Goal: Information Seeking & Learning: Find specific fact

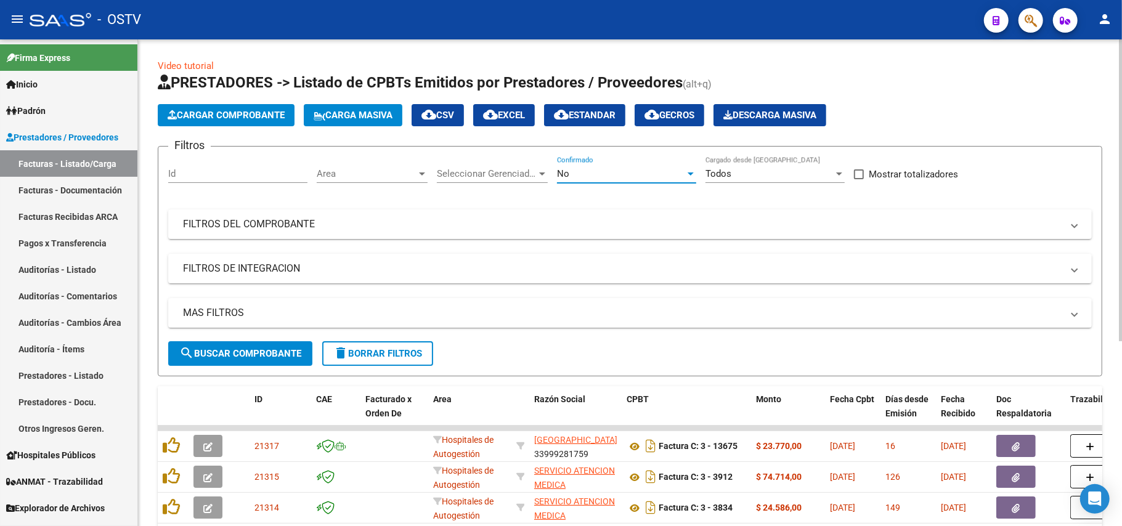
click at [670, 173] on div "No" at bounding box center [621, 173] width 128 height 11
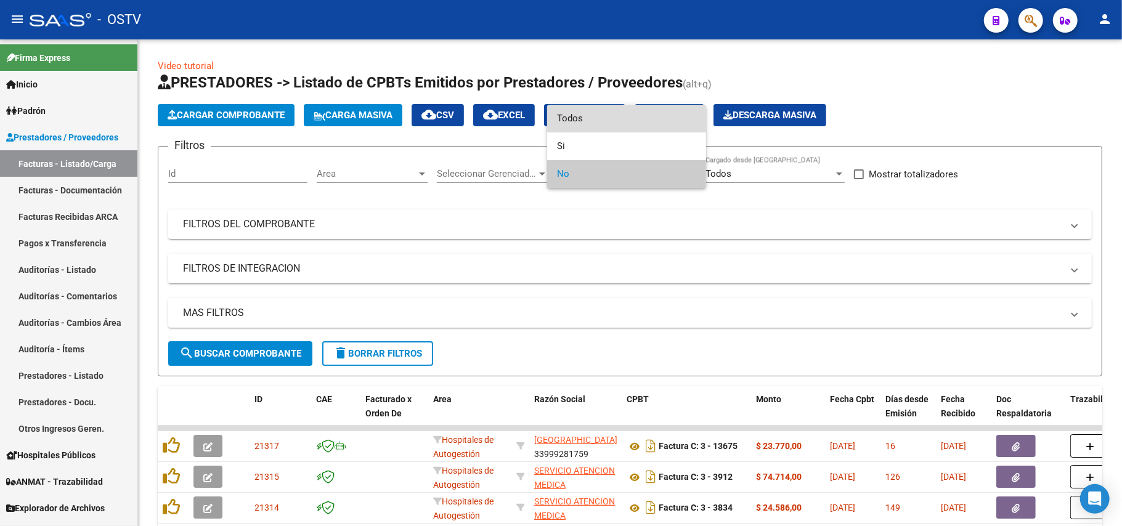
click at [619, 121] on span "Todos" at bounding box center [626, 119] width 139 height 28
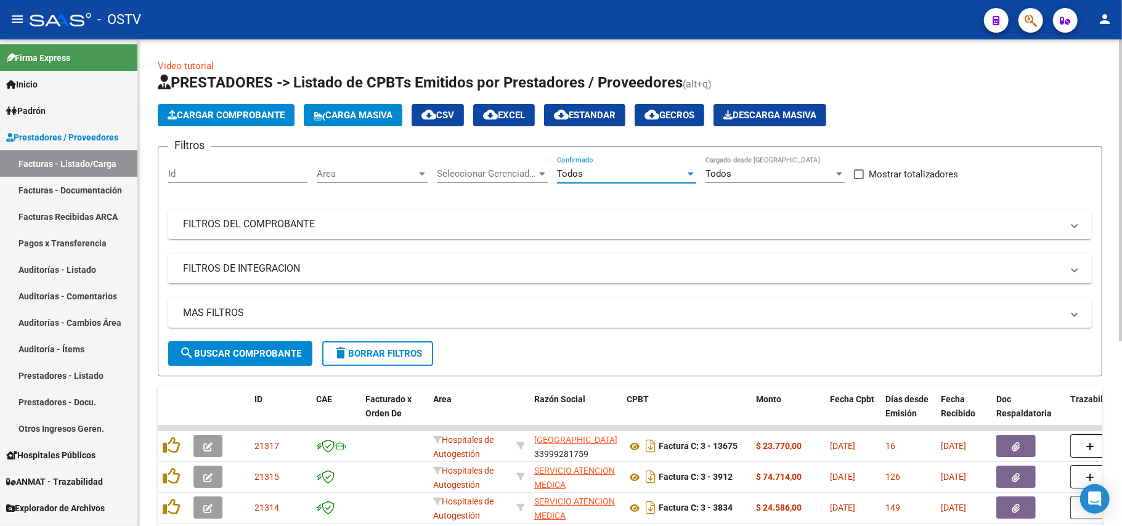
click at [264, 341] on button "search Buscar Comprobante" at bounding box center [240, 353] width 144 height 25
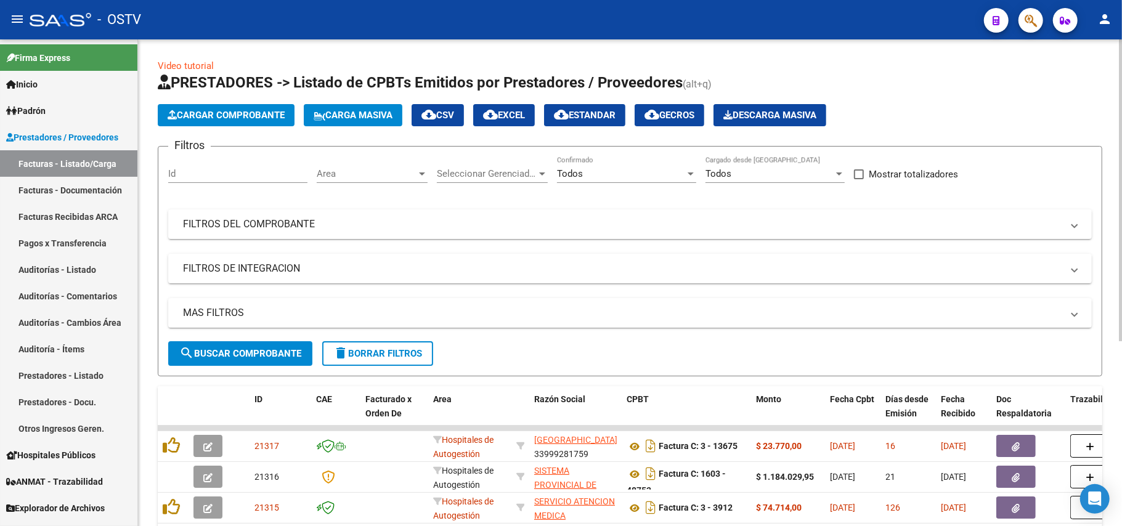
click at [262, 360] on button "search Buscar Comprobante" at bounding box center [240, 353] width 144 height 25
click at [298, 359] on button "search Buscar Comprobante" at bounding box center [240, 353] width 144 height 25
click at [206, 345] on button "search Buscar Comprobante" at bounding box center [240, 353] width 144 height 25
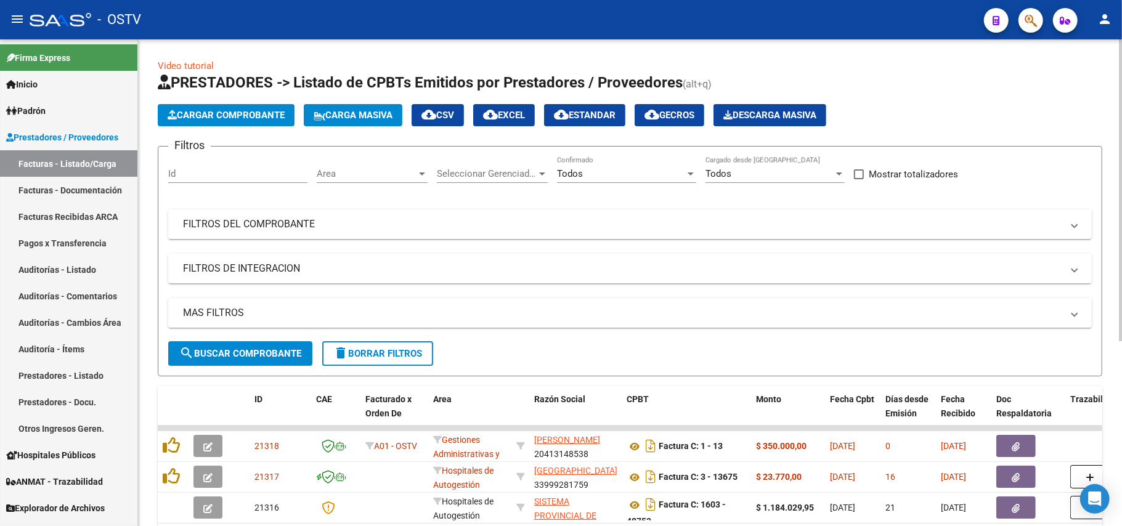
scroll to position [164, 0]
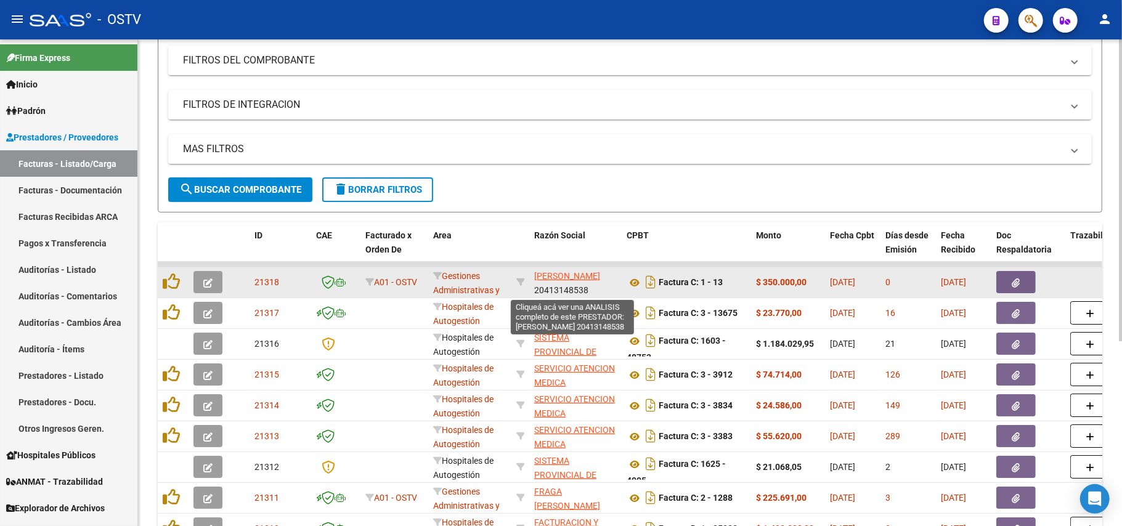
click at [559, 277] on span "[PERSON_NAME]" at bounding box center [567, 276] width 66 height 10
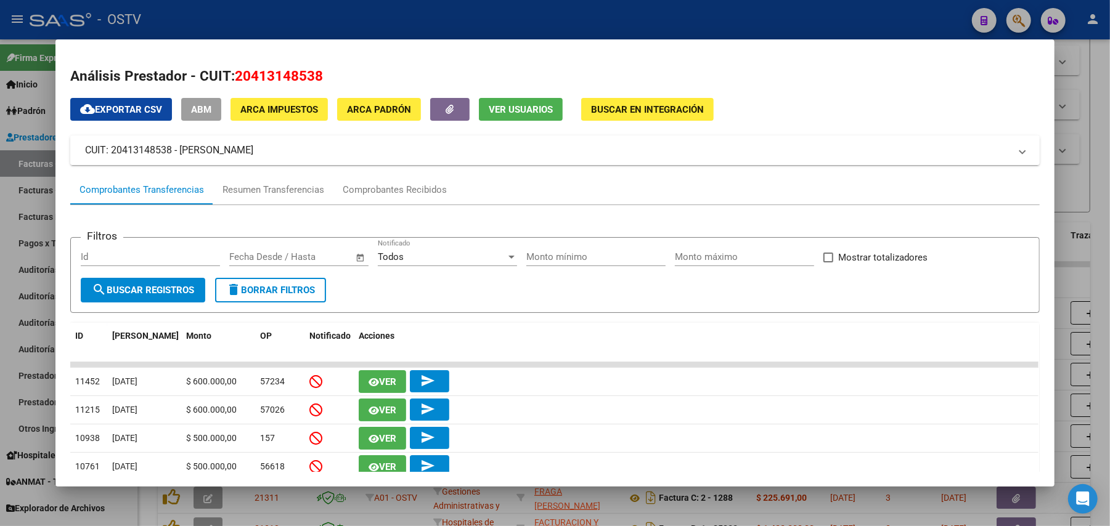
drag, startPoint x: 325, startPoint y: 153, endPoint x: 176, endPoint y: 147, distance: 149.2
click at [176, 147] on mat-panel-title "CUIT: 20413148538 - [PERSON_NAME]" at bounding box center [547, 150] width 925 height 15
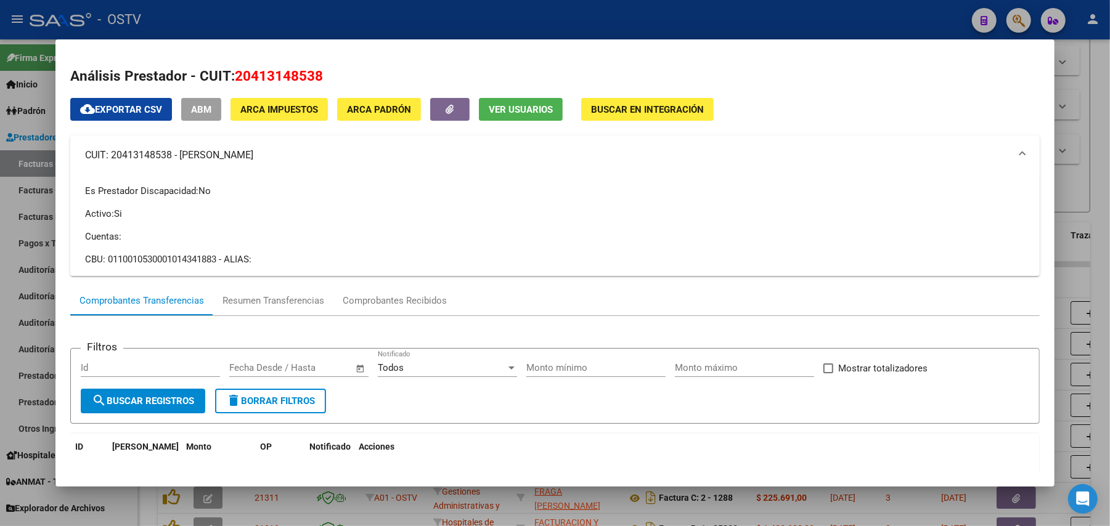
copy mat-panel-title "[PERSON_NAME]"
click at [330, 14] on div at bounding box center [555, 263] width 1110 height 526
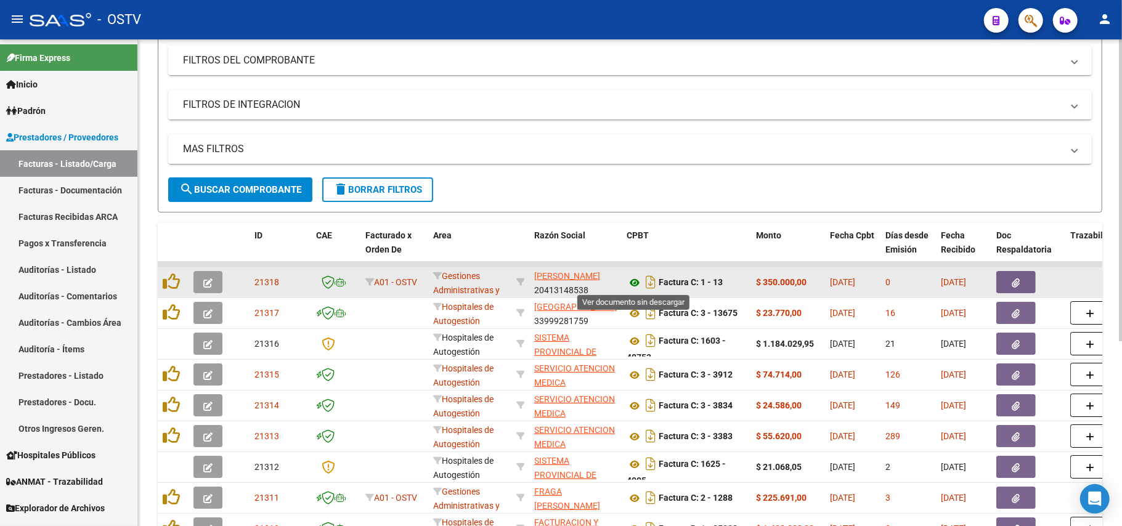
click at [639, 280] on icon at bounding box center [635, 282] width 16 height 15
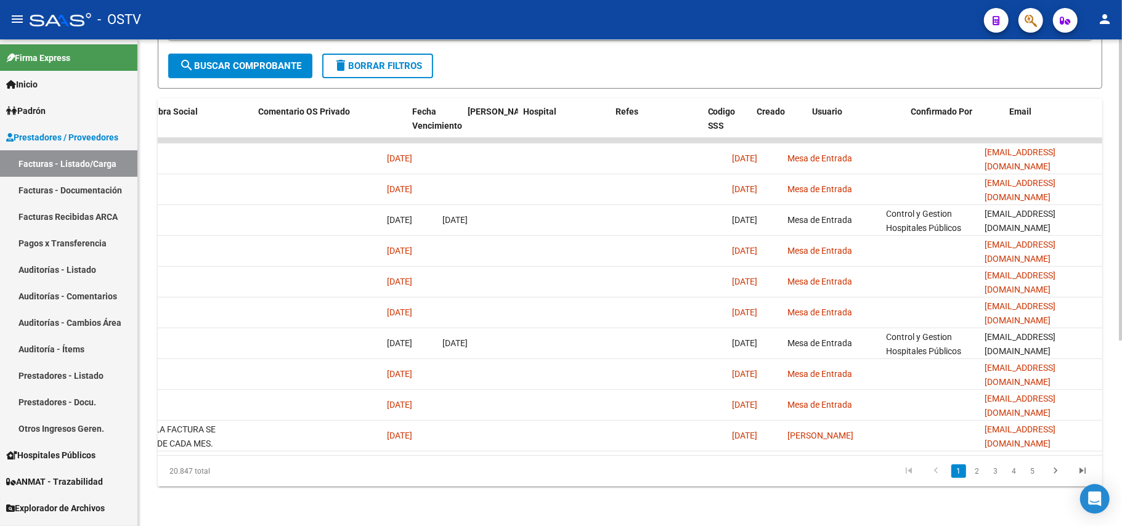
scroll to position [0, 0]
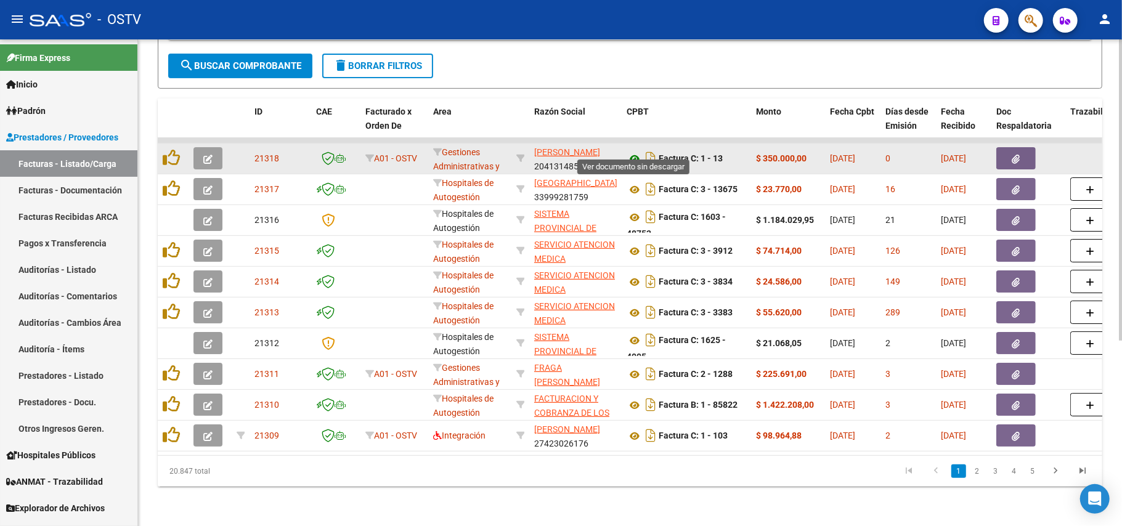
click at [641, 152] on icon at bounding box center [635, 159] width 16 height 15
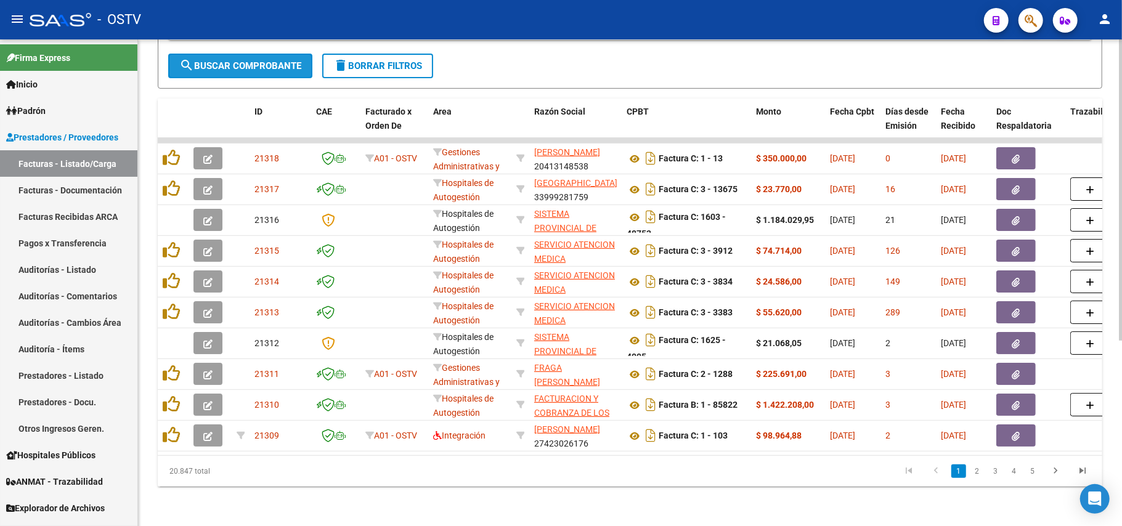
click at [250, 60] on span "search Buscar Comprobante" at bounding box center [240, 65] width 122 height 11
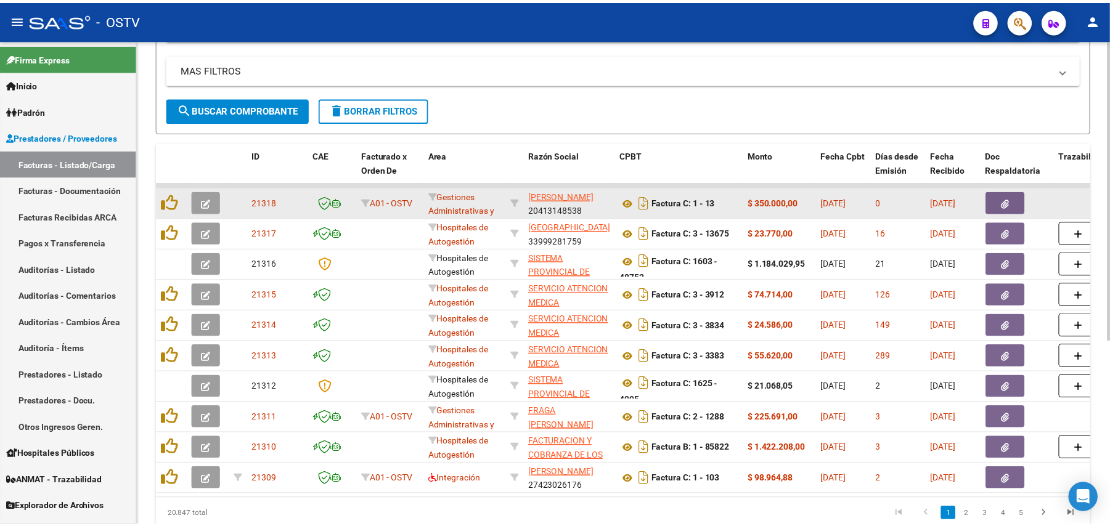
scroll to position [218, 0]
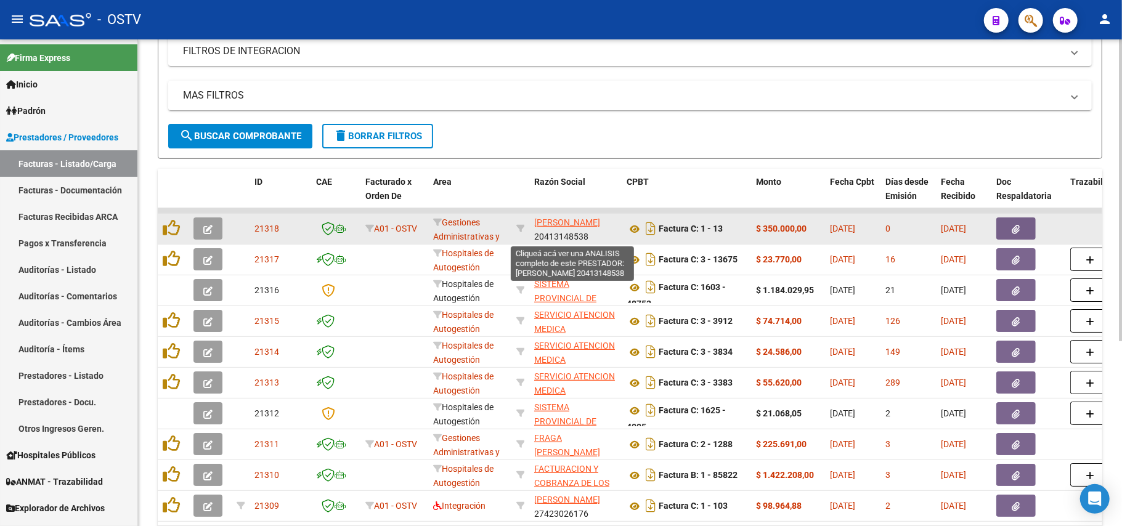
click at [568, 226] on span "[PERSON_NAME]" at bounding box center [567, 223] width 66 height 10
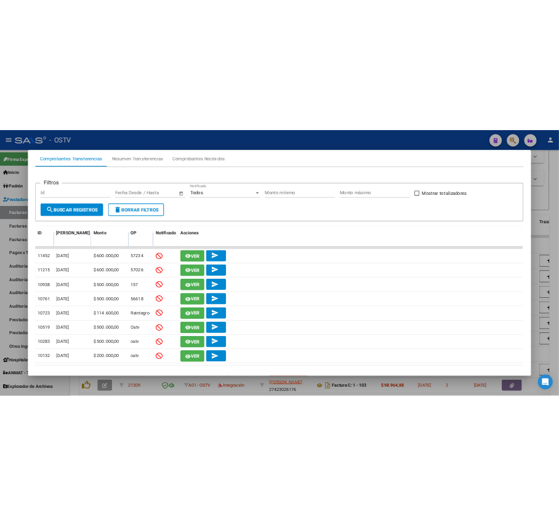
scroll to position [181, 0]
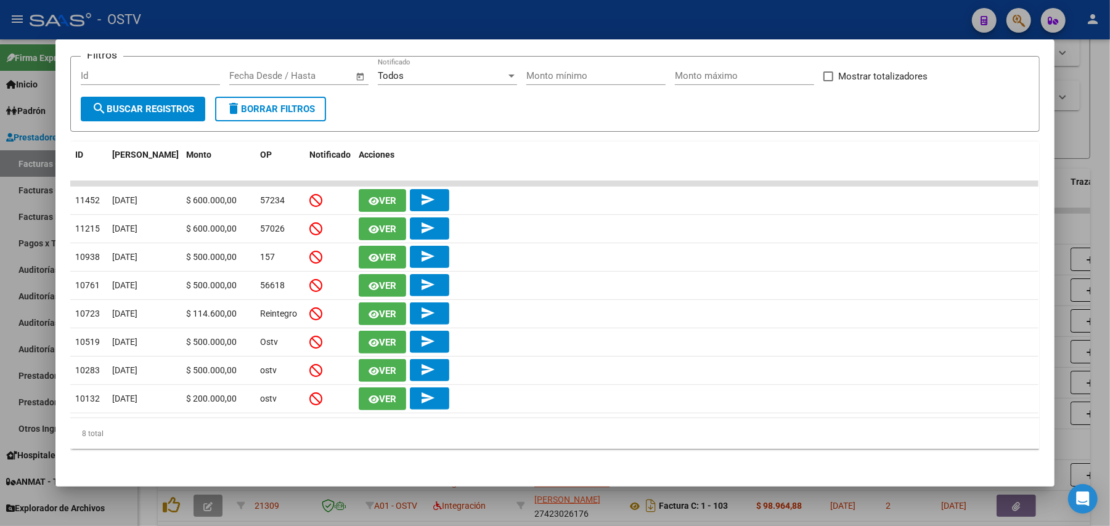
click at [17, 196] on div at bounding box center [555, 263] width 1110 height 526
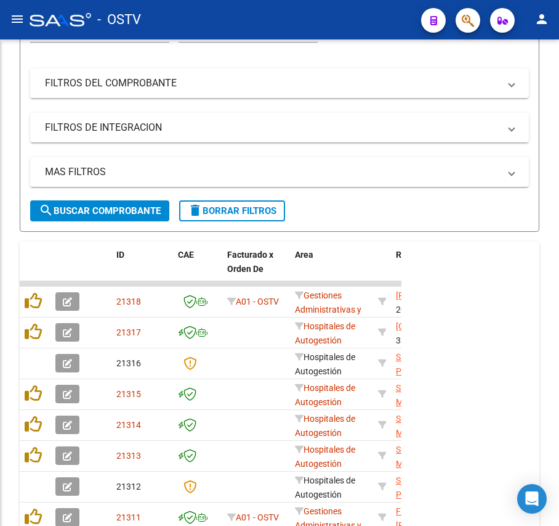
scroll to position [294, 0]
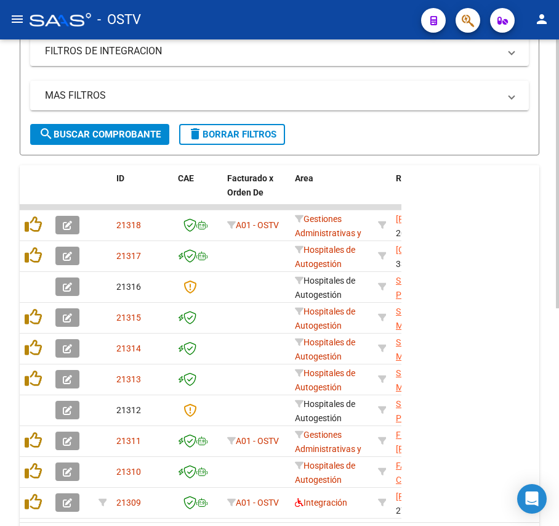
click at [129, 132] on span "search Buscar Comprobante" at bounding box center [100, 134] width 122 height 11
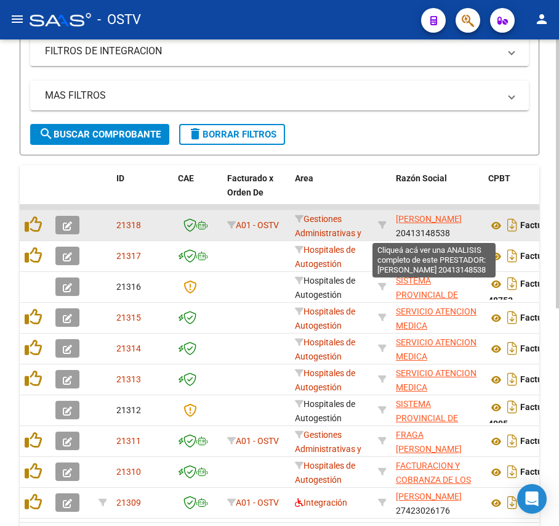
click at [450, 219] on span "[PERSON_NAME]" at bounding box center [429, 219] width 66 height 10
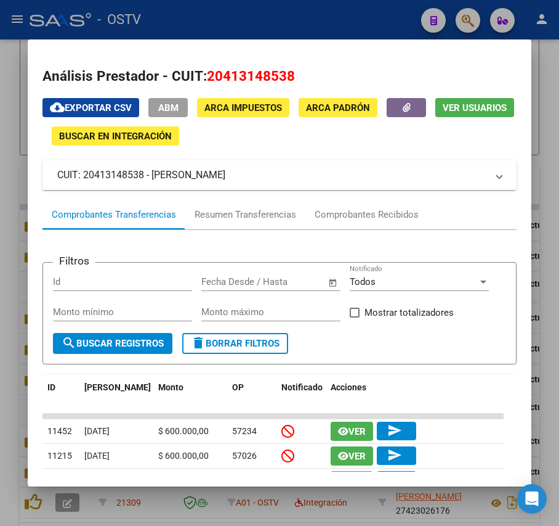
drag, startPoint x: 299, startPoint y: 177, endPoint x: 153, endPoint y: 182, distance: 146.1
click at [153, 182] on mat-panel-title "CUIT: 20413148538 - [PERSON_NAME]" at bounding box center [271, 175] width 429 height 15
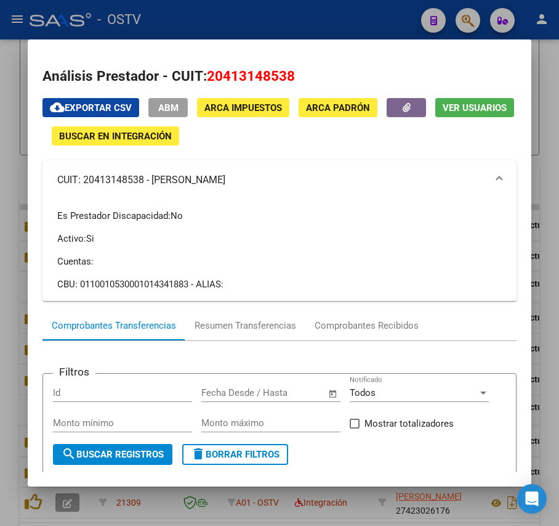
copy mat-panel-title "[PERSON_NAME]"
click at [259, 36] on div at bounding box center [279, 263] width 559 height 526
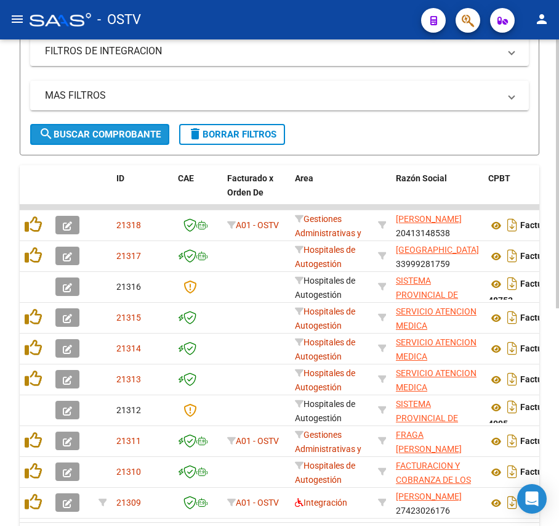
click at [148, 129] on span "search Buscar Comprobante" at bounding box center [100, 134] width 122 height 11
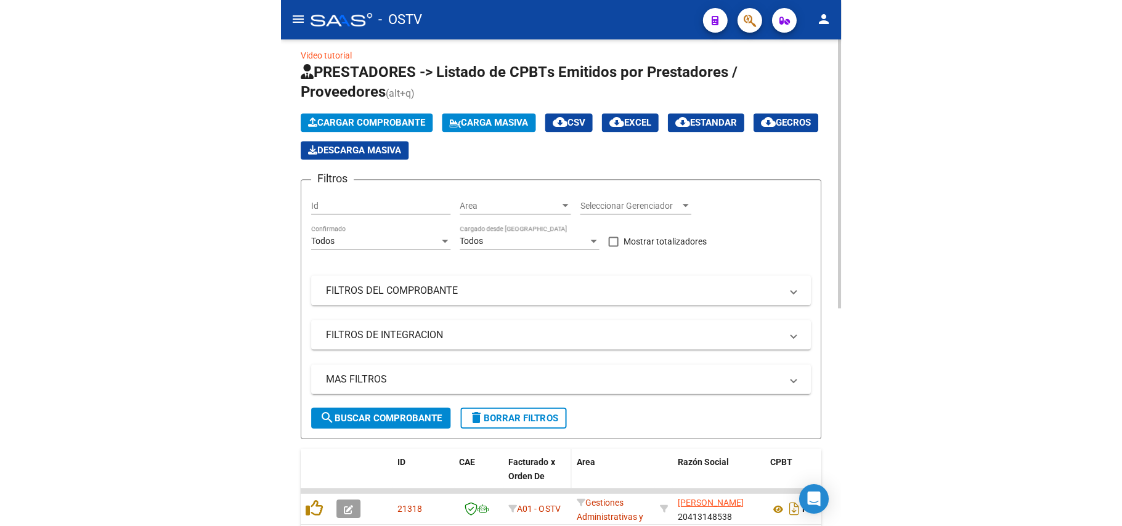
scroll to position [0, 0]
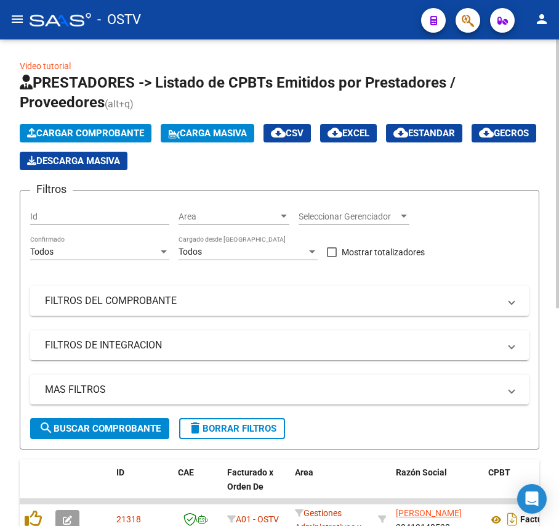
click at [100, 295] on mat-panel-title "FILTROS DEL COMPROBANTE" at bounding box center [272, 301] width 455 height 14
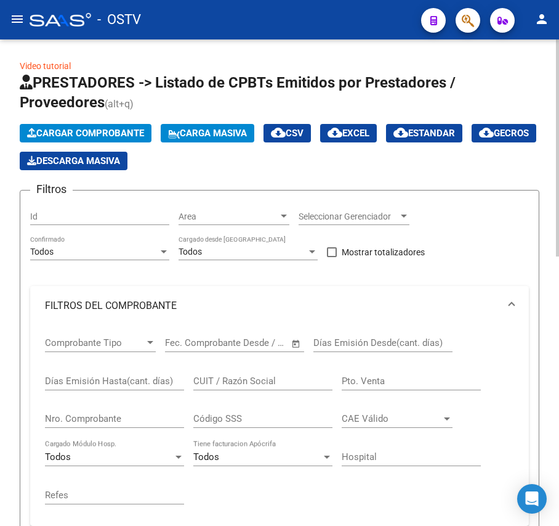
click at [158, 415] on input "Nro. Comprobante" at bounding box center [114, 418] width 139 height 11
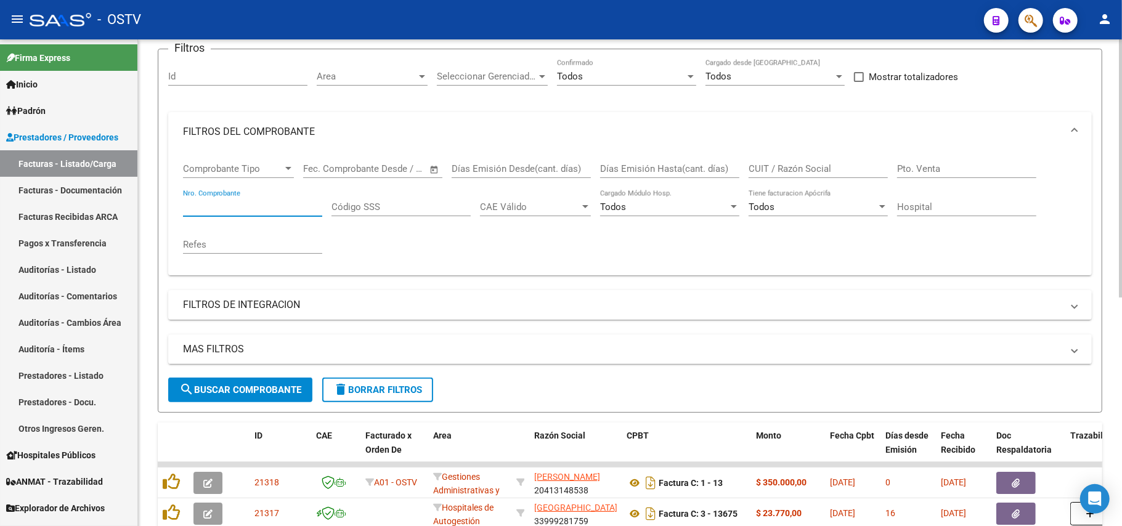
scroll to position [410, 0]
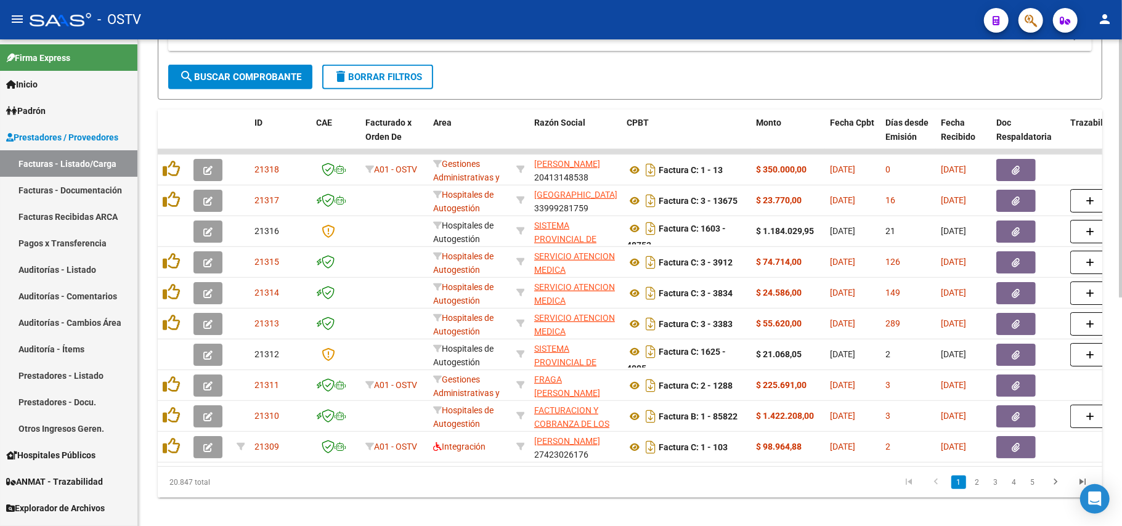
click at [291, 57] on div "MAS FILTROS Todos Con Doc. Respaldatoria Todos Con Trazabilidad Todos Asociado …" at bounding box center [630, 43] width 924 height 43
click at [291, 71] on span "search Buscar Comprobante" at bounding box center [240, 76] width 122 height 11
drag, startPoint x: 267, startPoint y: 70, endPoint x: 260, endPoint y: 70, distance: 7.4
click at [267, 70] on button "search Buscar Comprobante" at bounding box center [240, 77] width 144 height 25
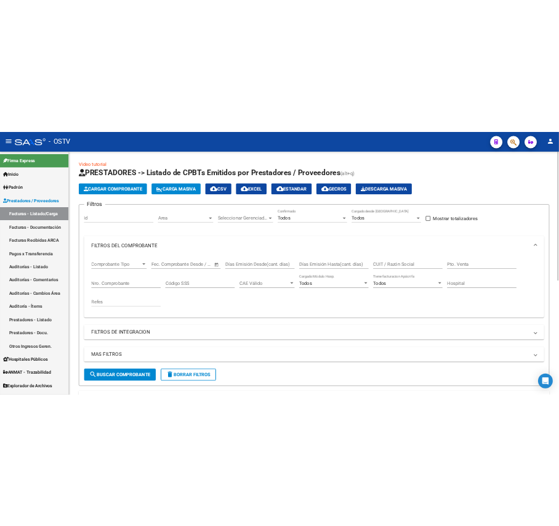
scroll to position [0, 0]
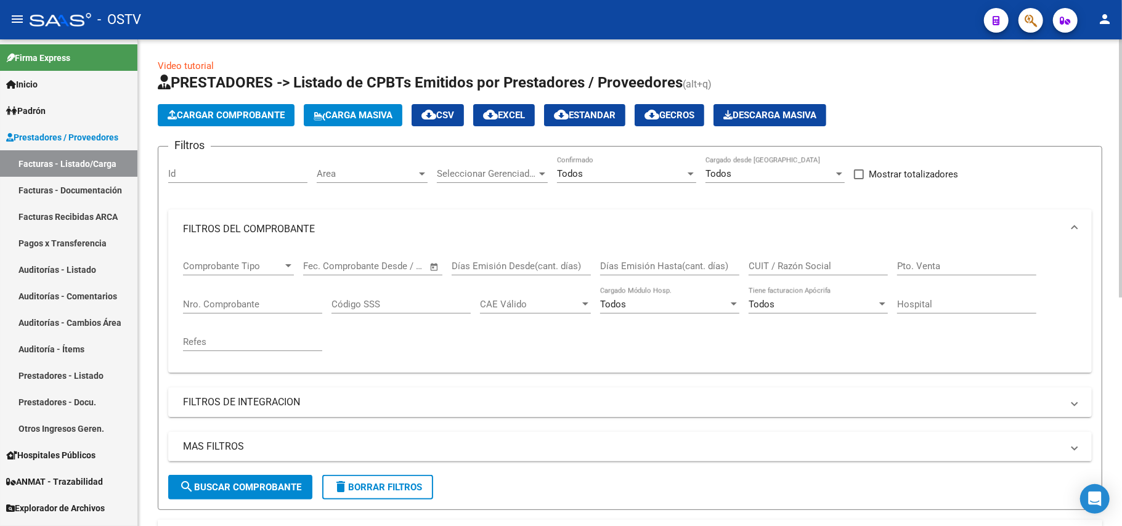
click at [266, 307] on input "Nro. Comprobante" at bounding box center [252, 304] width 139 height 11
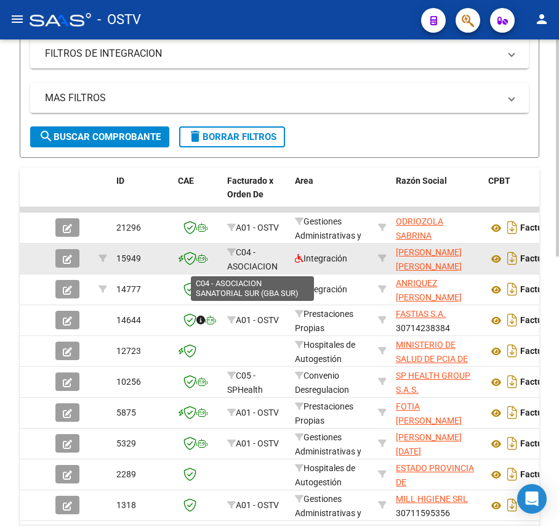
scroll to position [493, 0]
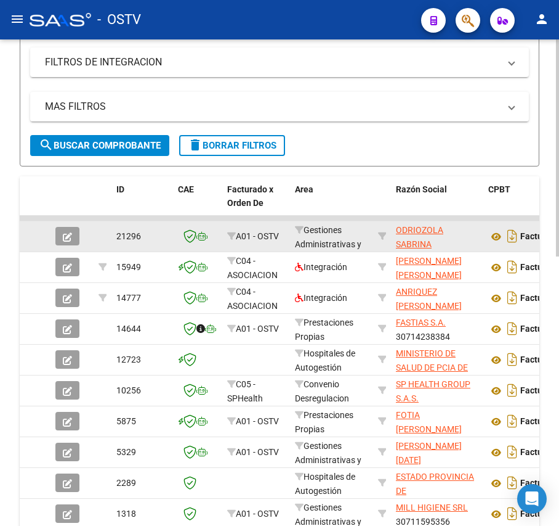
type input "114"
click at [63, 235] on icon "button" at bounding box center [67, 236] width 9 height 9
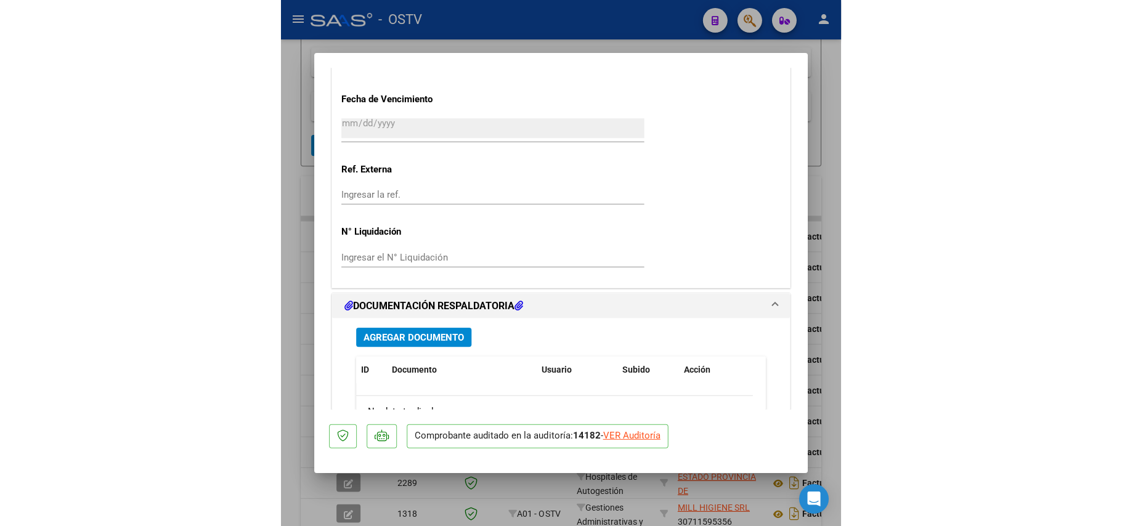
scroll to position [986, 0]
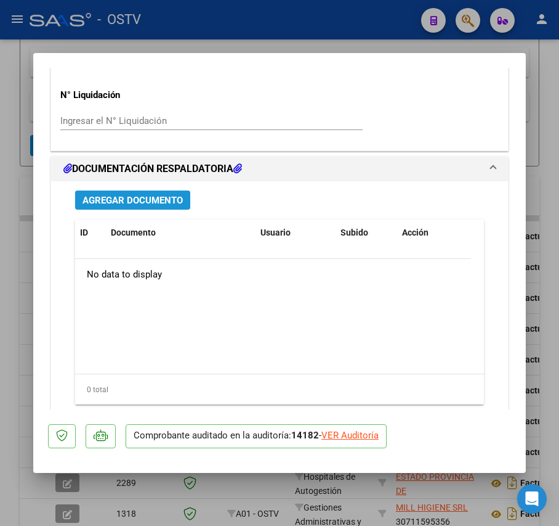
click at [156, 200] on span "Agregar Documento" at bounding box center [133, 200] width 100 height 11
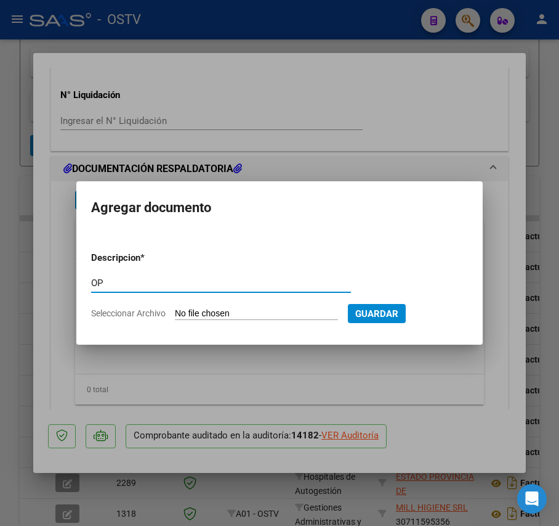
type input "OP"
click at [216, 318] on input "Seleccionar Archivo" at bounding box center [256, 314] width 163 height 12
type input "C:\fakepath\OP 57257 Odriozola.pdf"
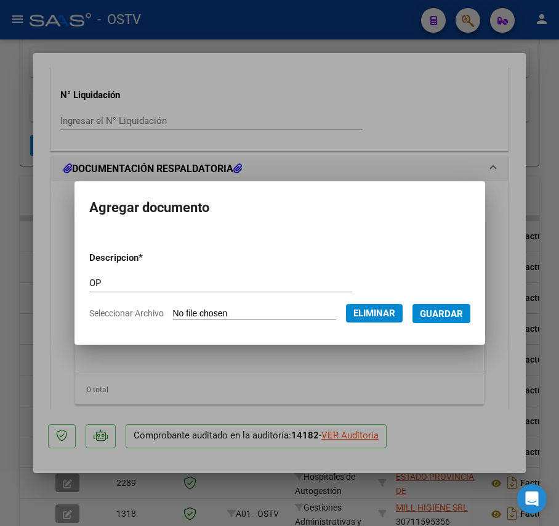
drag, startPoint x: 452, startPoint y: 309, endPoint x: 435, endPoint y: 313, distance: 17.2
click at [450, 309] on span "Guardar" at bounding box center [441, 313] width 43 height 11
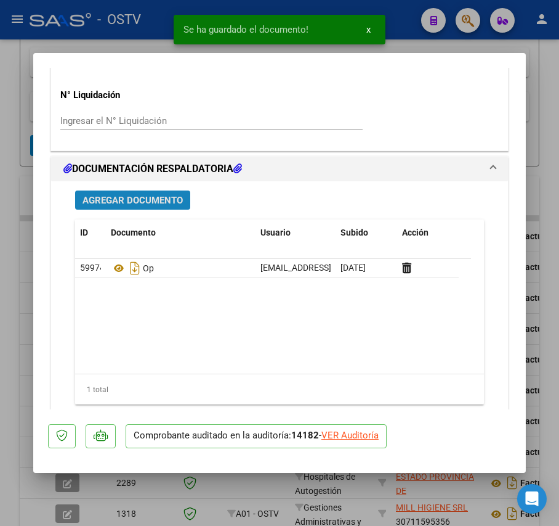
click at [161, 201] on span "Agregar Documento" at bounding box center [133, 200] width 100 height 11
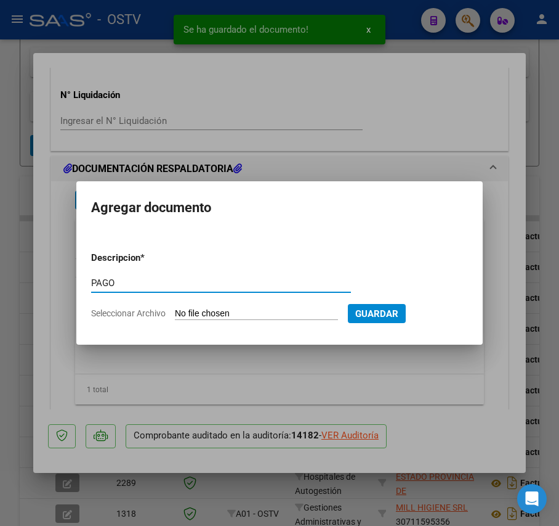
type input "PAGO"
click at [242, 313] on input "Seleccionar Archivo" at bounding box center [256, 314] width 163 height 12
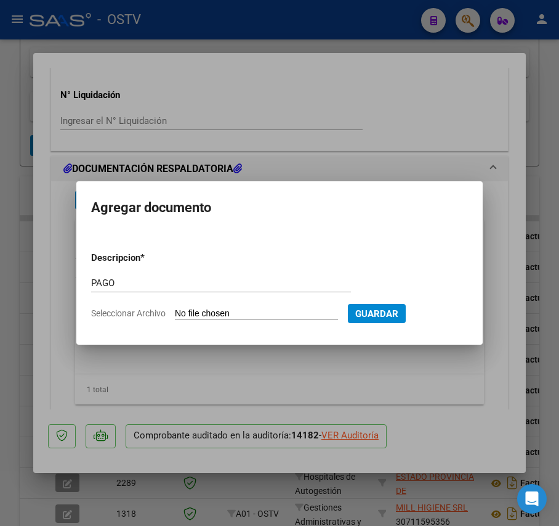
type input "C:\fakepath\Pago OP 57257 Odriozola.pdf"
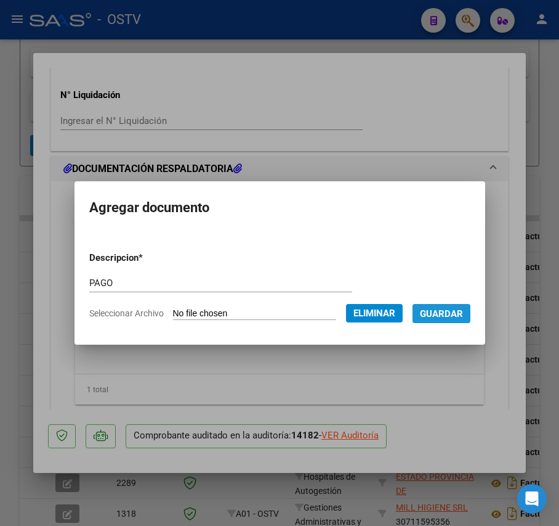
click at [457, 304] on button "Guardar" at bounding box center [442, 313] width 58 height 19
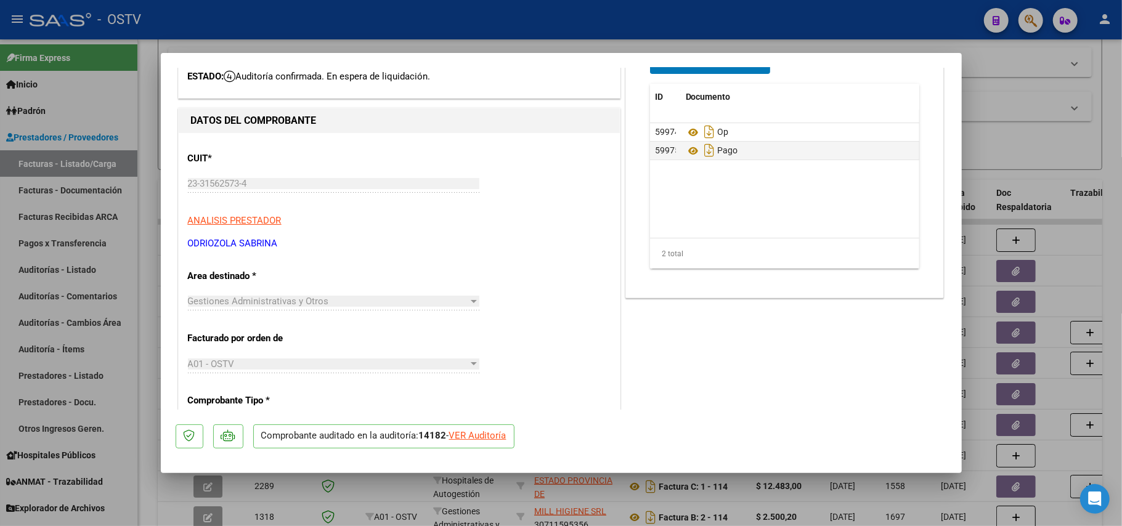
scroll to position [0, 0]
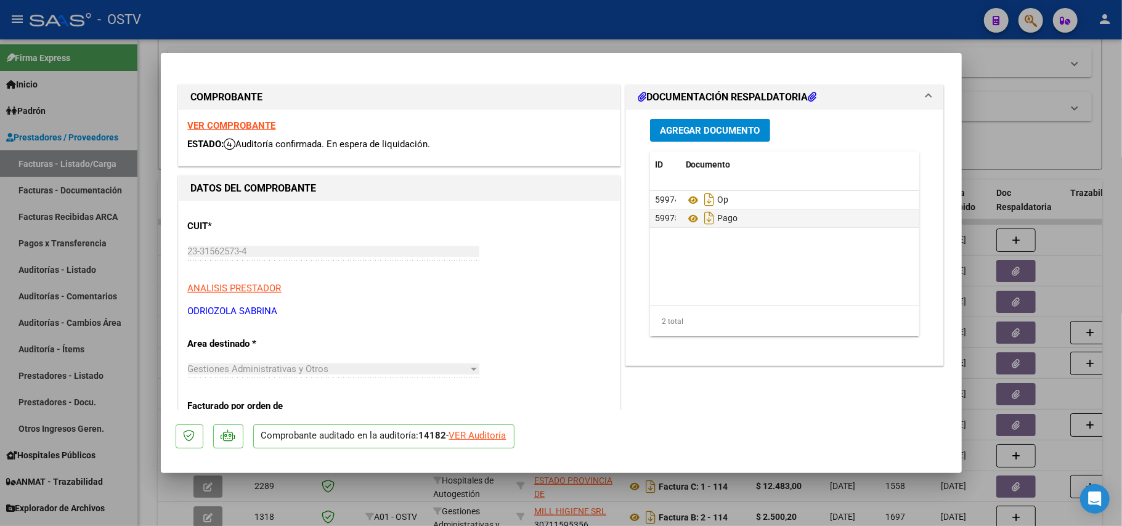
click at [1085, 232] on div at bounding box center [561, 263] width 1122 height 526
type input "$ 0,00"
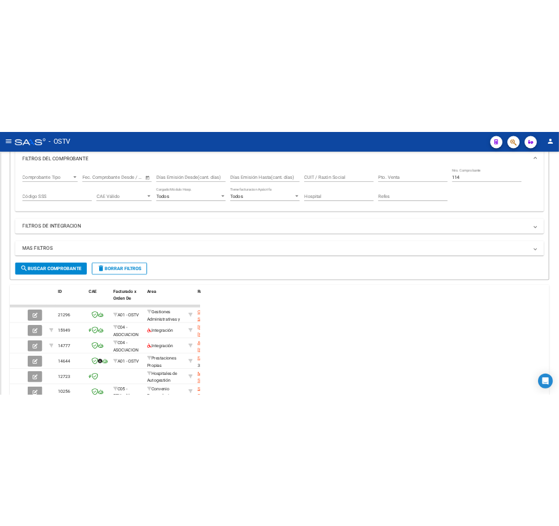
scroll to position [252, 0]
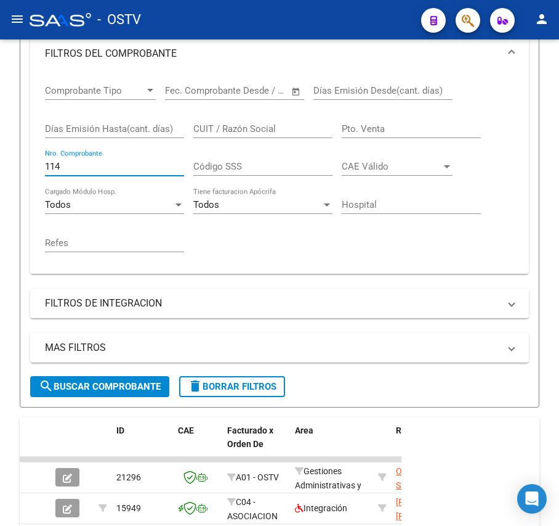
drag, startPoint x: 89, startPoint y: 171, endPoint x: -98, endPoint y: 173, distance: 186.7
click at [0, 173] on html "menu - OSTV person Firma Express Inicio Calendario SSS Instructivos Contacto OS…" at bounding box center [279, 263] width 559 height 526
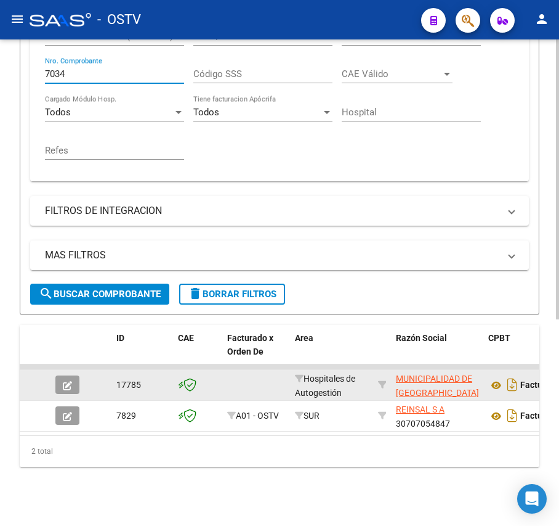
scroll to position [358, 0]
type input "7034"
click at [63, 381] on icon "button" at bounding box center [67, 385] width 9 height 9
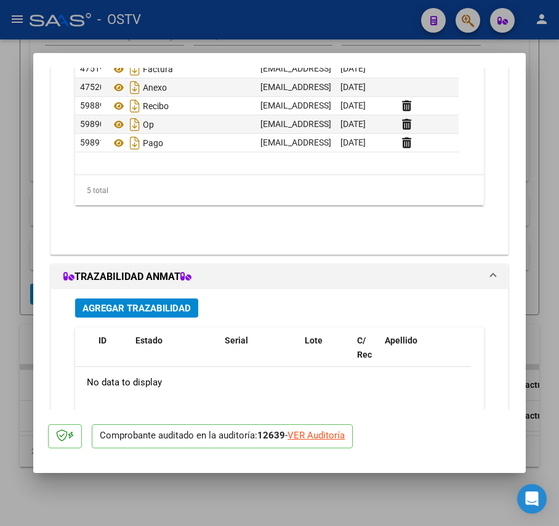
scroll to position [1150, 0]
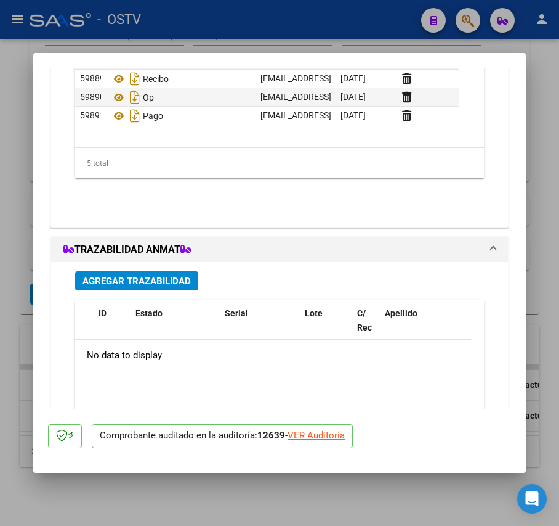
click at [15, 282] on div at bounding box center [279, 263] width 559 height 526
type input "$ 0,00"
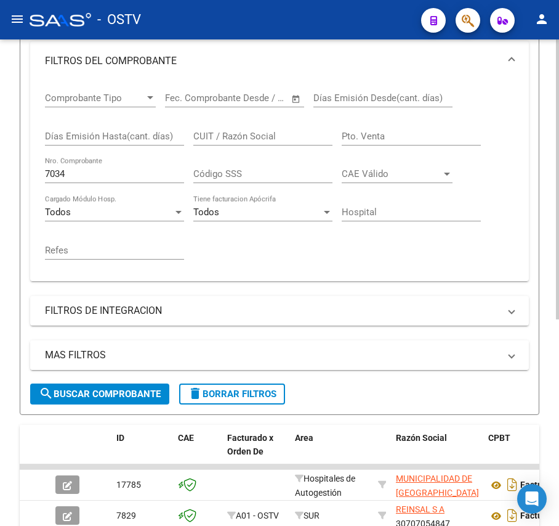
scroll to position [112, 0]
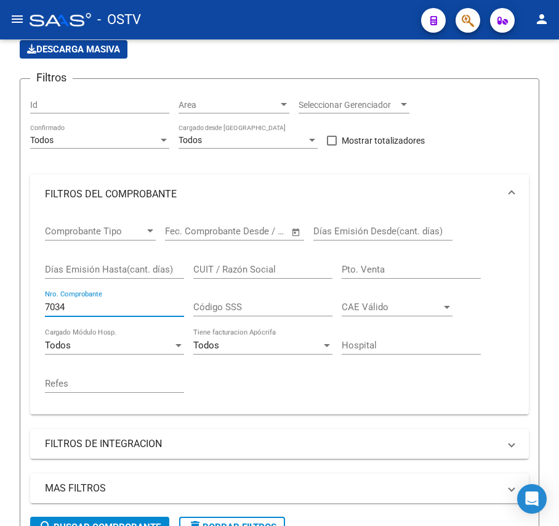
drag, startPoint x: 89, startPoint y: 313, endPoint x: -142, endPoint y: 317, distance: 231.1
click at [0, 317] on html "menu - OSTV person Firma Express Inicio Calendario SSS Instructivos Contacto OS…" at bounding box center [279, 263] width 559 height 526
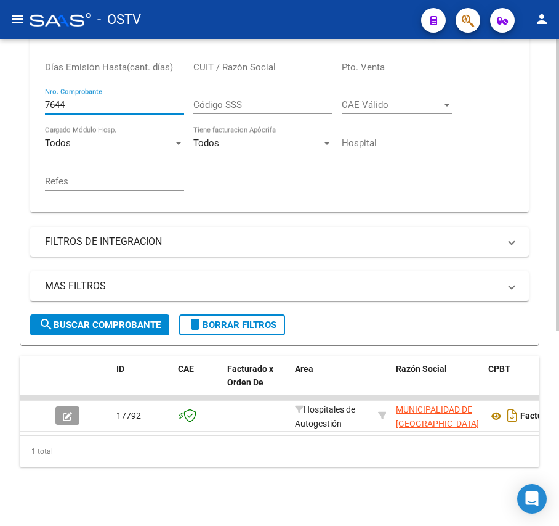
scroll to position [327, 0]
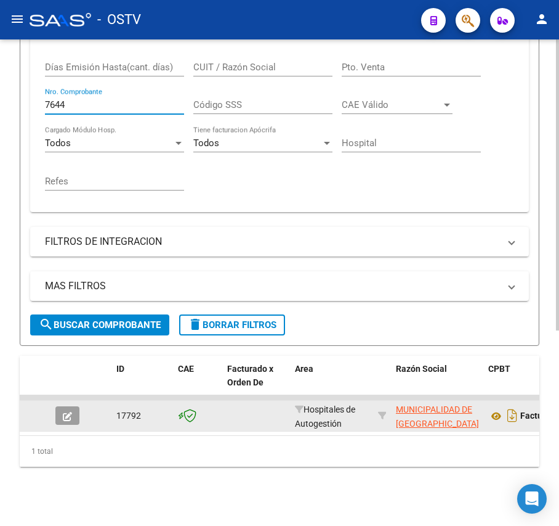
type input "7644"
click at [62, 406] on button "button" at bounding box center [67, 415] width 24 height 18
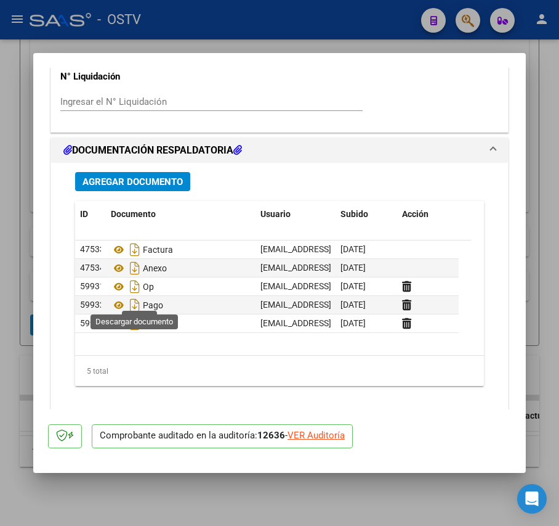
scroll to position [1091, 0]
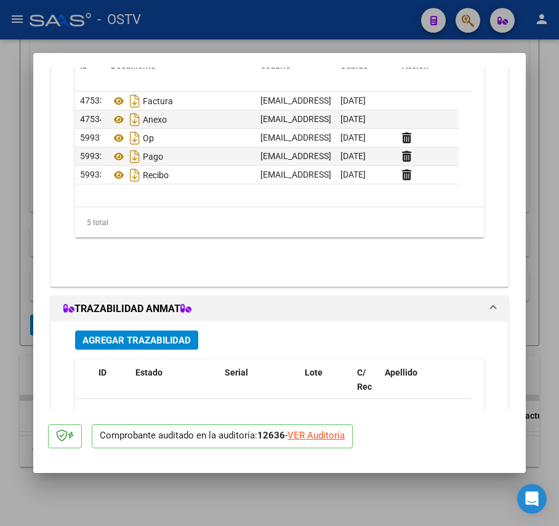
click at [27, 284] on div at bounding box center [279, 263] width 559 height 526
type input "$ 0,00"
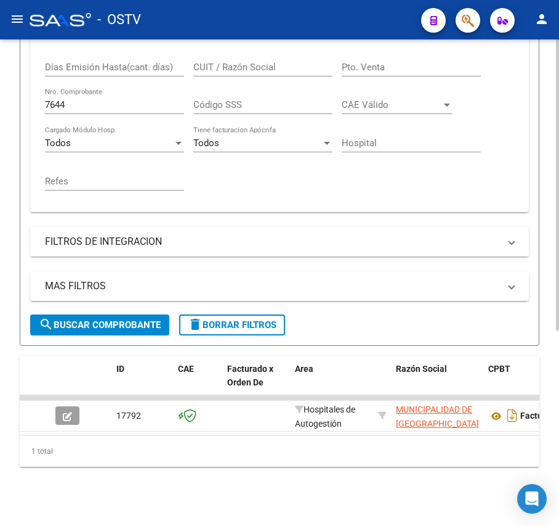
scroll to position [327, 0]
drag, startPoint x: 94, startPoint y: 92, endPoint x: -38, endPoint y: 111, distance: 133.8
click at [0, 111] on html "menu - OSTV person Firma Express Inicio Calendario SSS Instructivos Contacto OS…" at bounding box center [279, 263] width 559 height 526
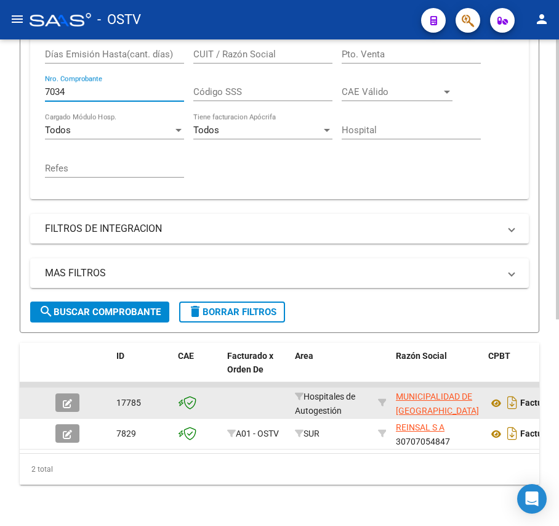
type input "7034"
click at [63, 408] on button "button" at bounding box center [67, 402] width 24 height 18
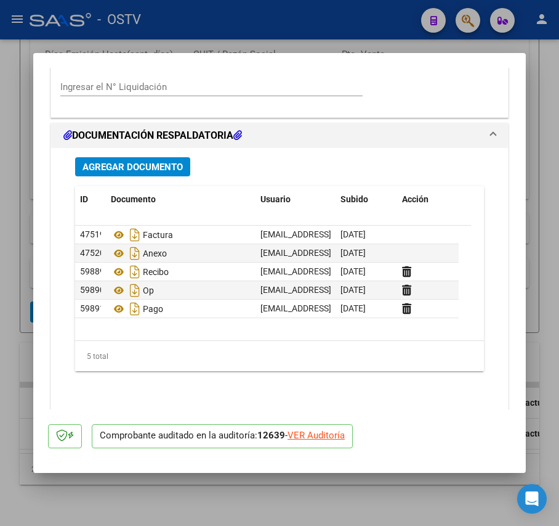
scroll to position [821, 0]
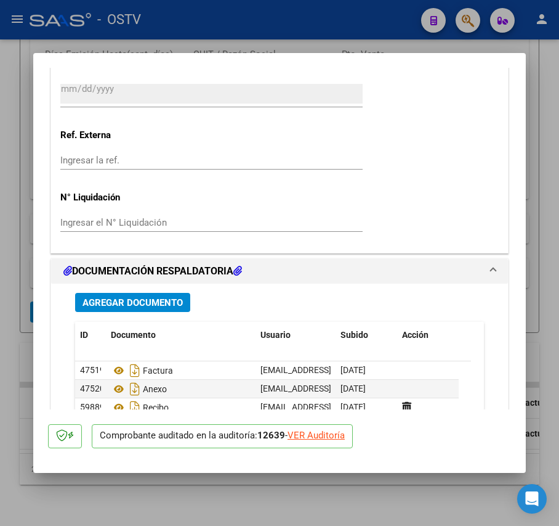
click at [10, 198] on div at bounding box center [279, 263] width 559 height 526
type input "$ 0,00"
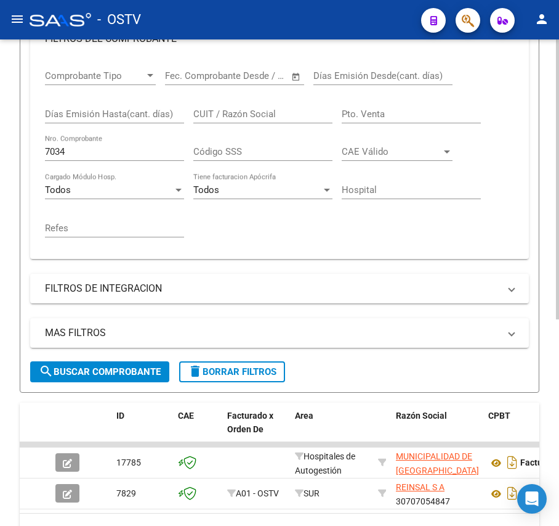
scroll to position [245, 0]
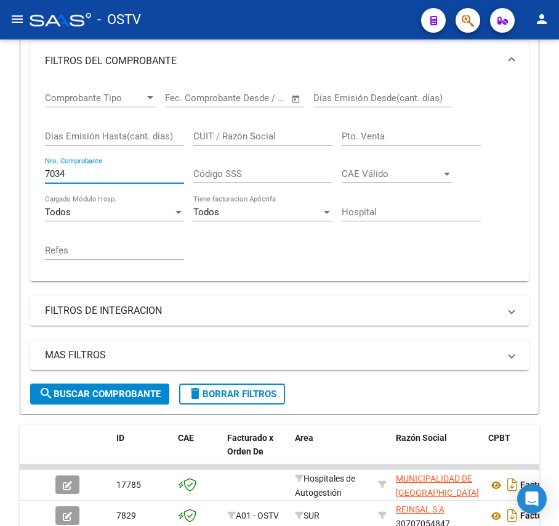
drag, startPoint x: 92, startPoint y: 171, endPoint x: -161, endPoint y: 170, distance: 253.9
click at [0, 170] on html "menu - OSTV person Firma Express Inicio Calendario SSS Instructivos Contacto OS…" at bounding box center [279, 263] width 559 height 526
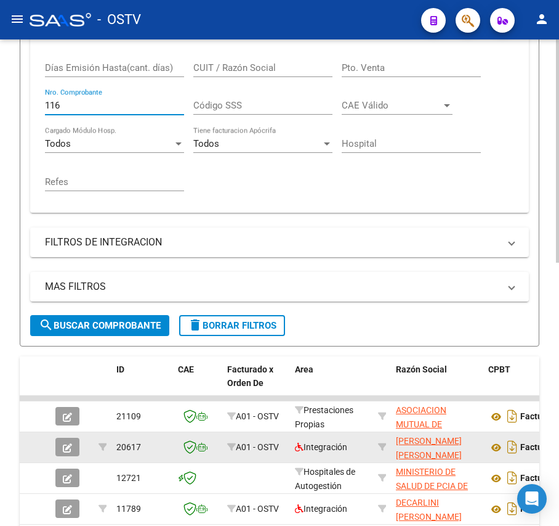
scroll to position [327, 0]
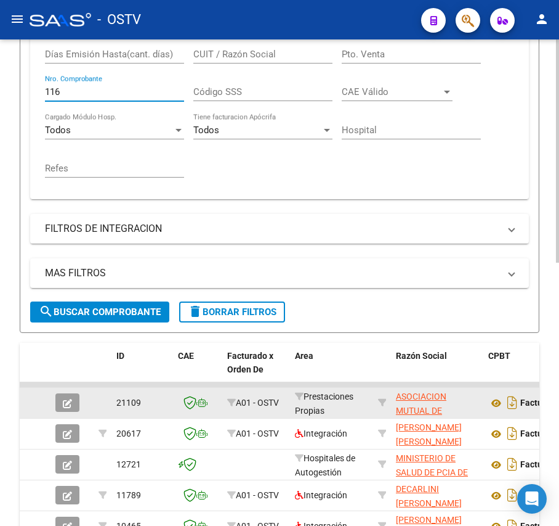
type input "116"
click at [71, 394] on button "button" at bounding box center [67, 402] width 24 height 18
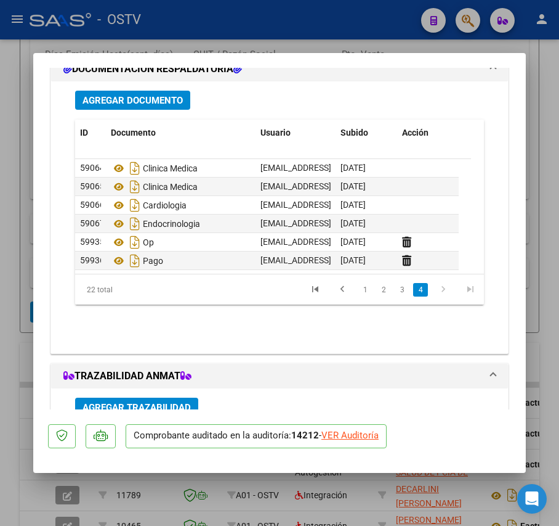
scroll to position [1068, 0]
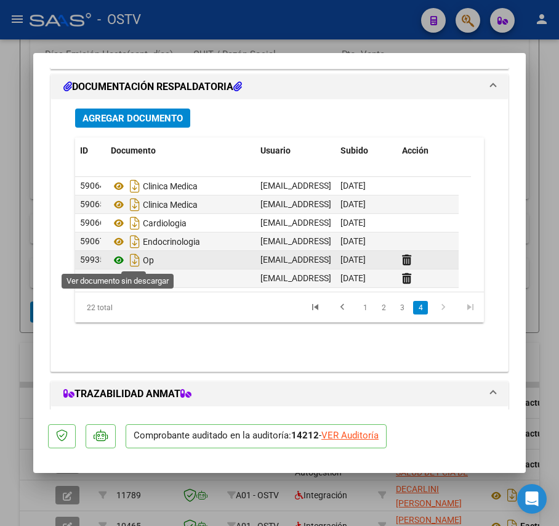
click at [120, 261] on icon at bounding box center [119, 260] width 16 height 15
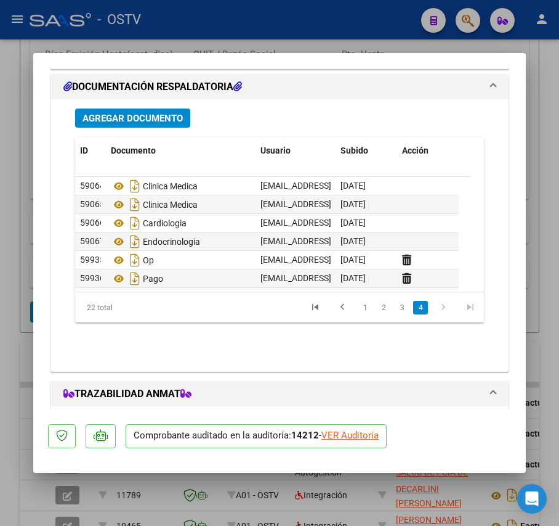
click at [20, 158] on div at bounding box center [279, 263] width 559 height 526
type input "$ 0,00"
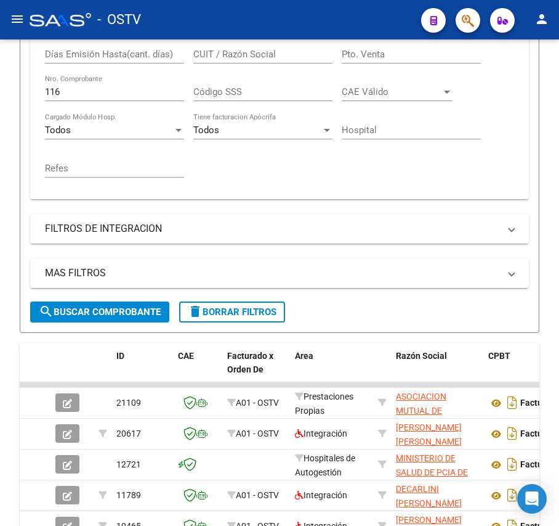
scroll to position [327, 0]
drag, startPoint x: 79, startPoint y: 92, endPoint x: -26, endPoint y: 94, distance: 104.8
click at [0, 94] on html "menu - OSTV person Firma Express Inicio Calendario SSS Instructivos Contacto OS…" at bounding box center [279, 263] width 559 height 526
click at [121, 89] on input "Nro. Comprobante" at bounding box center [114, 91] width 139 height 11
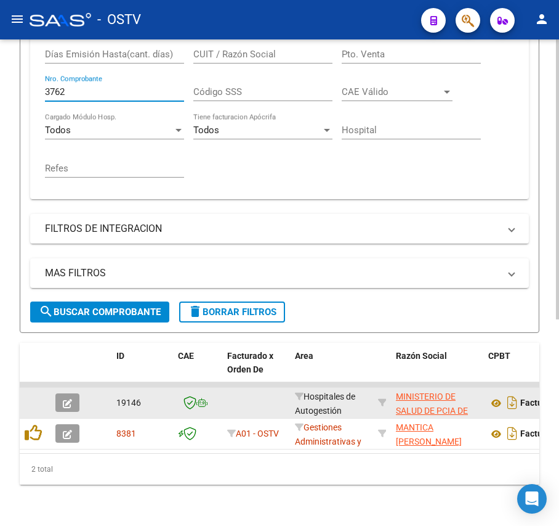
type input "3762"
click at [74, 395] on button "button" at bounding box center [67, 402] width 24 height 18
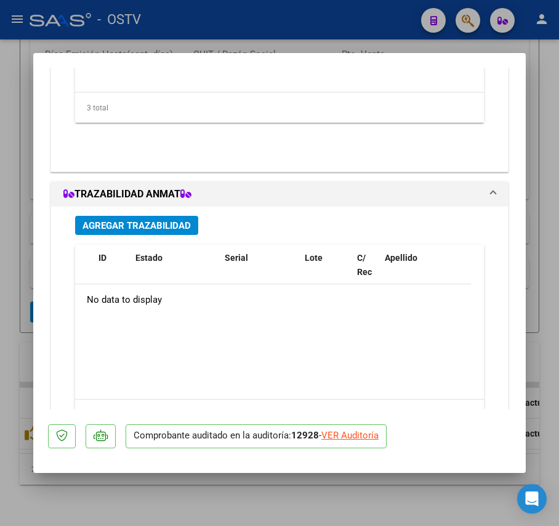
scroll to position [1039, 0]
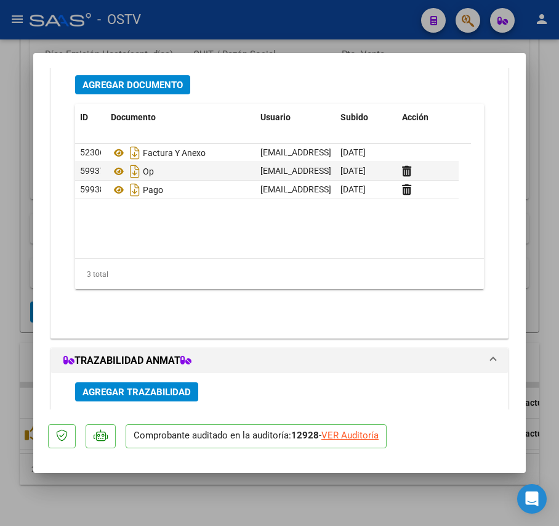
click at [9, 272] on div at bounding box center [279, 263] width 559 height 526
type input "$ 0,00"
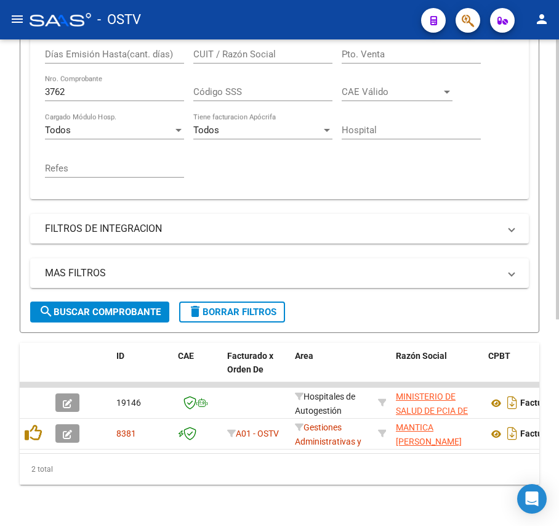
scroll to position [327, 0]
drag, startPoint x: 117, startPoint y: 90, endPoint x: -108, endPoint y: 57, distance: 227.9
click at [0, 57] on html "menu - OSTV person Firma Express Inicio Calendario SSS Instructivos Contacto OS…" at bounding box center [279, 263] width 559 height 526
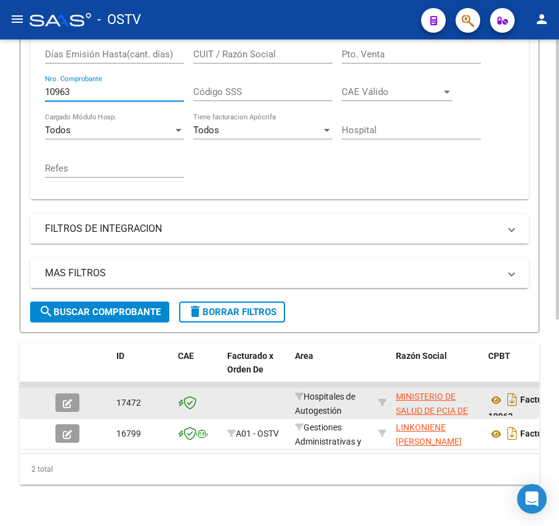
type input "10963"
click at [69, 402] on icon "button" at bounding box center [67, 403] width 9 height 9
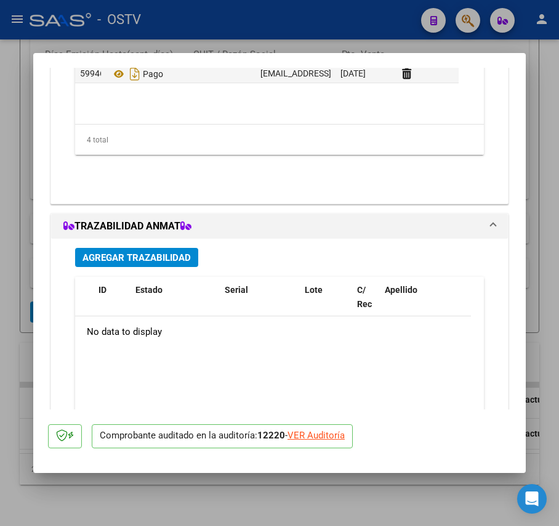
scroll to position [927, 0]
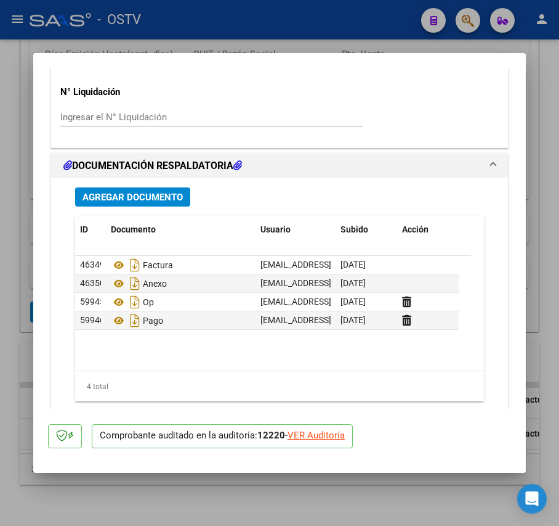
click at [28, 296] on div at bounding box center [279, 263] width 559 height 526
type input "$ 0,00"
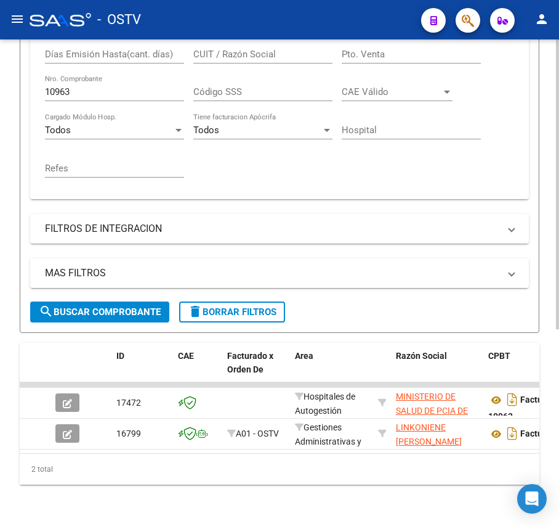
scroll to position [327, 0]
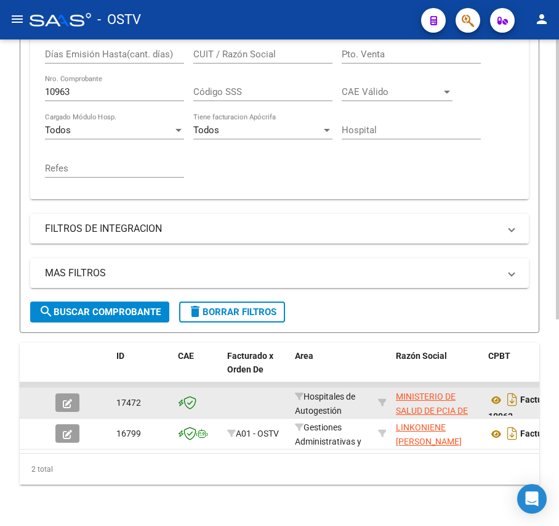
click at [72, 394] on button "button" at bounding box center [67, 402] width 24 height 18
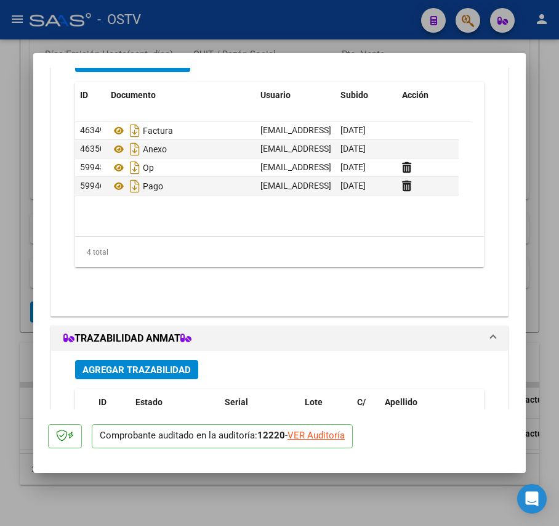
scroll to position [1068, 0]
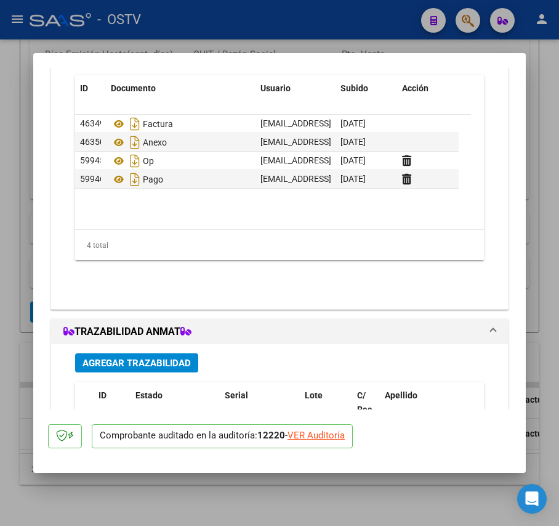
click at [28, 238] on div at bounding box center [279, 263] width 559 height 526
type input "$ 0,00"
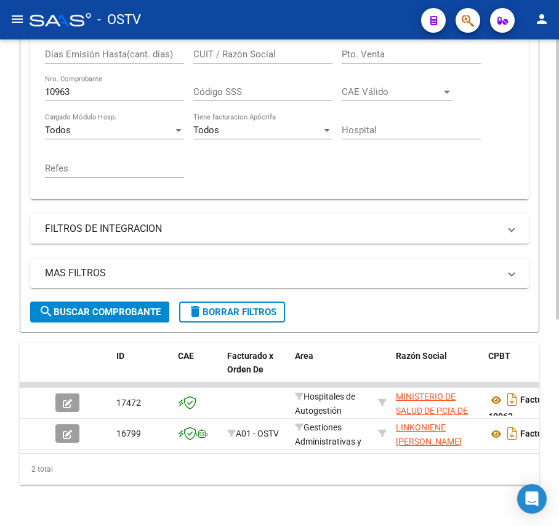
scroll to position [327, 0]
drag, startPoint x: 87, startPoint y: 94, endPoint x: -18, endPoint y: 85, distance: 105.7
click at [0, 85] on html "menu - OSTV person Firma Express Inicio Calendario SSS Instructivos Contacto OS…" at bounding box center [279, 263] width 559 height 526
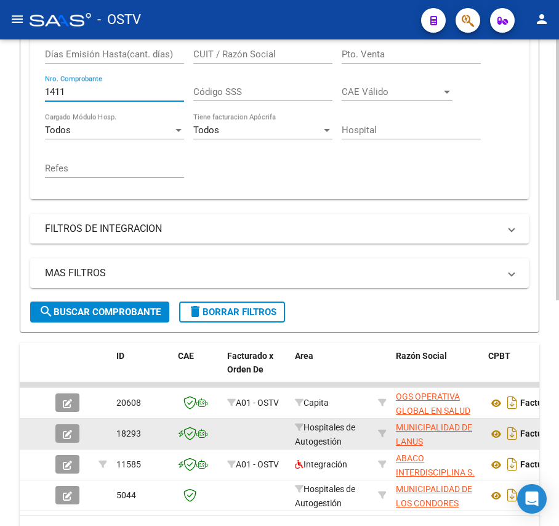
type input "1411"
click at [68, 425] on button "button" at bounding box center [67, 433] width 24 height 18
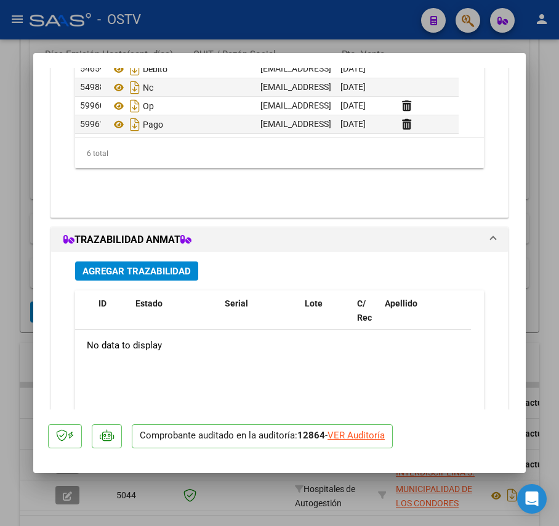
scroll to position [1173, 0]
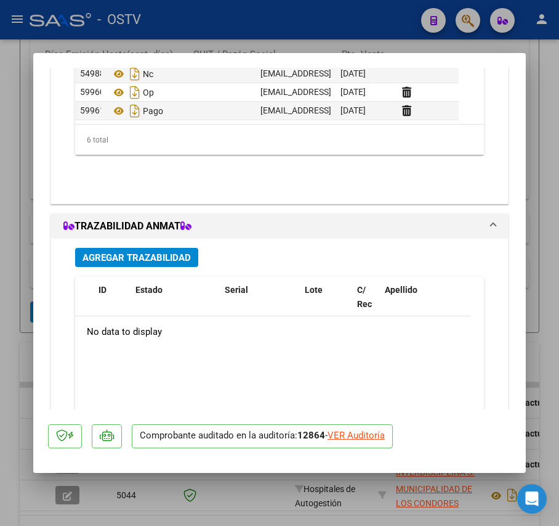
click at [3, 230] on div at bounding box center [279, 263] width 559 height 526
type input "$ 0,00"
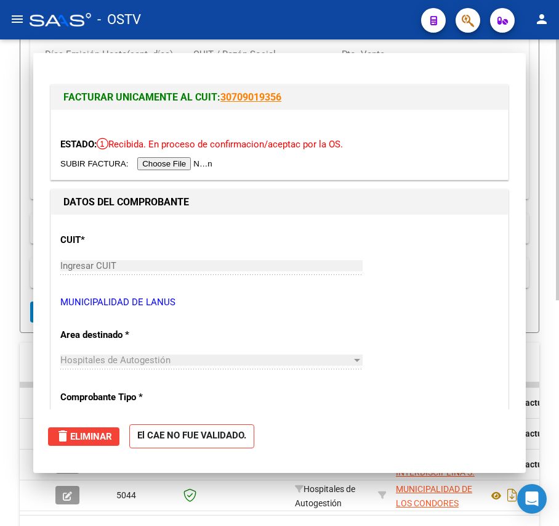
scroll to position [327, 0]
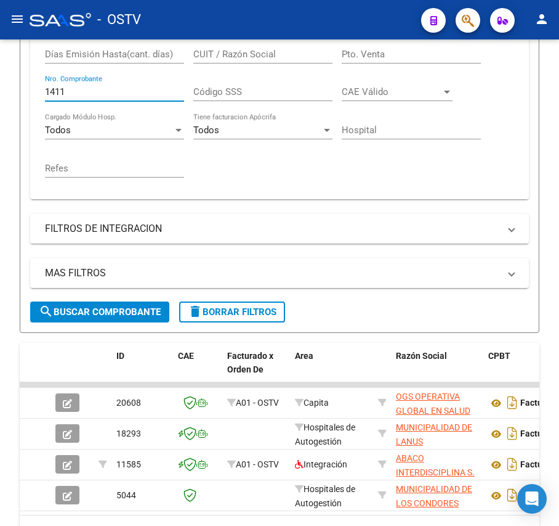
drag, startPoint x: 90, startPoint y: 94, endPoint x: -41, endPoint y: 95, distance: 131.2
click at [0, 95] on html "menu - OSTV person Firma Express Inicio Calendario SSS Instructivos Contacto OS…" at bounding box center [279, 263] width 559 height 526
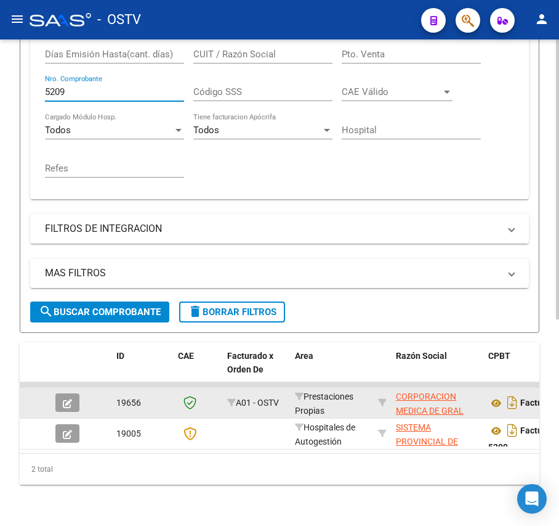
type input "5209"
click at [63, 399] on icon "button" at bounding box center [67, 403] width 9 height 9
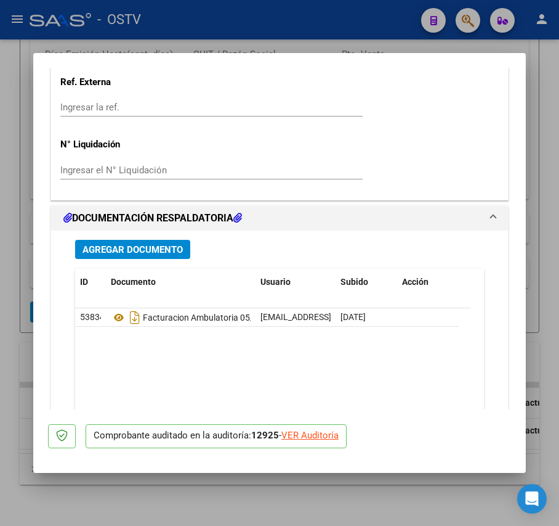
scroll to position [986, 0]
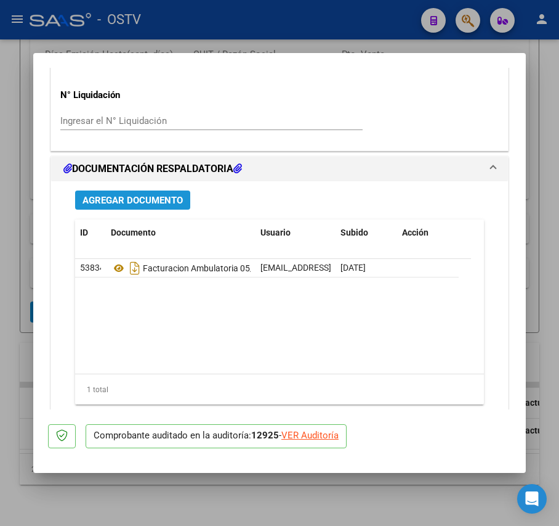
click at [166, 203] on span "Agregar Documento" at bounding box center [133, 200] width 100 height 11
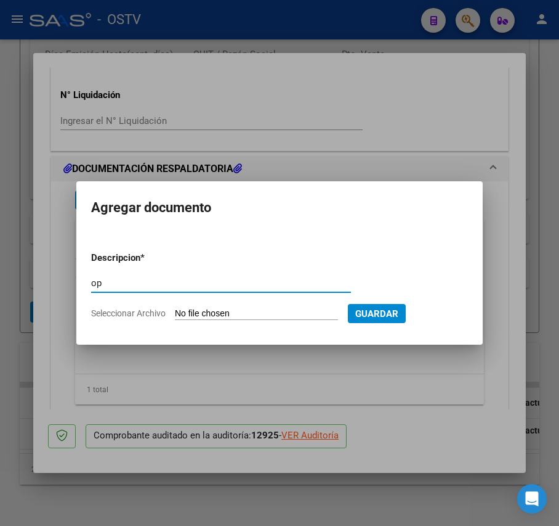
type input "op"
click at [227, 309] on input "Seleccionar Archivo" at bounding box center [256, 314] width 163 height 12
type input "C:\fakepath\OP 57262 Corp Med SM.pdf"
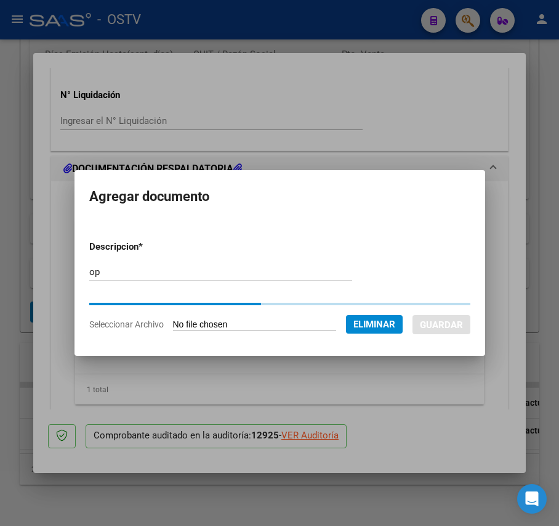
click at [168, 107] on div at bounding box center [279, 263] width 559 height 526
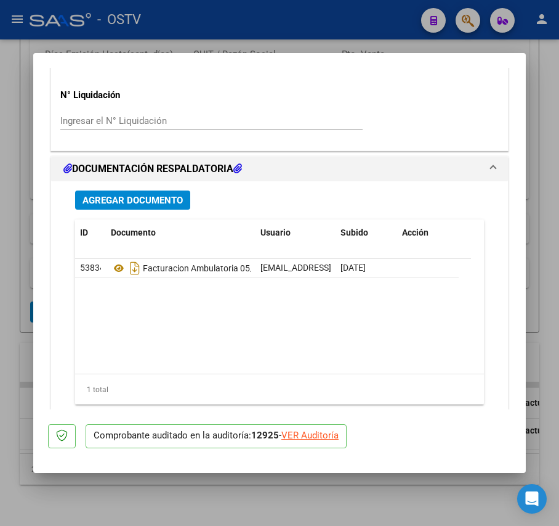
click at [168, 212] on div "Agregar Documento ID Documento Usuario Subido Acción 53834 Facturacion Ambulato…" at bounding box center [280, 312] width 428 height 262
click at [168, 200] on span "Agregar Documento" at bounding box center [133, 200] width 100 height 11
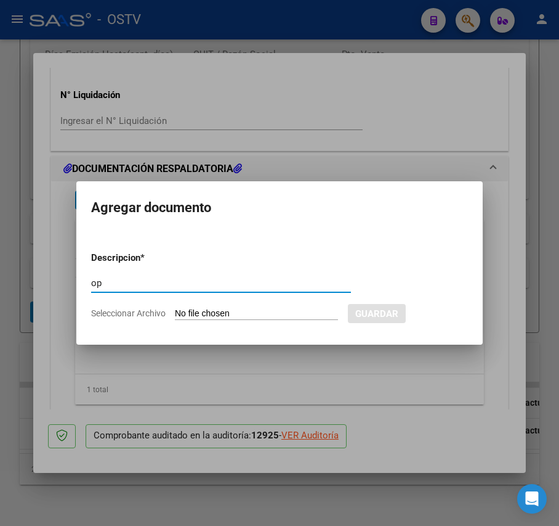
type input "op"
click at [205, 311] on input "Seleccionar Archivo" at bounding box center [256, 314] width 163 height 12
type input "C:\fakepath\OP 57262 Corp Med SM.pdf"
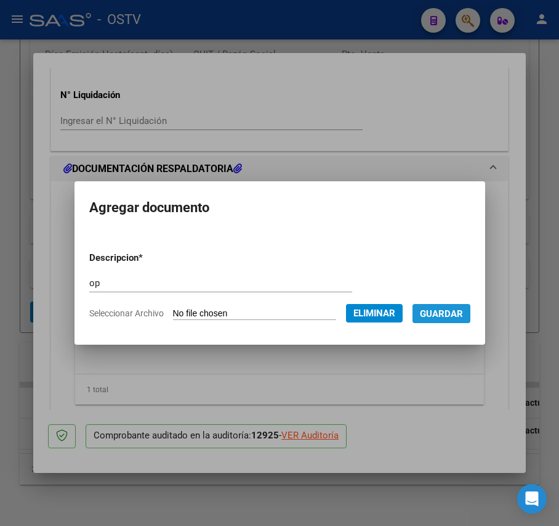
click at [454, 311] on span "Guardar" at bounding box center [441, 313] width 43 height 11
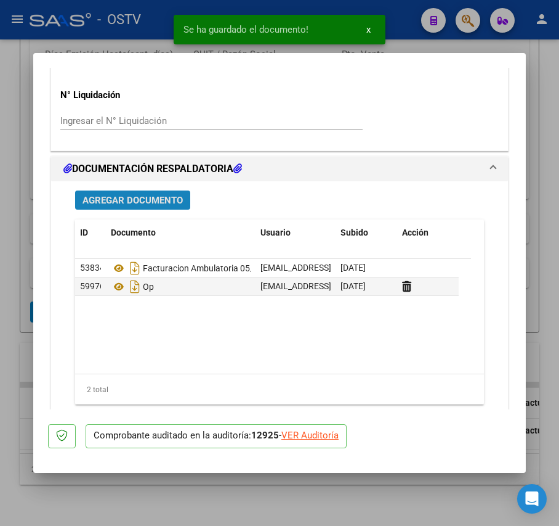
click at [161, 203] on span "Agregar Documento" at bounding box center [133, 200] width 100 height 11
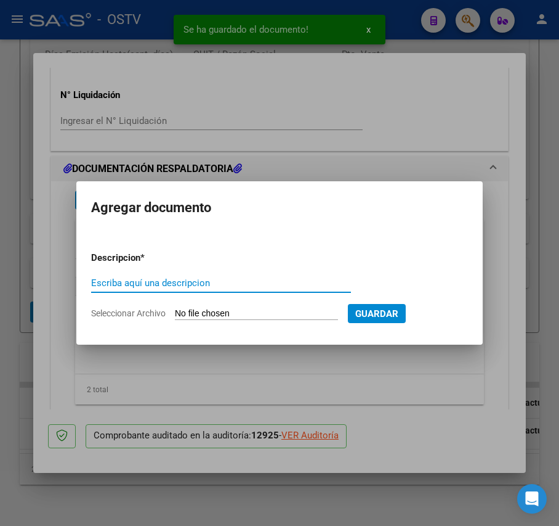
type input "r"
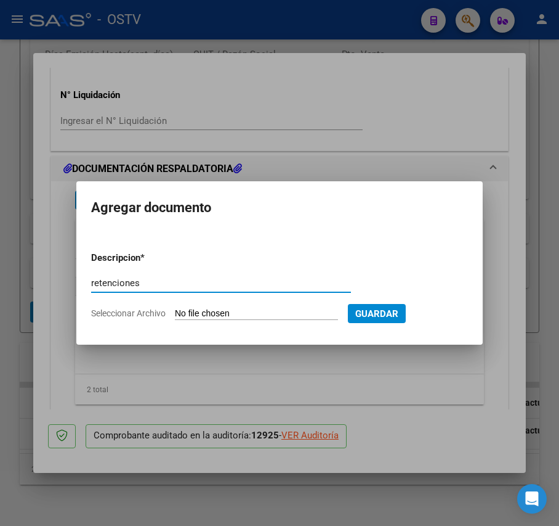
type input "retenciones"
click at [223, 314] on input "Seleccionar Archivo" at bounding box center [256, 314] width 163 height 12
type input "C:\fakepath\OP 57262 Corp Med SM RETENCIONES.pdf"
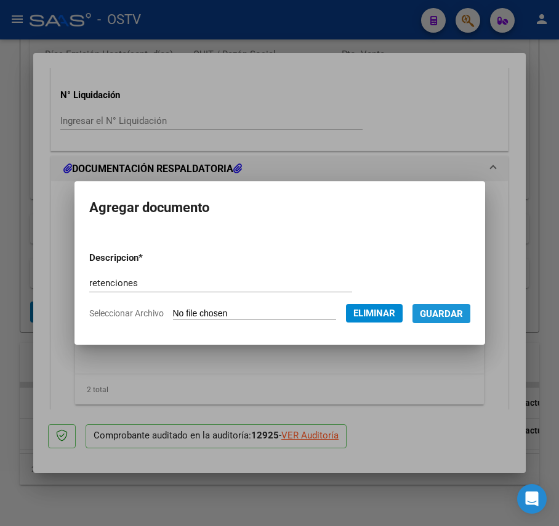
click at [444, 315] on span "Guardar" at bounding box center [441, 313] width 43 height 11
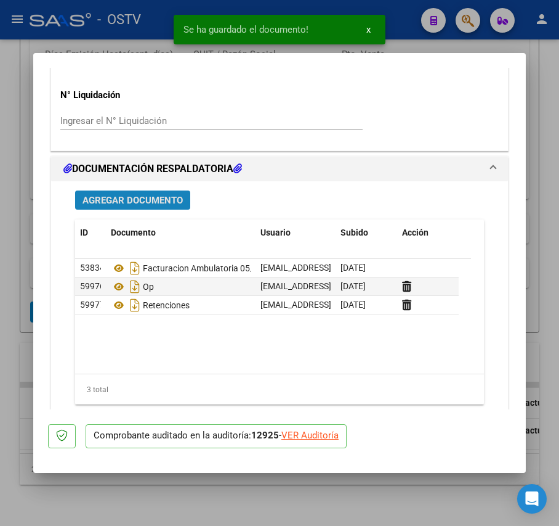
click at [154, 203] on span "Agregar Documento" at bounding box center [133, 200] width 100 height 11
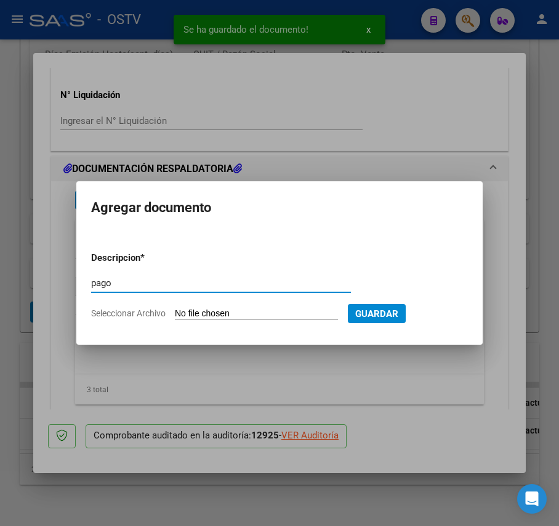
type input "pago"
click at [227, 304] on form "Descripcion * pago Escriba aquí una descripcion Seleccionar Archivo Guardar" at bounding box center [279, 286] width 377 height 88
click at [227, 309] on input "Seleccionar Archivo" at bounding box center [256, 314] width 163 height 12
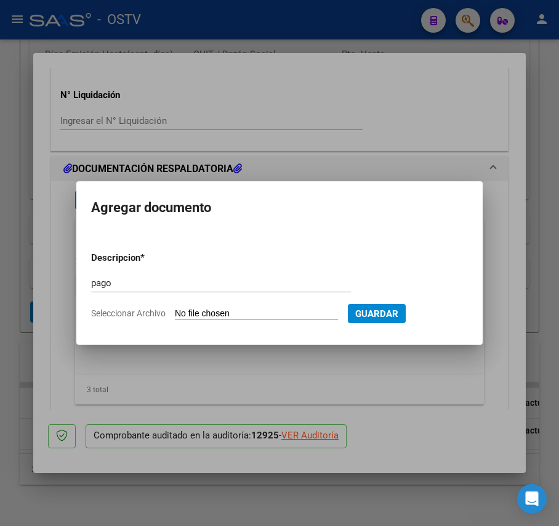
type input "C:\fakepath\Pago OP 57262 Corp Med SM.pdf"
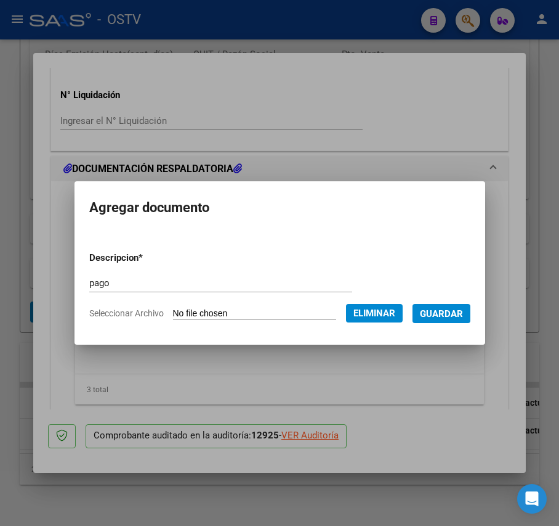
click at [463, 311] on span "Guardar" at bounding box center [441, 313] width 43 height 11
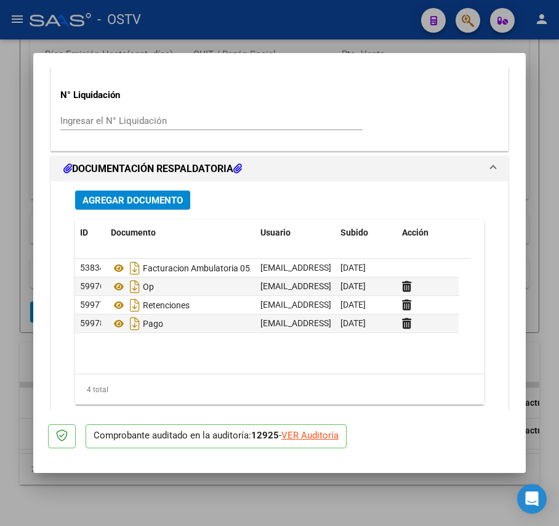
click at [15, 218] on div at bounding box center [279, 263] width 559 height 526
type input "$ 0,00"
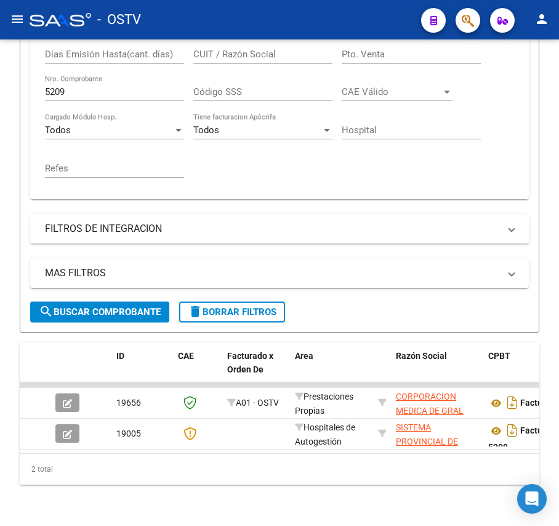
scroll to position [327, 0]
drag, startPoint x: 95, startPoint y: 90, endPoint x: 1, endPoint y: 84, distance: 94.4
click at [1, 84] on div "Video tutorial PRESTADORES -> Listado de CPBTs Emitidos por Prestadores / Prove…" at bounding box center [279, 128] width 559 height 831
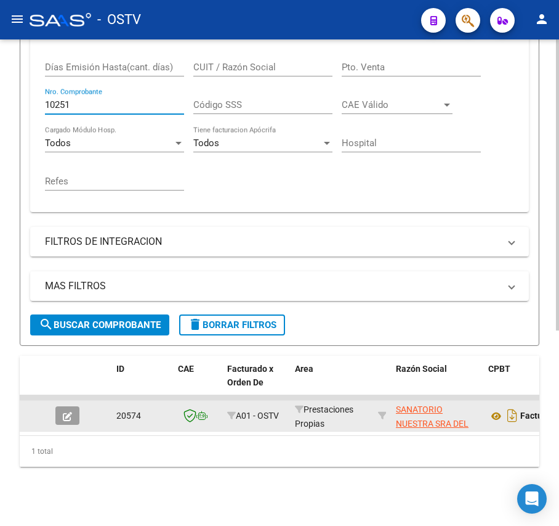
type input "10251"
click at [73, 406] on button "button" at bounding box center [67, 415] width 24 height 18
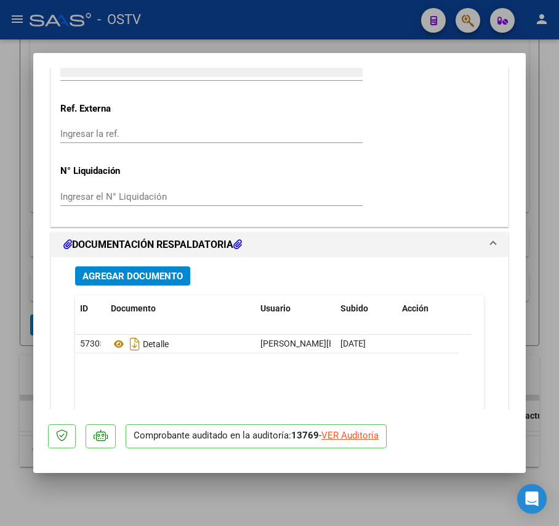
scroll to position [903, 0]
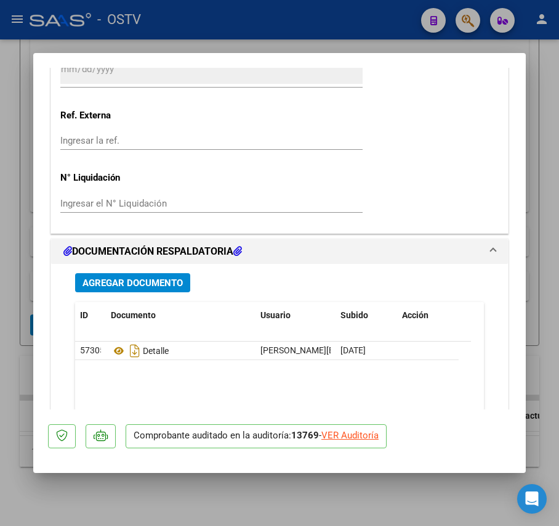
click at [145, 277] on button "Agregar Documento" at bounding box center [132, 282] width 115 height 19
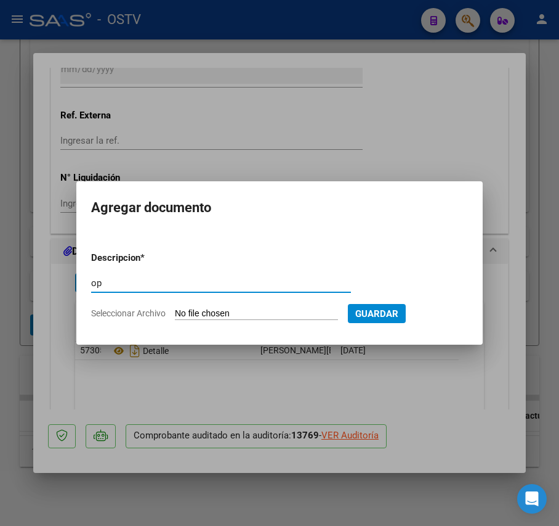
type input "op"
click at [237, 314] on input "Seleccionar Archivo" at bounding box center [256, 314] width 163 height 12
type input "C:\fakepath\OP 57263 [GEOGRAPHIC_DATA]pdf"
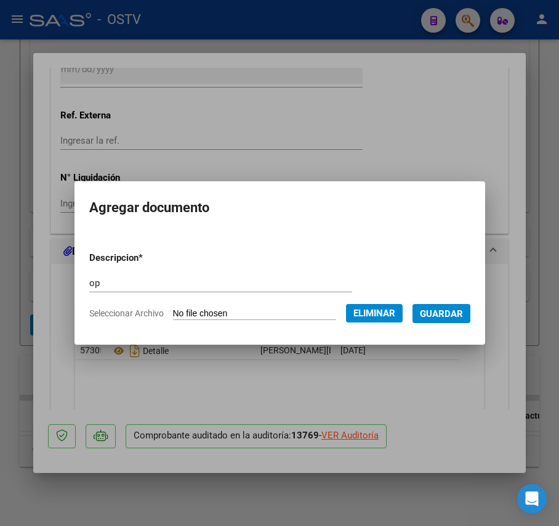
click at [457, 314] on span "Guardar" at bounding box center [441, 313] width 43 height 11
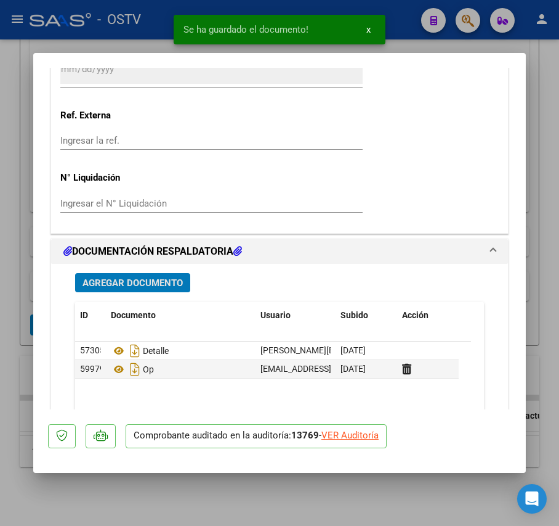
click at [151, 277] on button "Agregar Documento" at bounding box center [132, 282] width 115 height 19
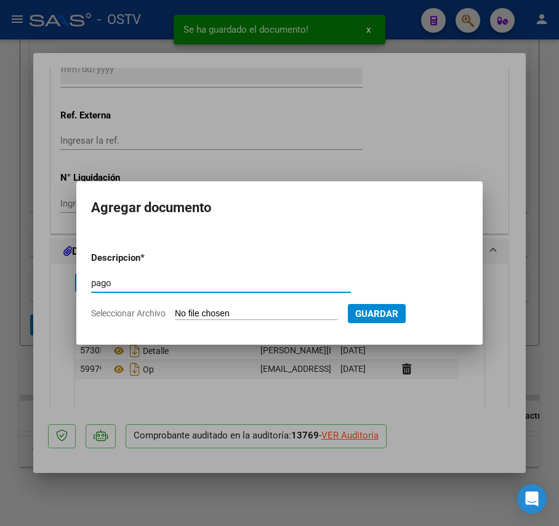
type input "pago"
click at [242, 316] on input "Seleccionar Archivo" at bounding box center [256, 314] width 163 height 12
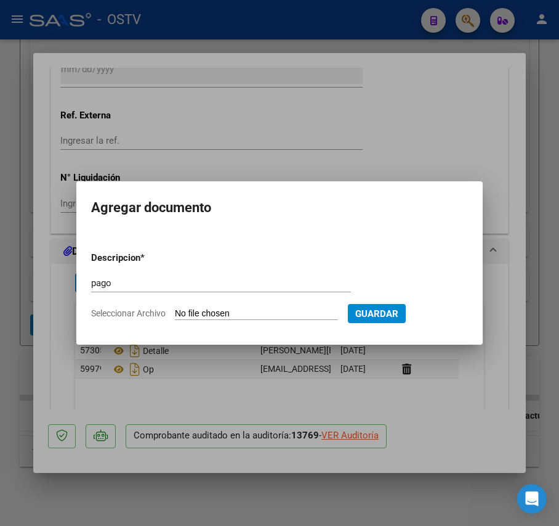
type input "C:\fakepath\Pago OP 57263 [GEOGRAPHIC_DATA]pdf"
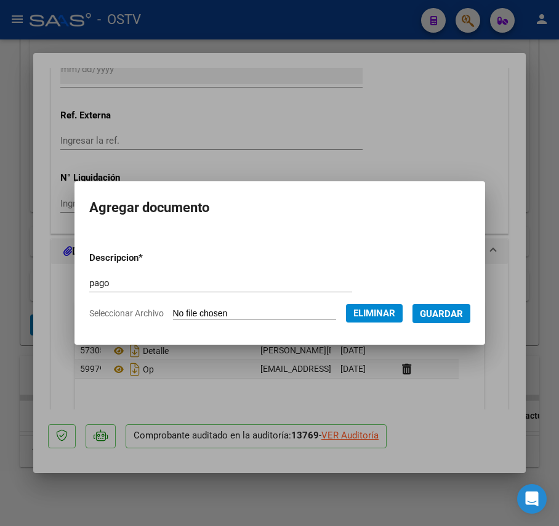
click at [450, 314] on span "Guardar" at bounding box center [441, 313] width 43 height 11
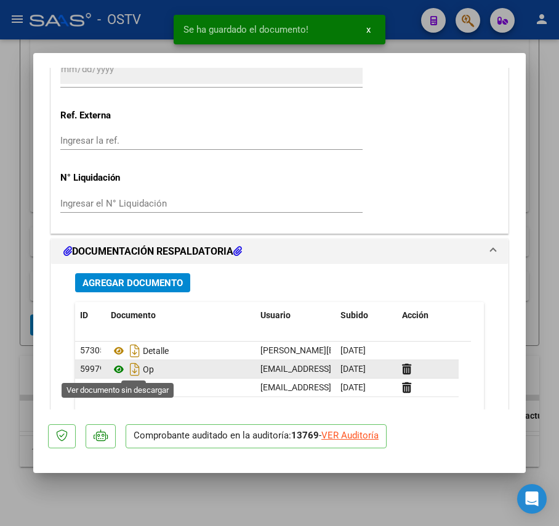
click at [117, 370] on icon at bounding box center [119, 369] width 16 height 15
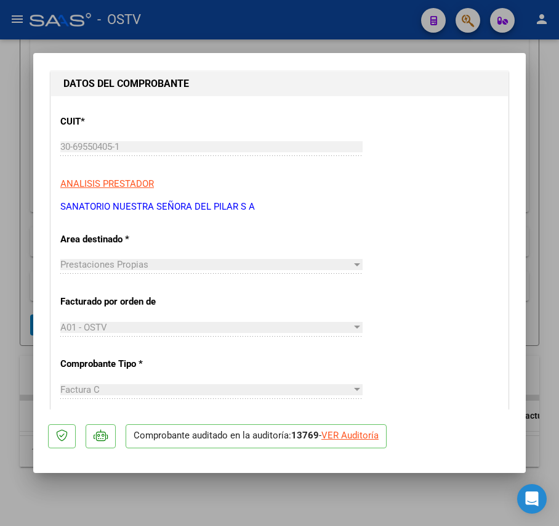
scroll to position [82, 0]
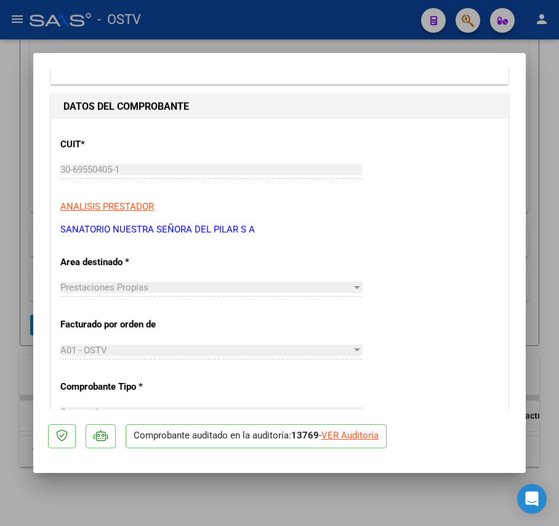
click at [26, 202] on div at bounding box center [279, 263] width 559 height 526
type input "$ 0,00"
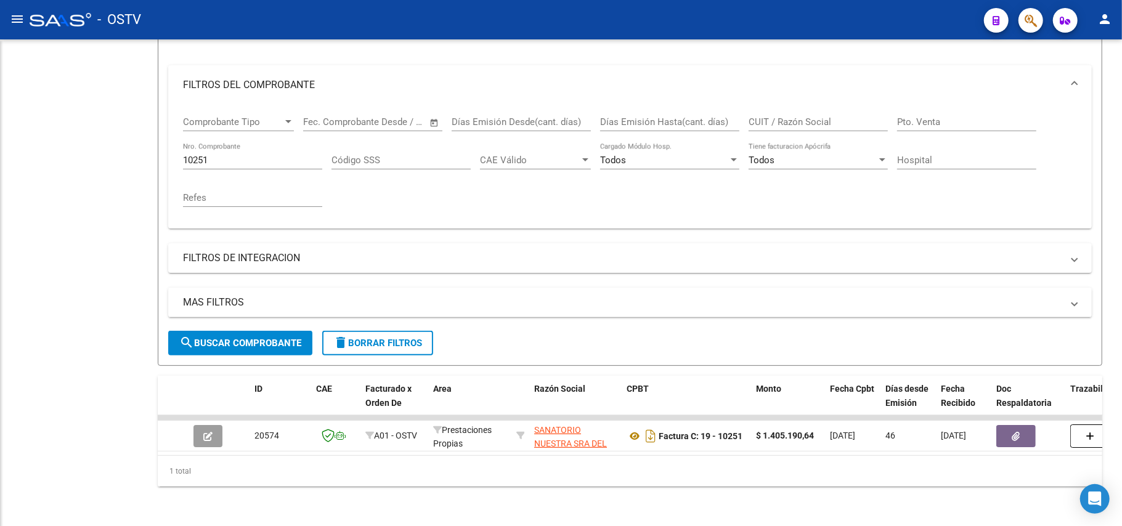
scroll to position [157, 0]
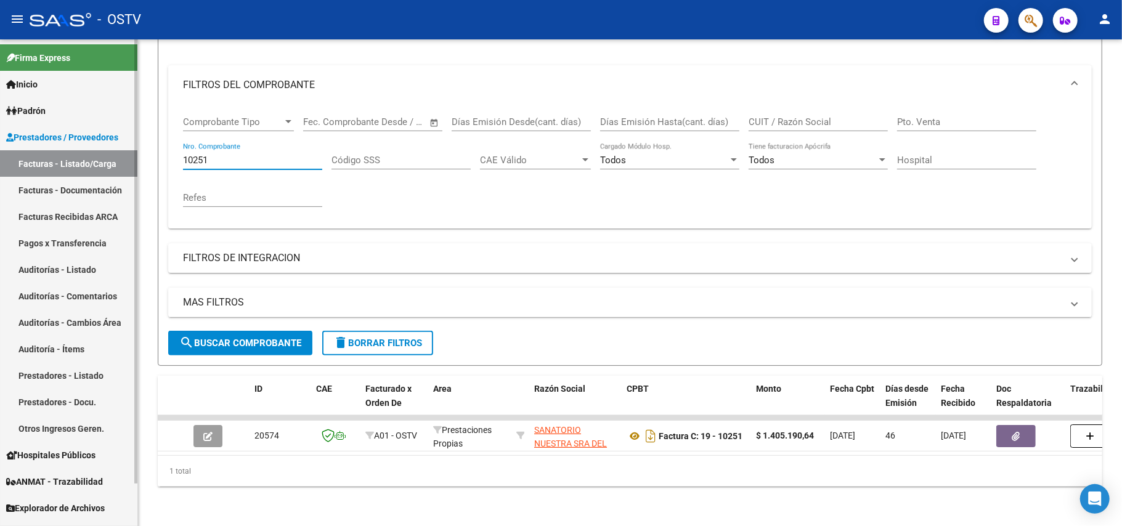
drag, startPoint x: 222, startPoint y: 143, endPoint x: 0, endPoint y: 116, distance: 224.1
click at [0, 116] on mat-sidenav-container "Firma Express Inicio Calendario SSS Instructivos Contacto OS Padrón Afiliados E…" at bounding box center [561, 282] width 1122 height 487
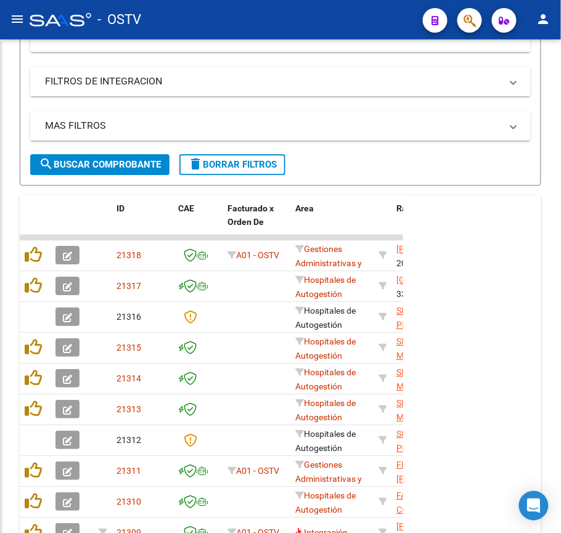
scroll to position [474, 0]
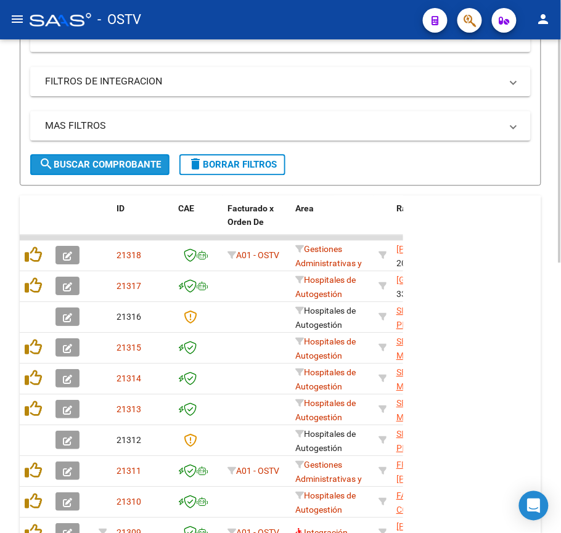
click at [156, 161] on span "search Buscar Comprobante" at bounding box center [100, 164] width 122 height 11
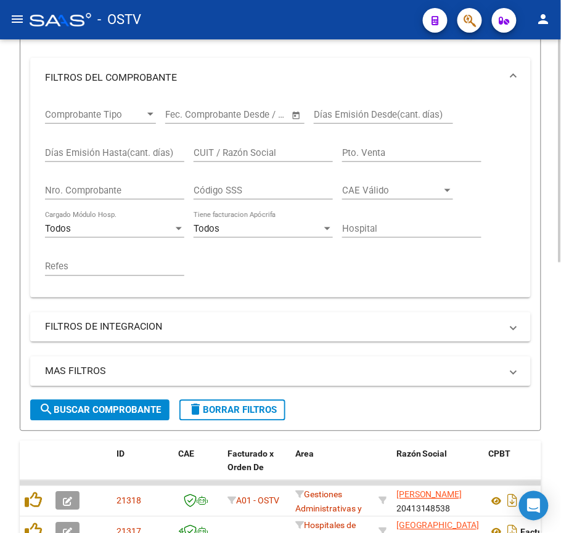
scroll to position [227, 0]
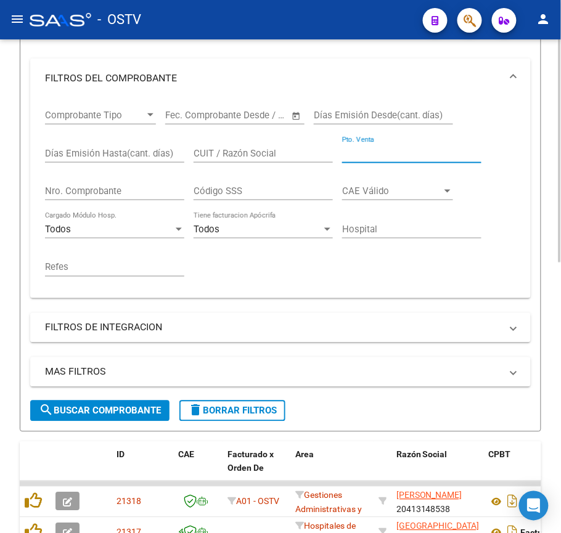
click at [371, 152] on input "Pto. Venta" at bounding box center [411, 153] width 139 height 11
click at [153, 190] on input "Nro. Comprobante" at bounding box center [114, 190] width 139 height 11
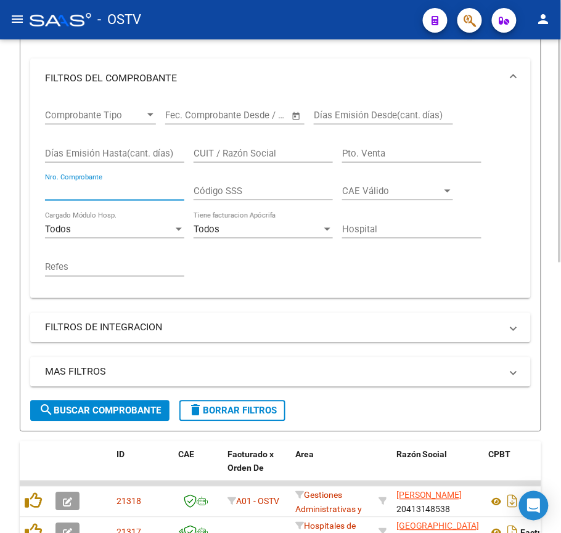
click at [368, 158] on input "Pto. Venta" at bounding box center [411, 153] width 139 height 11
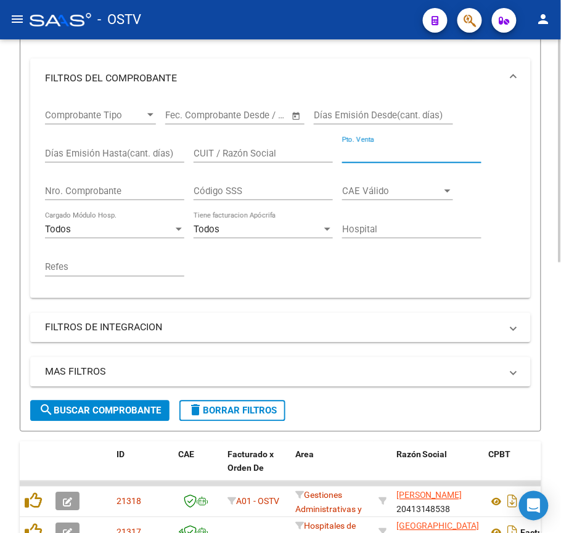
click at [287, 198] on div "Código SSS" at bounding box center [262, 187] width 139 height 26
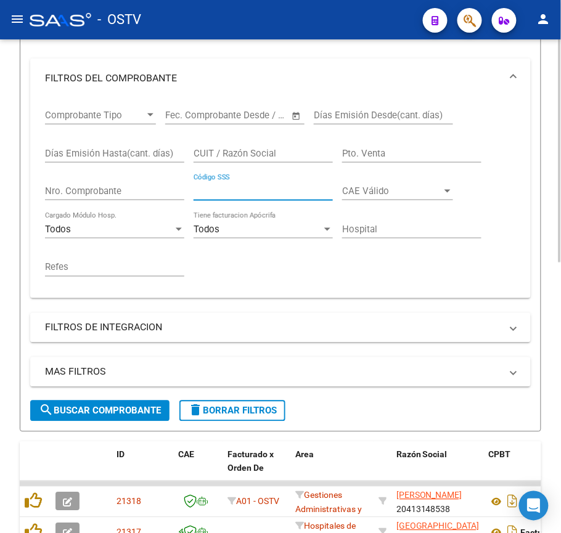
click at [235, 151] on input "CUIT / Razón Social" at bounding box center [262, 153] width 139 height 11
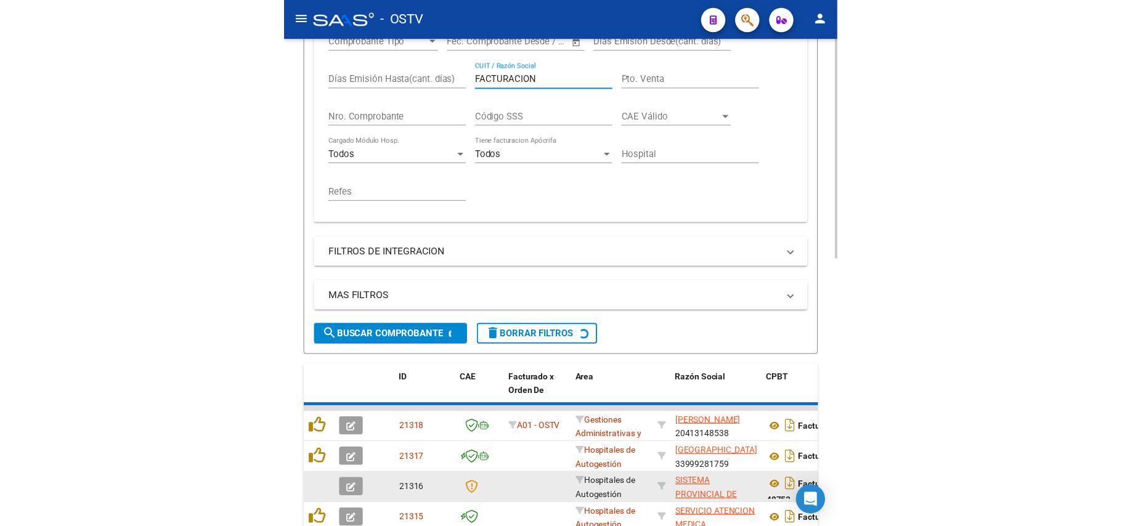
scroll to position [556, 0]
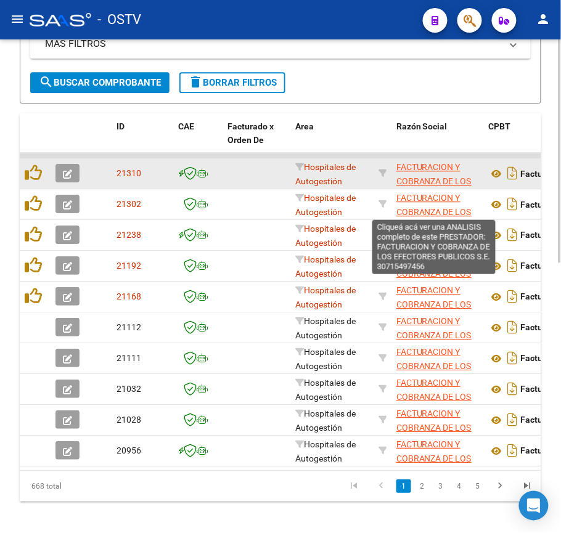
type input "FACTURACION"
click at [441, 181] on span "FACTURACION Y COBRANZA DE LOS EFECTORES PUBLICOS S.E." at bounding box center [433, 188] width 75 height 52
type textarea "30715497456"
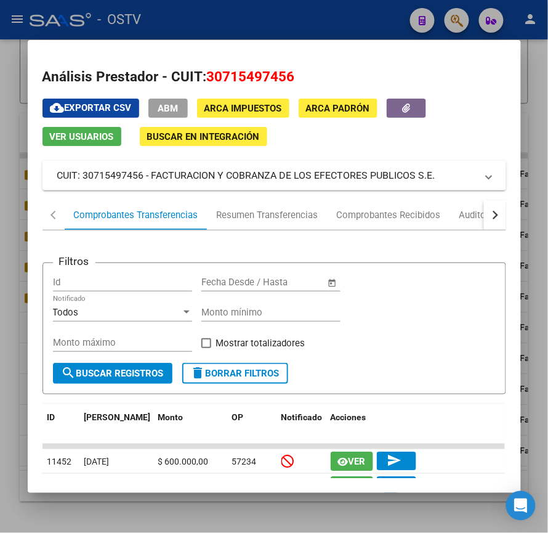
drag, startPoint x: 295, startPoint y: 79, endPoint x: 202, endPoint y: 79, distance: 92.4
click at [202, 79] on h2 "Análisis Prestador - CUIT: 30715497456" at bounding box center [275, 77] width 464 height 21
copy span "30715497456"
click at [269, 20] on div at bounding box center [274, 266] width 548 height 533
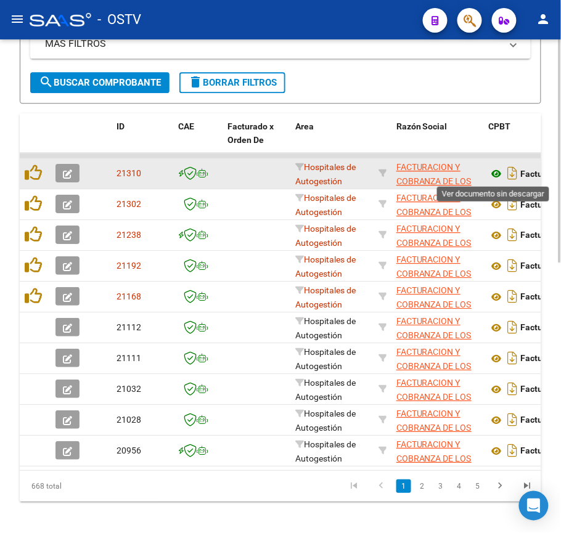
click at [496, 174] on icon at bounding box center [497, 173] width 16 height 15
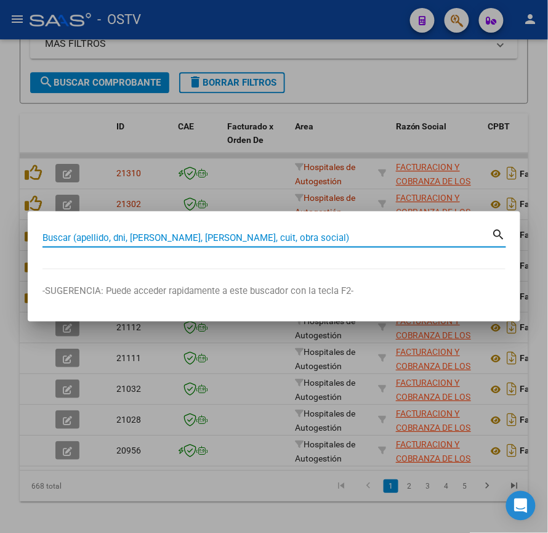
click at [183, 144] on div at bounding box center [274, 266] width 548 height 533
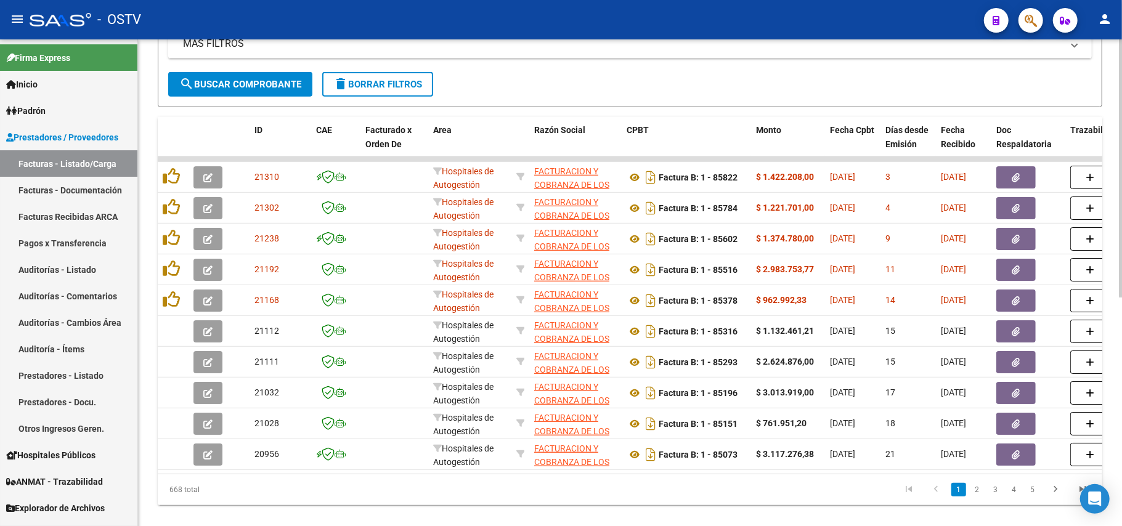
scroll to position [157, 0]
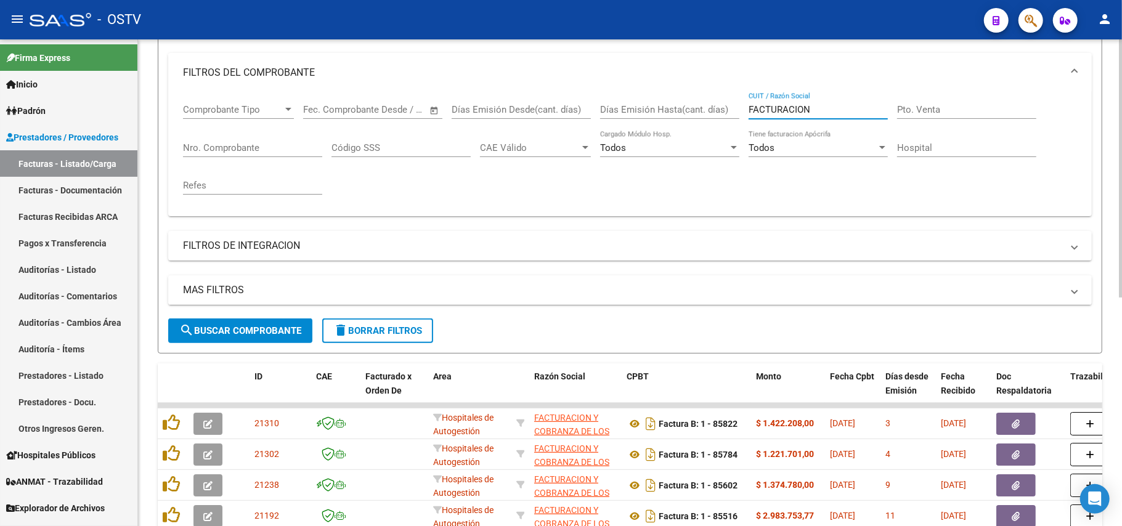
drag, startPoint x: 815, startPoint y: 111, endPoint x: 476, endPoint y: 82, distance: 340.1
click at [441, 108] on div "Comprobante Tipo Comprobante Tipo Fecha inicio – Fecha fin Fec. Comprobante Des…" at bounding box center [630, 149] width 894 height 114
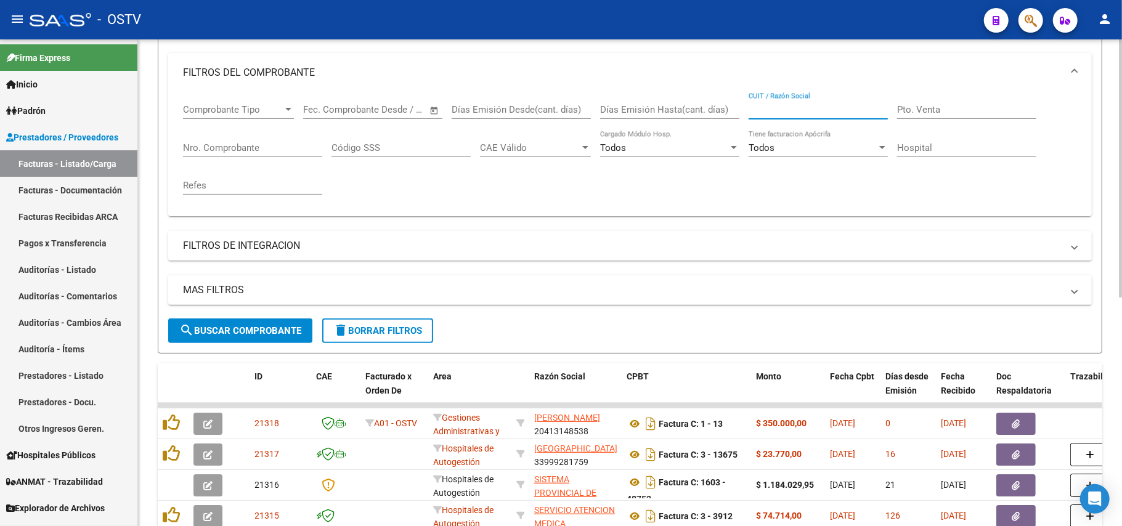
click at [211, 334] on span "search Buscar Comprobante" at bounding box center [240, 330] width 122 height 11
click at [267, 334] on span "search Buscar Comprobante" at bounding box center [240, 330] width 122 height 11
click at [247, 321] on button "search Buscar Comprobante" at bounding box center [240, 331] width 144 height 25
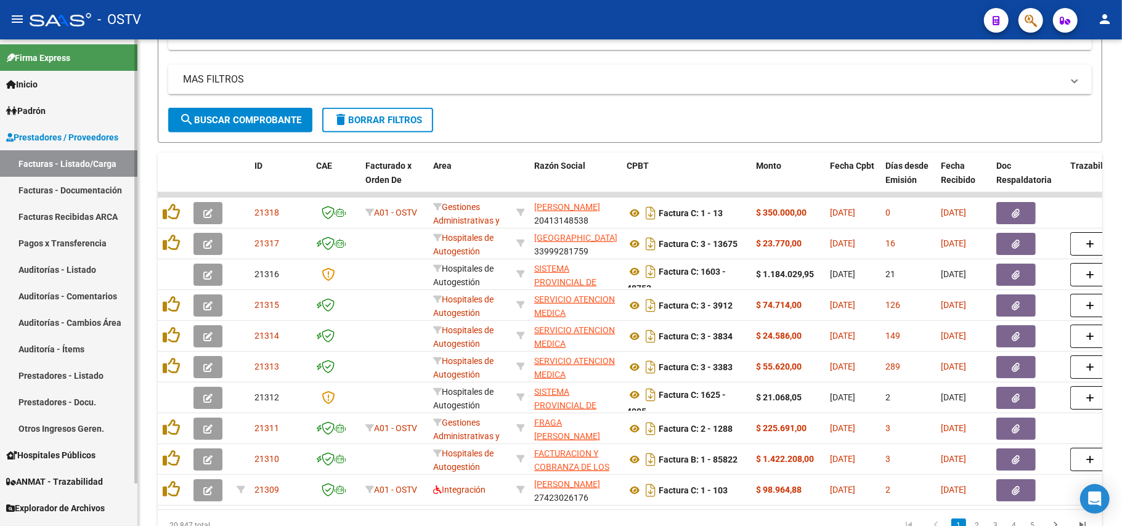
scroll to position [351, 0]
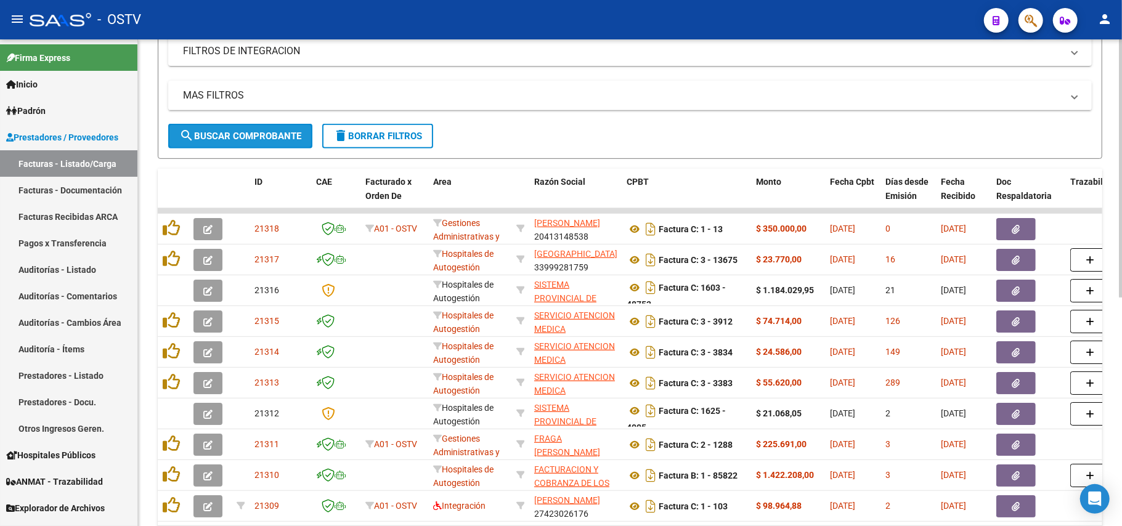
click at [274, 132] on span "search Buscar Comprobante" at bounding box center [240, 136] width 122 height 11
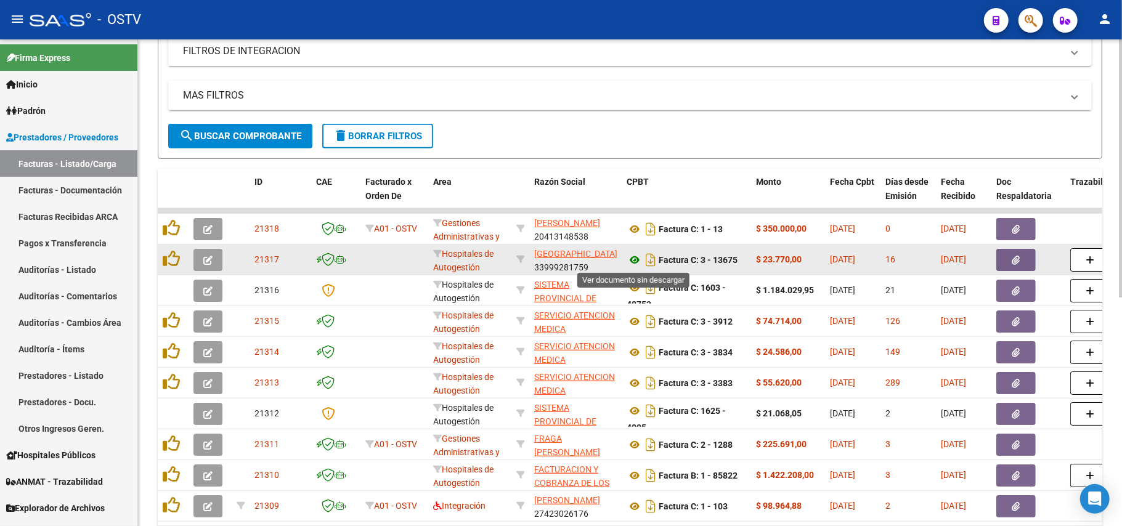
click at [636, 261] on icon at bounding box center [635, 260] width 16 height 15
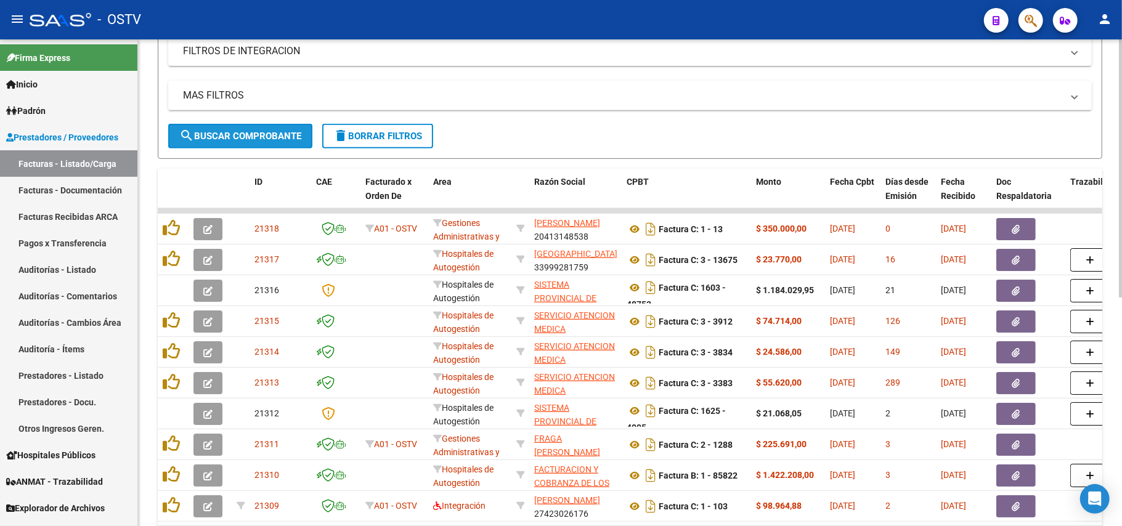
click at [271, 140] on span "search Buscar Comprobante" at bounding box center [240, 136] width 122 height 11
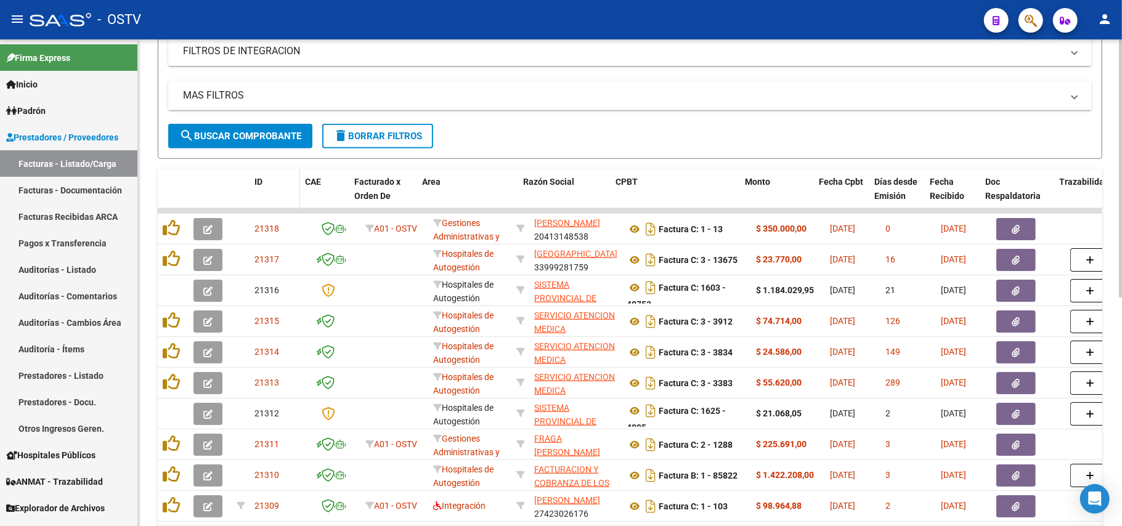
drag, startPoint x: 309, startPoint y: 191, endPoint x: 291, endPoint y: 193, distance: 17.4
click at [291, 193] on datatable-header-cell "ID" at bounding box center [275, 196] width 51 height 54
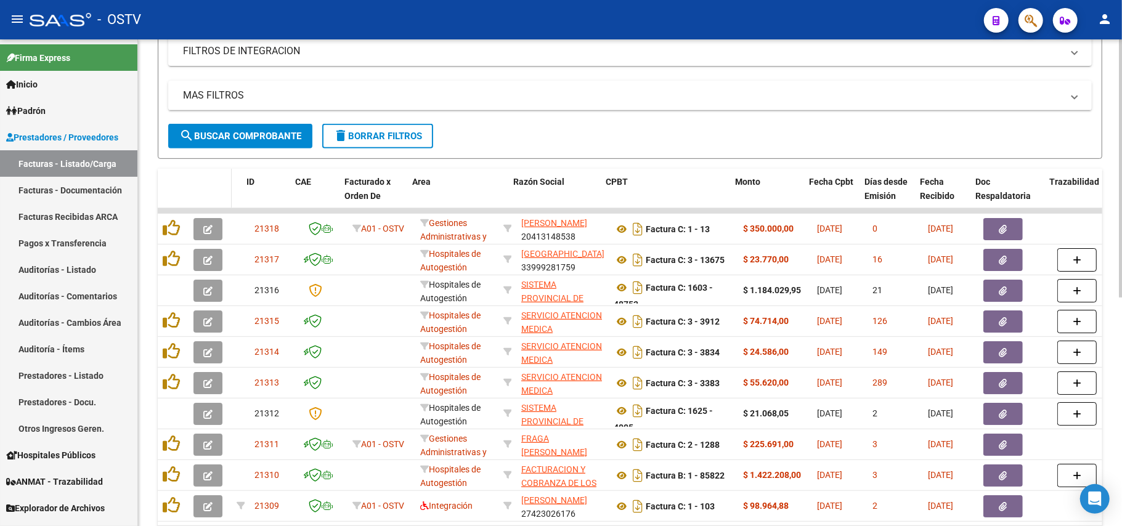
drag, startPoint x: 247, startPoint y: 185, endPoint x: 225, endPoint y: 185, distance: 22.2
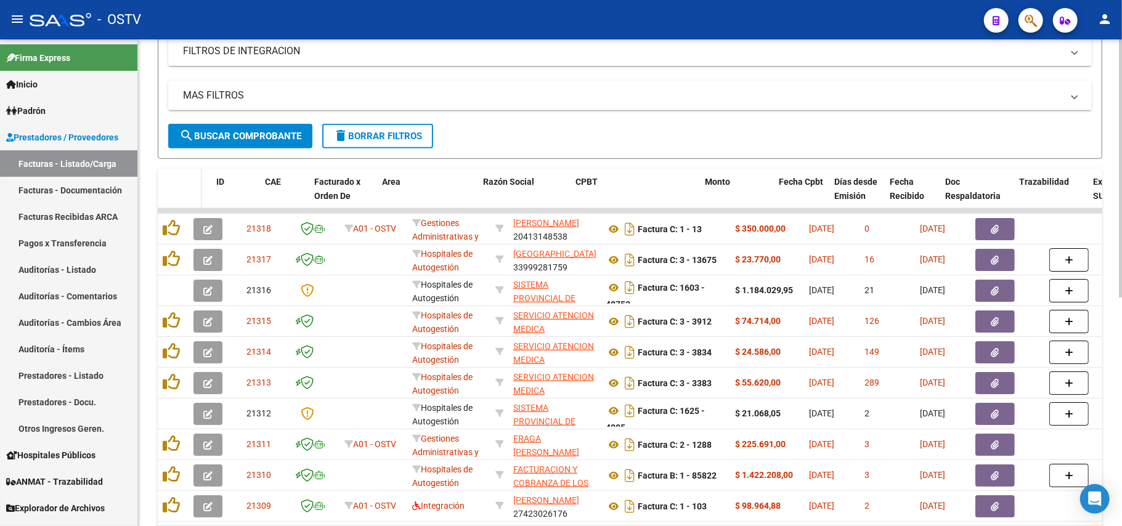
click at [190, 198] on datatable-header-cell at bounding box center [195, 196] width 13 height 54
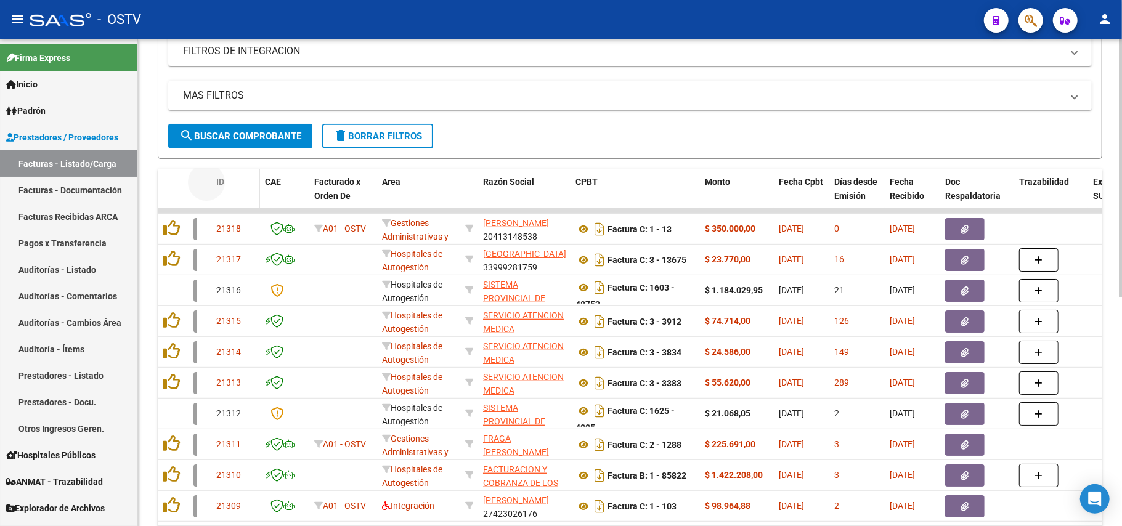
drag, startPoint x: 202, startPoint y: 193, endPoint x: 222, endPoint y: 193, distance: 19.7
click at [220, 198] on span at bounding box center [220, 196] width 6 height 54
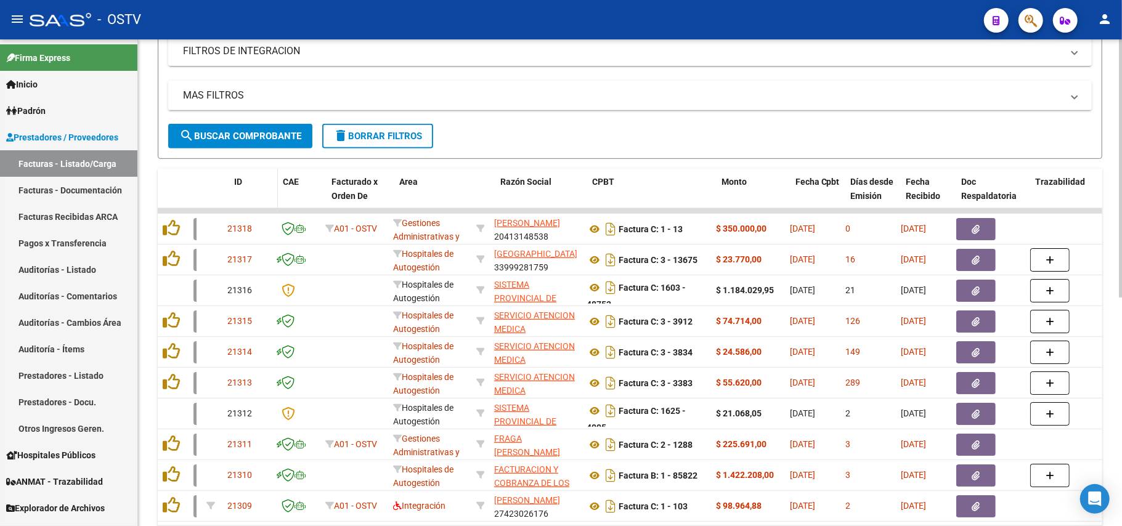
drag, startPoint x: 220, startPoint y: 198, endPoint x: 230, endPoint y: 198, distance: 9.9
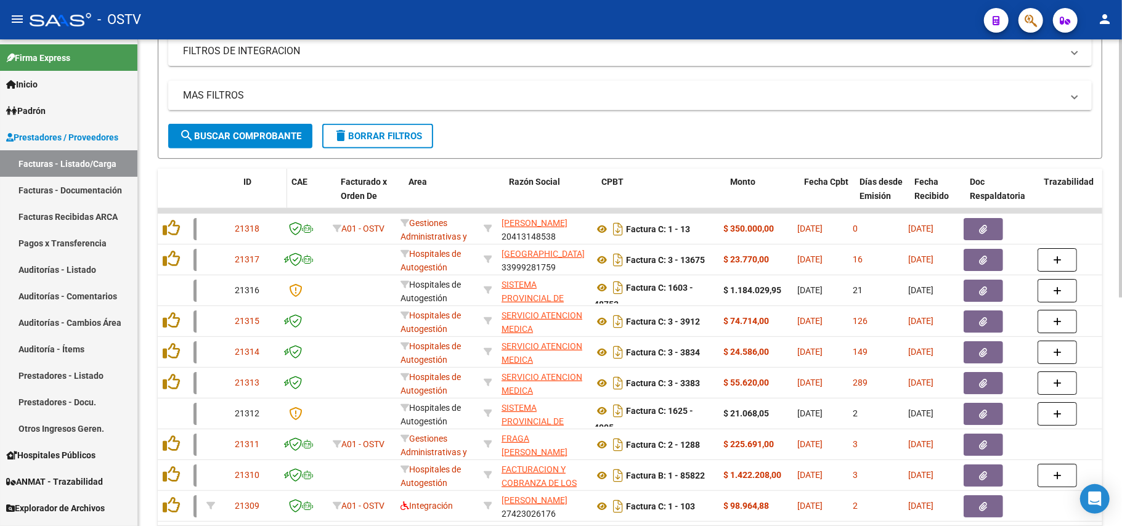
drag, startPoint x: 227, startPoint y: 196, endPoint x: 259, endPoint y: 200, distance: 32.3
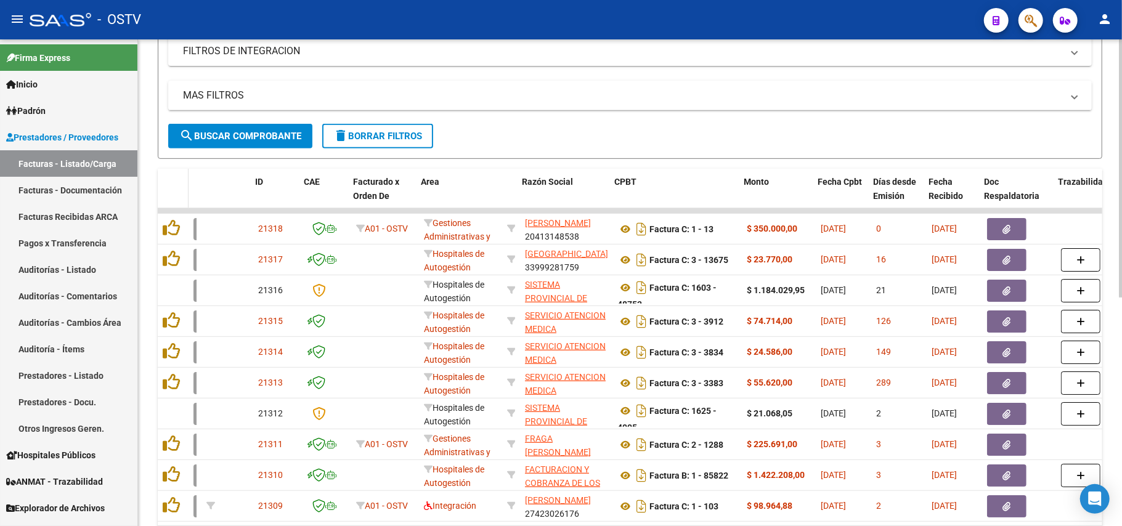
drag, startPoint x: 195, startPoint y: 198, endPoint x: 169, endPoint y: 198, distance: 26.5
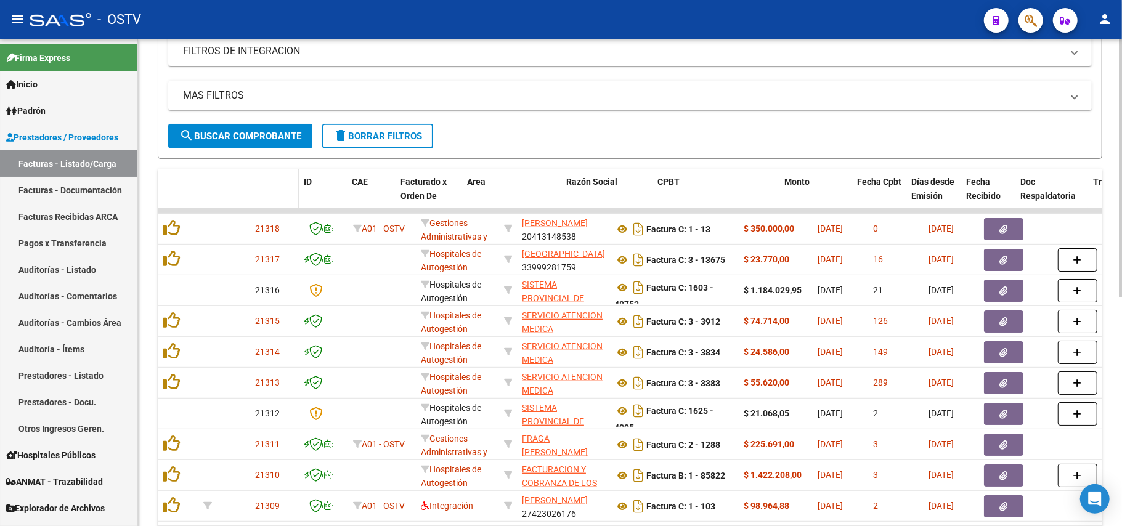
drag, startPoint x: 196, startPoint y: 201, endPoint x: 264, endPoint y: 201, distance: 68.4
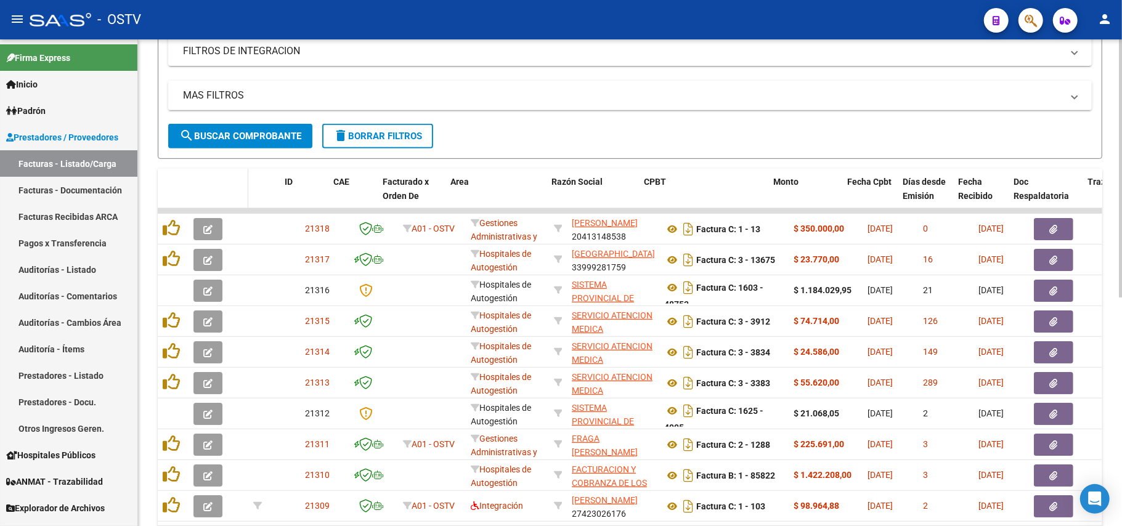
drag, startPoint x: 297, startPoint y: 195, endPoint x: 228, endPoint y: 198, distance: 69.1
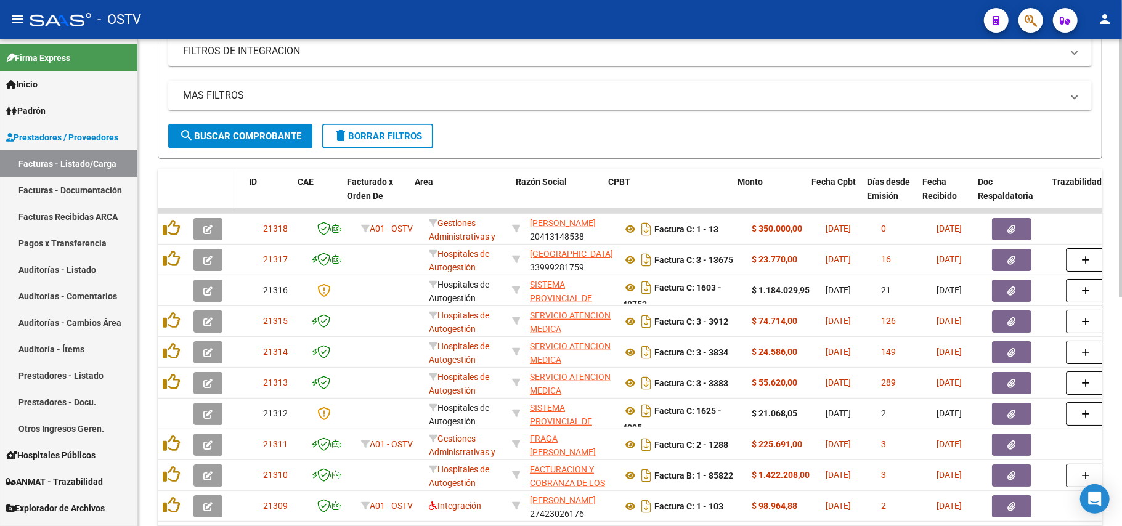
drag, startPoint x: 245, startPoint y: 196, endPoint x: 226, endPoint y: 196, distance: 19.7
click at [226, 196] on datatable-header-cell at bounding box center [212, 196] width 46 height 54
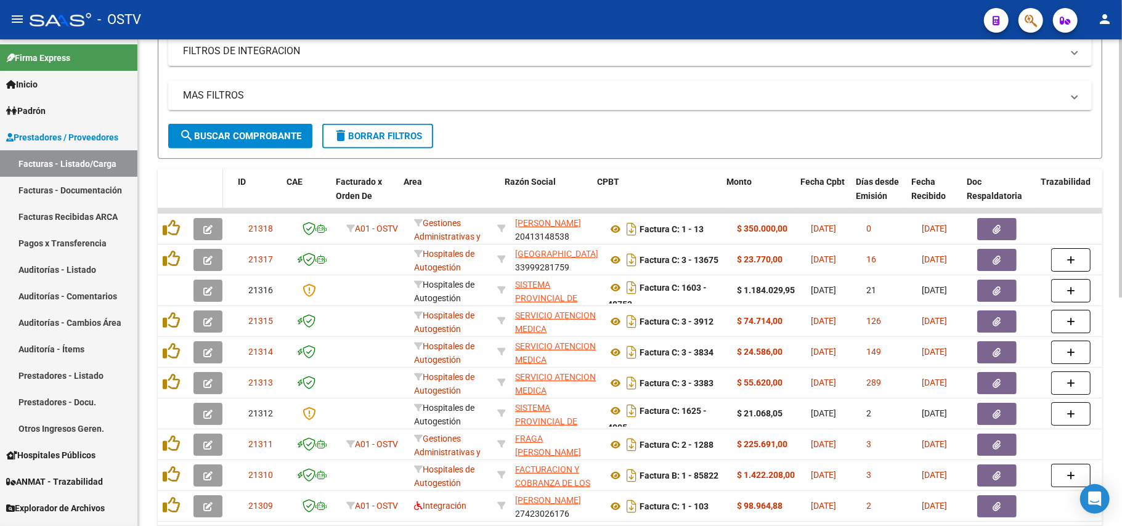
drag, startPoint x: 232, startPoint y: 196, endPoint x: 218, endPoint y: 197, distance: 14.2
click at [218, 197] on span at bounding box center [221, 196] width 6 height 54
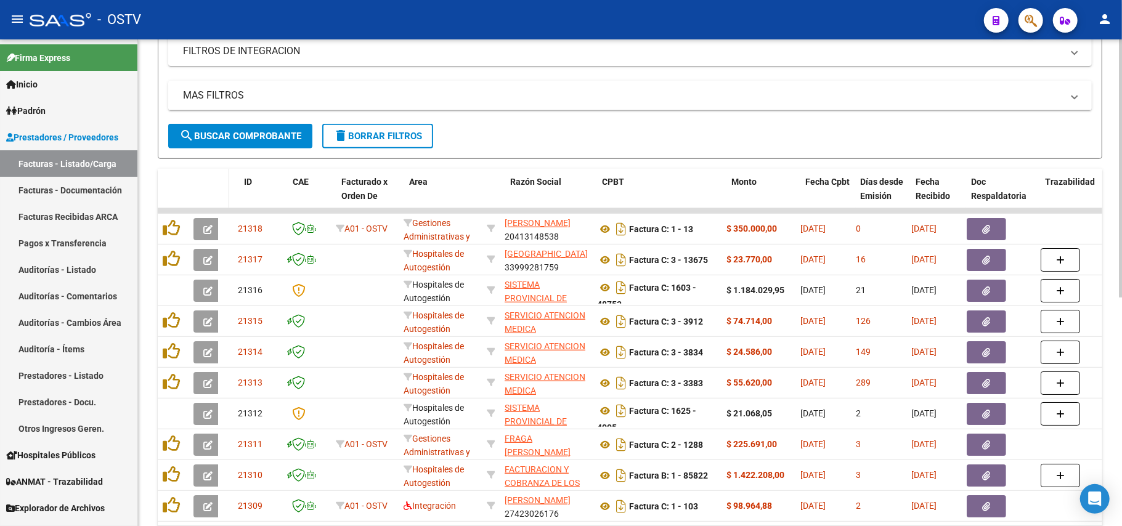
drag, startPoint x: 218, startPoint y: 197, endPoint x: 227, endPoint y: 197, distance: 8.6
click at [227, 197] on span at bounding box center [227, 196] width 6 height 54
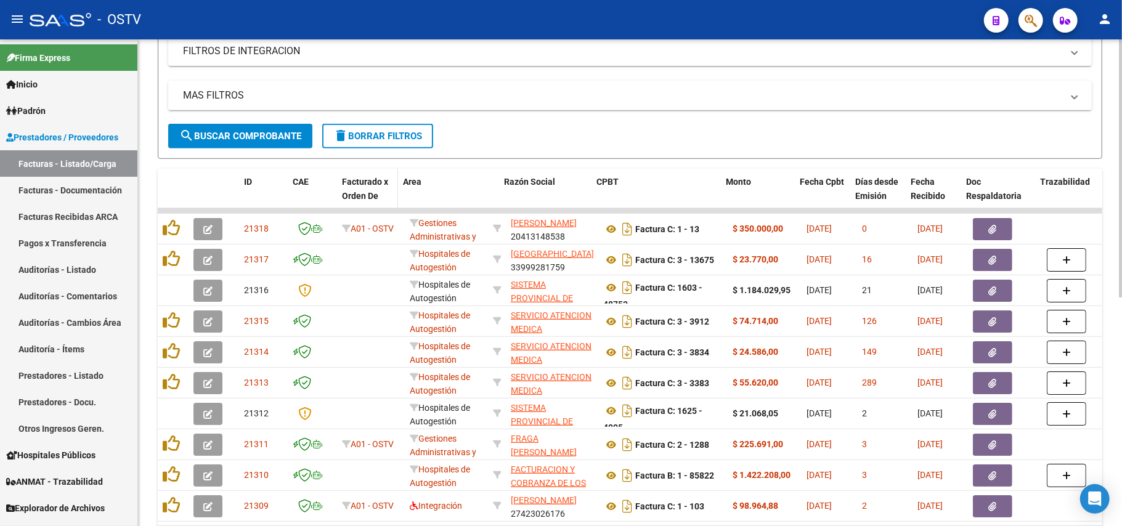
drag, startPoint x: 402, startPoint y: 189, endPoint x: 392, endPoint y: 189, distance: 10.5
click at [392, 189] on span at bounding box center [395, 196] width 6 height 54
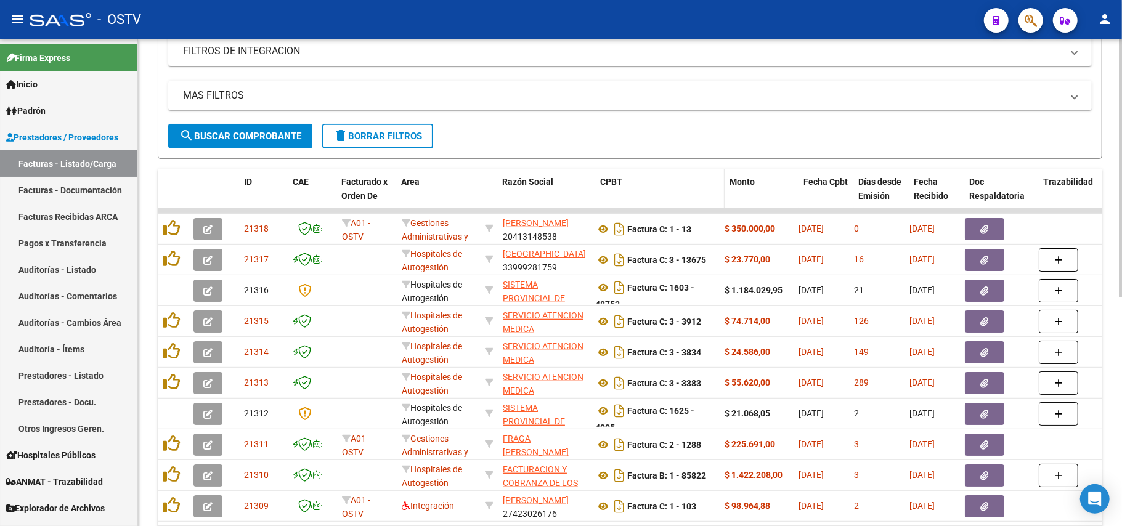
drag, startPoint x: 592, startPoint y: 186, endPoint x: 619, endPoint y: 186, distance: 26.5
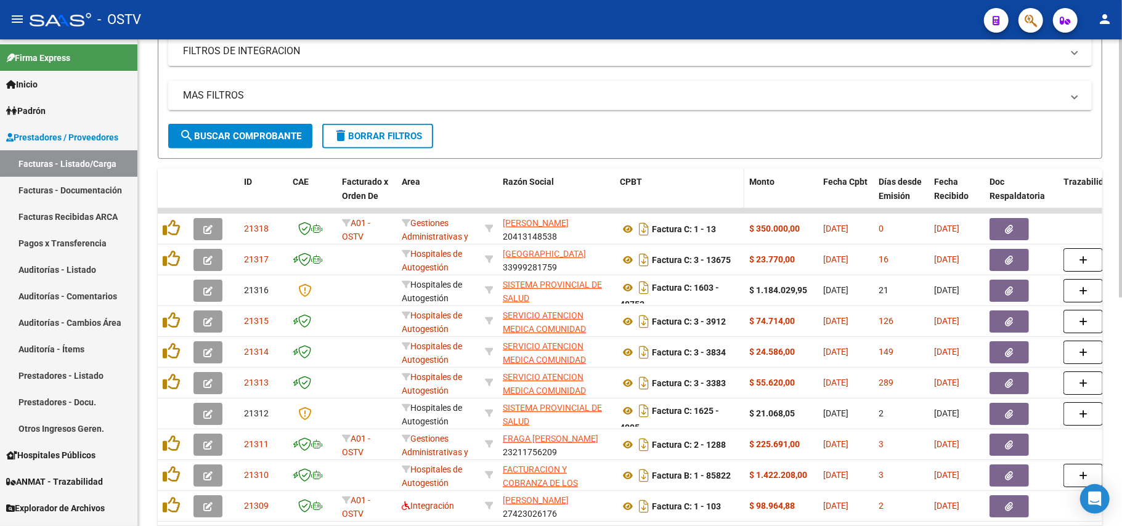
drag, startPoint x: 619, startPoint y: 186, endPoint x: 659, endPoint y: 185, distance: 40.1
click at [659, 185] on datatable-header-cell "CPBT" at bounding box center [679, 196] width 129 height 54
drag, startPoint x: 611, startPoint y: 192, endPoint x: 661, endPoint y: 188, distance: 50.1
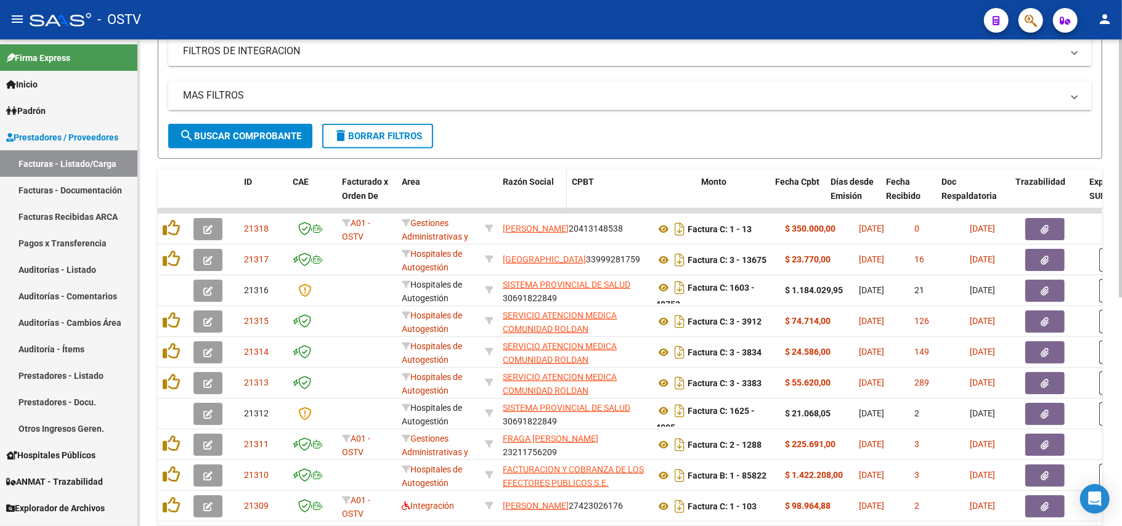
drag, startPoint x: 646, startPoint y: 192, endPoint x: 535, endPoint y: 203, distance: 112.1
click at [535, 203] on datatable-header-cell "Razón Social" at bounding box center [532, 196] width 69 height 54
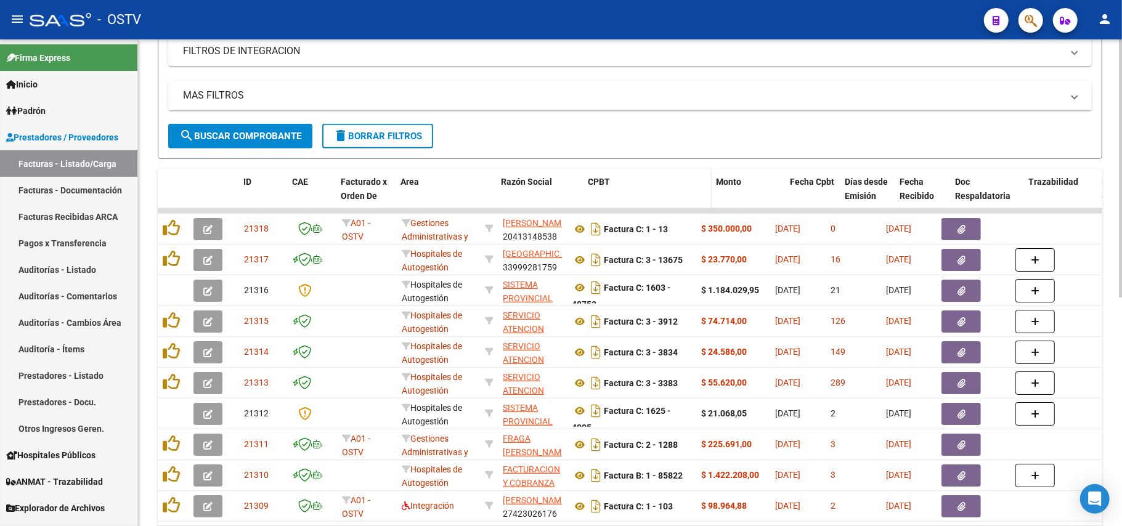
drag, startPoint x: 564, startPoint y: 200, endPoint x: 589, endPoint y: 198, distance: 24.7
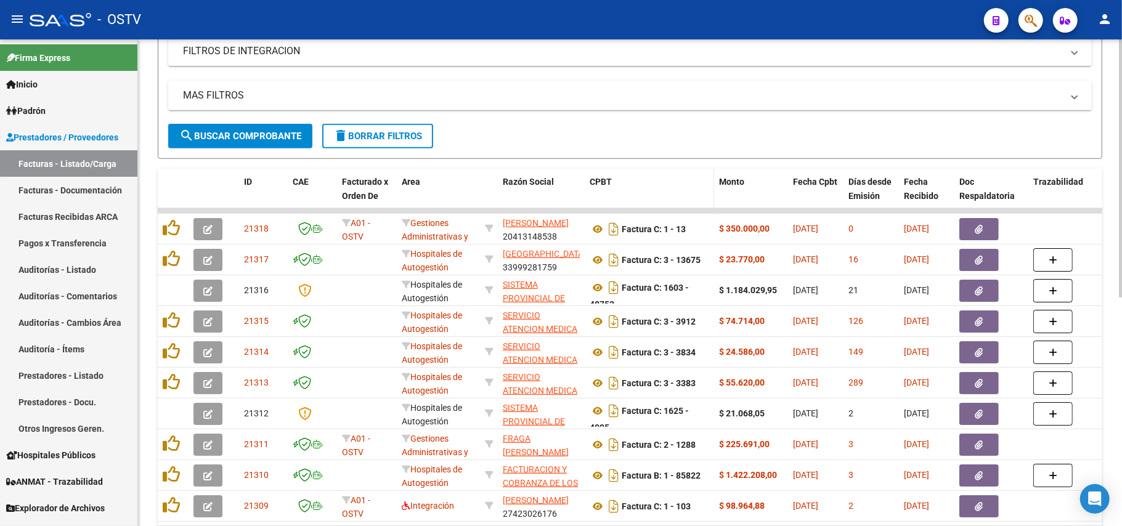
click at [585, 198] on datatable-header-cell "CPBT" at bounding box center [649, 196] width 129 height 54
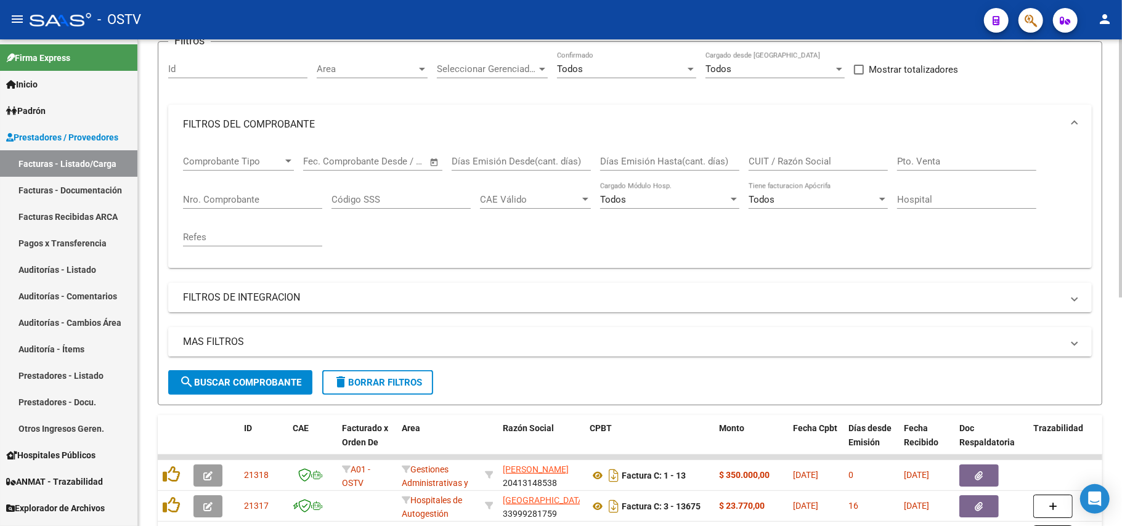
click at [274, 189] on div "Nro. Comprobante" at bounding box center [252, 195] width 139 height 26
click at [277, 200] on input "Nro. Comprobante" at bounding box center [252, 199] width 139 height 11
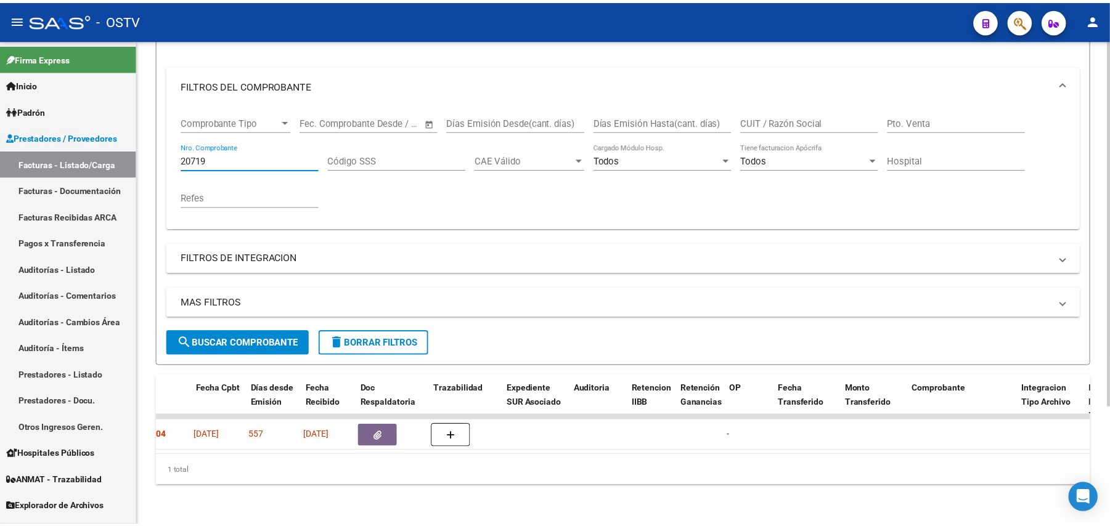
scroll to position [0, 0]
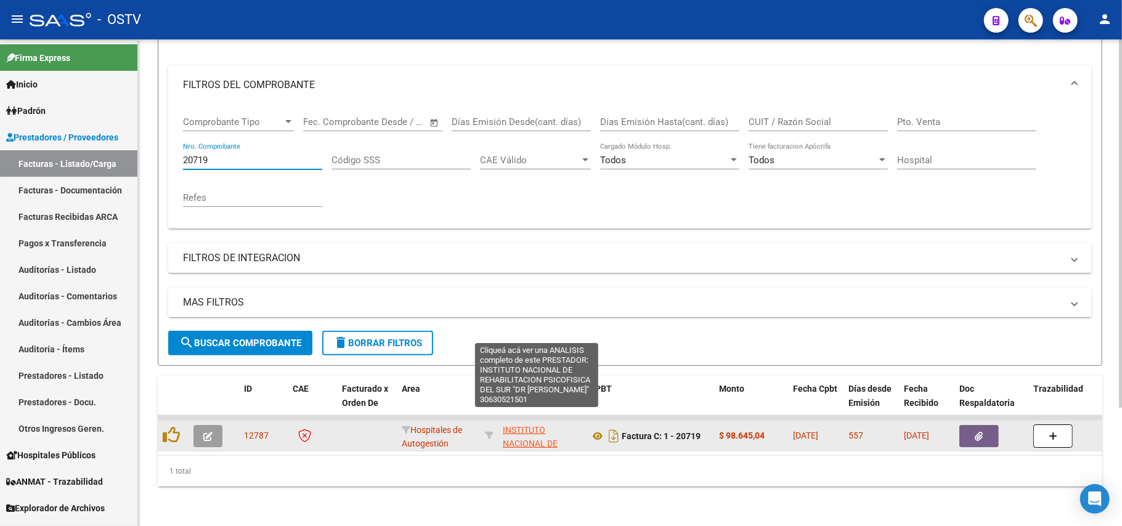
type input "20719"
click at [523, 425] on span "INSTITUTO NACIONAL DE REHABILITACION PSICOFISICA DEL SUR "DR [PERSON_NAME]"" at bounding box center [537, 465] width 68 height 80
type textarea "30630521501"
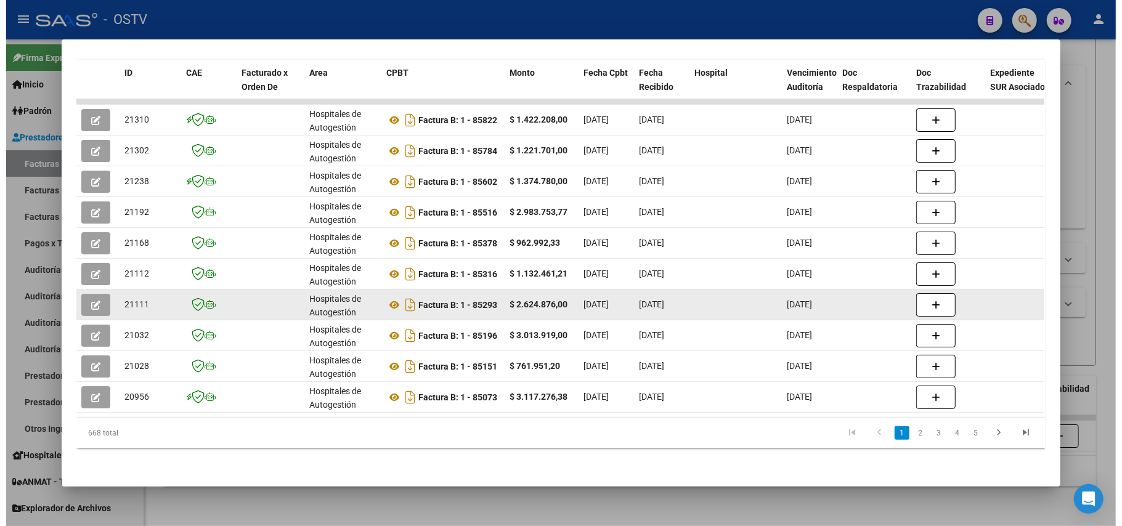
scroll to position [275, 0]
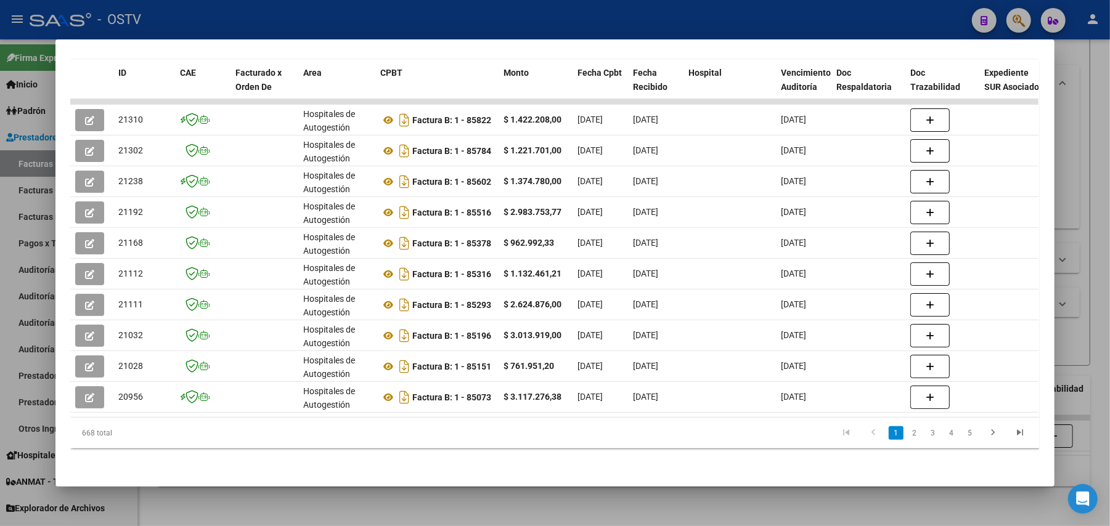
click at [503, 514] on div at bounding box center [555, 263] width 1110 height 526
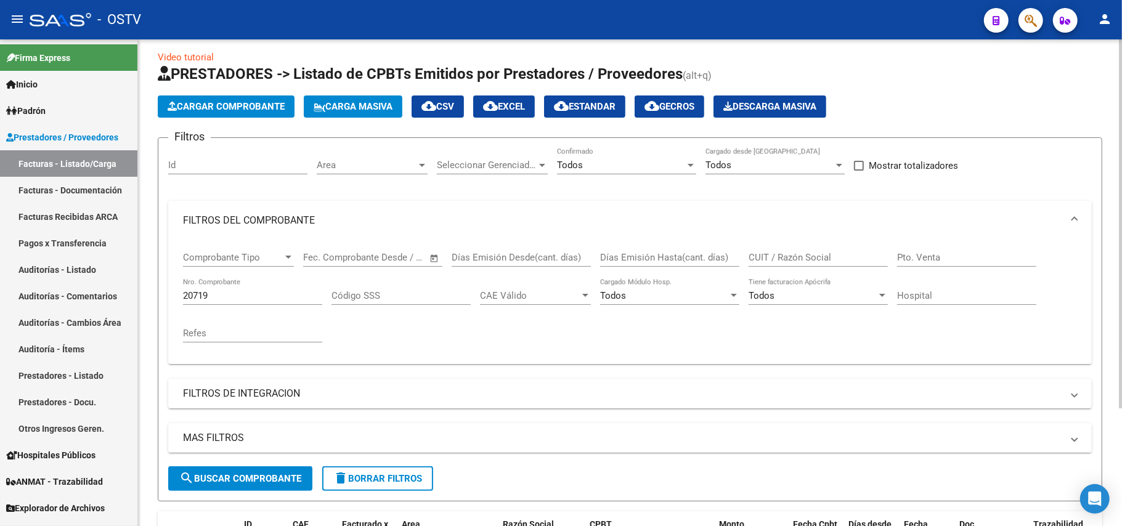
scroll to position [0, 0]
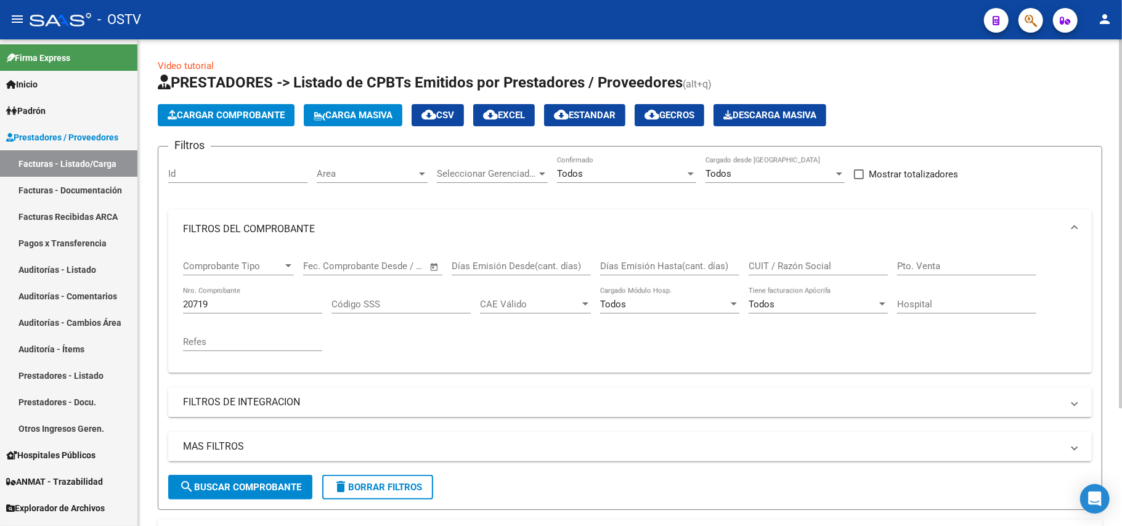
click at [294, 303] on input "20719" at bounding box center [252, 304] width 139 height 11
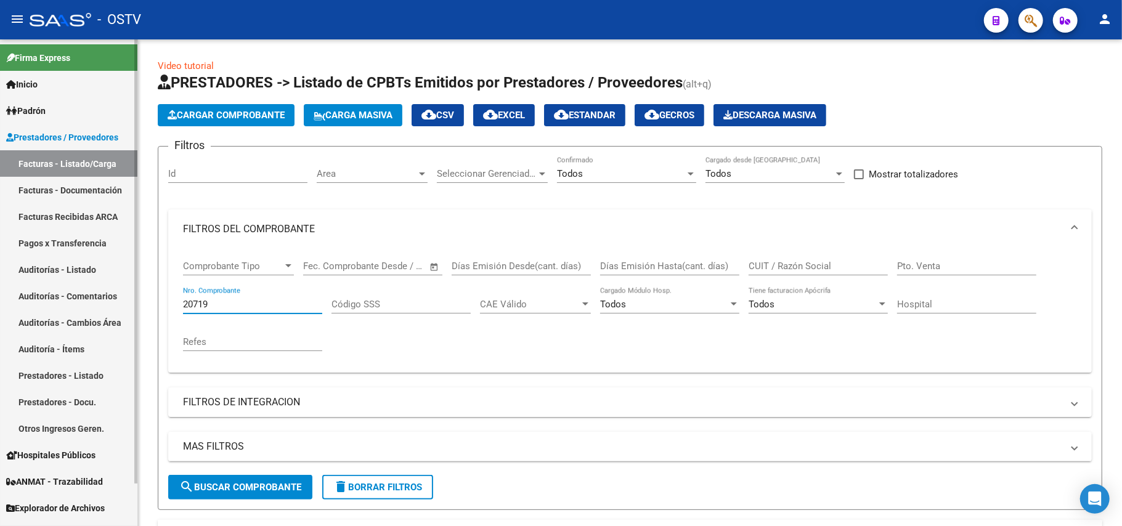
drag, startPoint x: 271, startPoint y: 302, endPoint x: 0, endPoint y: 275, distance: 272.5
click at [0, 275] on mat-sidenav-container "Firma Express Inicio Calendario SSS Instructivos Contacto OS Padrón Afiliados E…" at bounding box center [561, 282] width 1122 height 487
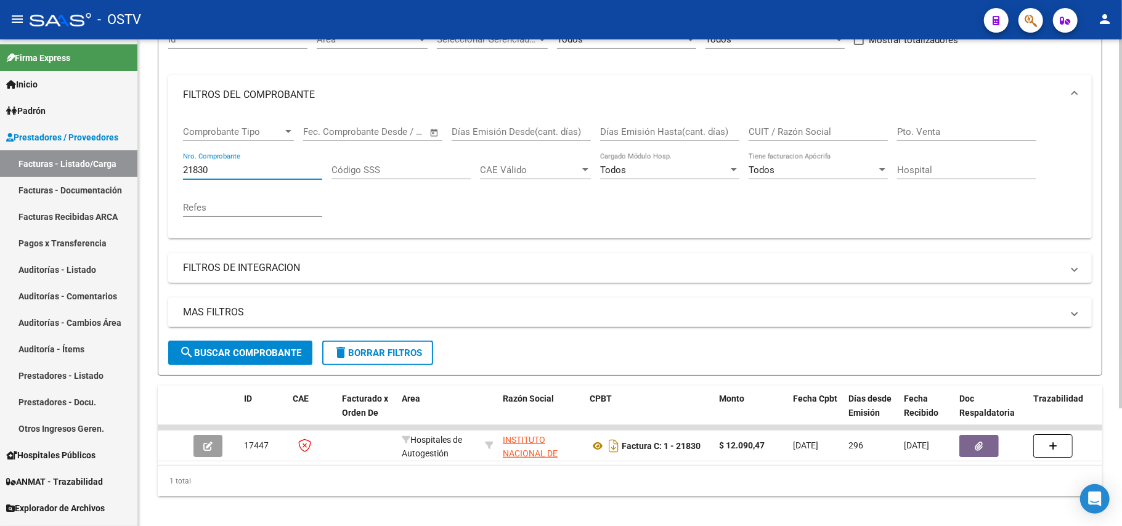
scroll to position [157, 0]
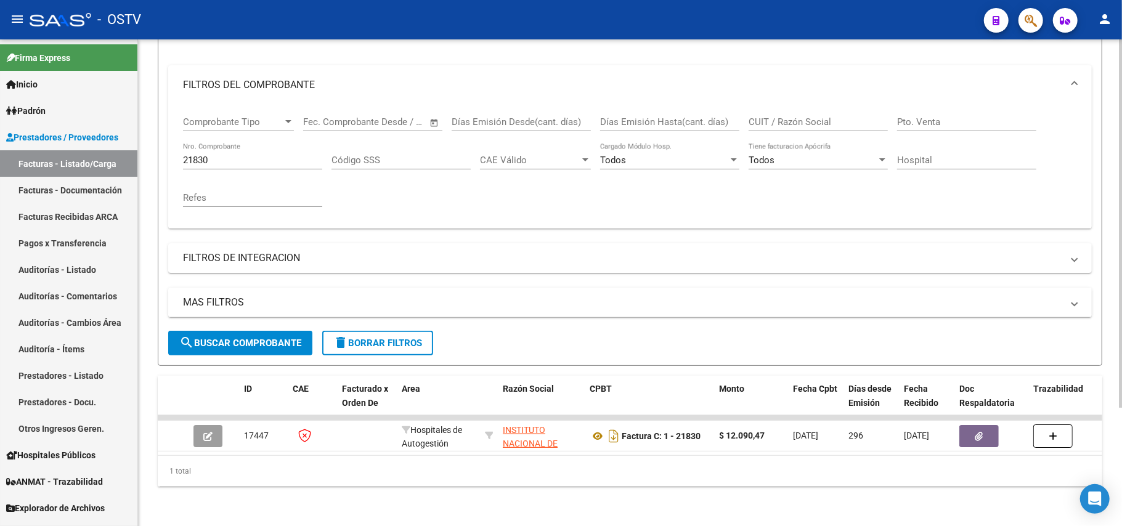
drag, startPoint x: 259, startPoint y: 141, endPoint x: 171, endPoint y: 145, distance: 87.6
click at [171, 145] on div "Comprobante Tipo Comprobante Tipo Fecha inicio – Fecha fin Fec. Comprobante Des…" at bounding box center [630, 167] width 924 height 124
click at [259, 154] on div "21830 Nro. Comprobante" at bounding box center [252, 156] width 139 height 26
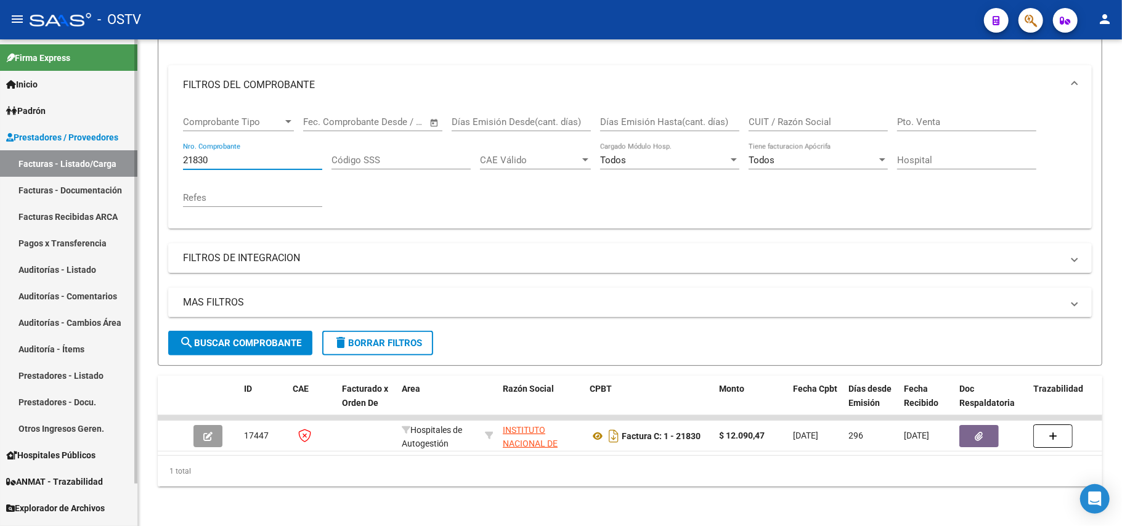
drag, startPoint x: 254, startPoint y: 148, endPoint x: 116, endPoint y: 148, distance: 138.0
click at [116, 148] on mat-sidenav-container "Firma Express Inicio Calendario SSS Instructivos Contacto OS Padrón Afiliados E…" at bounding box center [561, 282] width 1122 height 487
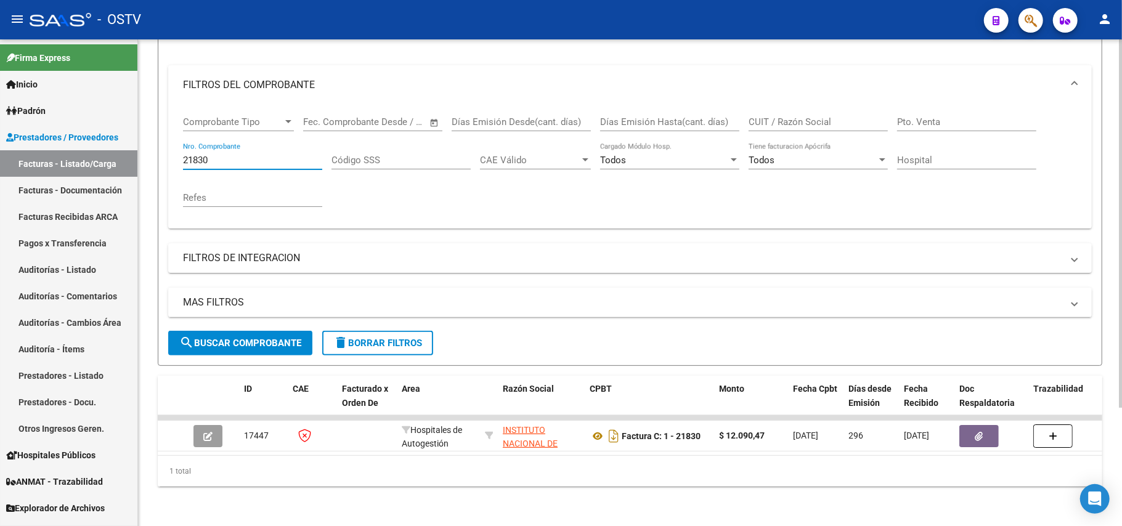
paste input "0719"
click at [246, 331] on button "search Buscar Comprobante" at bounding box center [240, 343] width 144 height 25
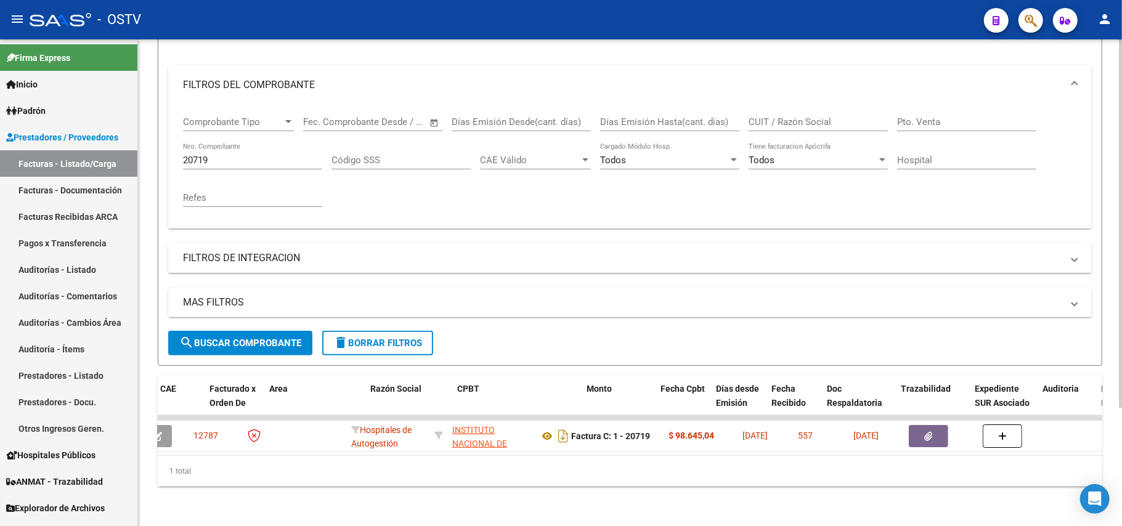
scroll to position [0, 211]
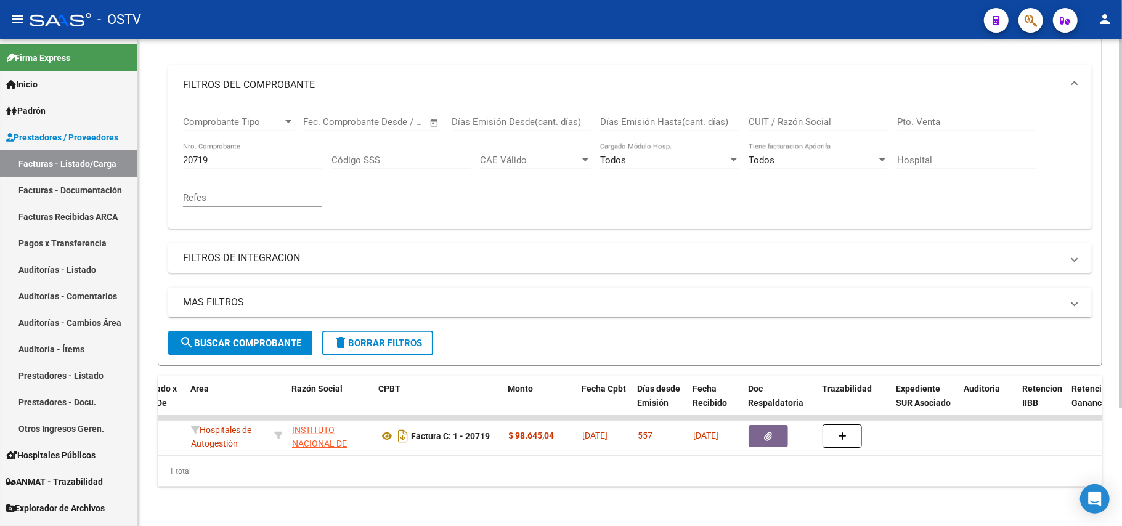
drag, startPoint x: 478, startPoint y: 456, endPoint x: 524, endPoint y: 456, distance: 45.6
click at [524, 456] on div "1 total" at bounding box center [630, 471] width 945 height 31
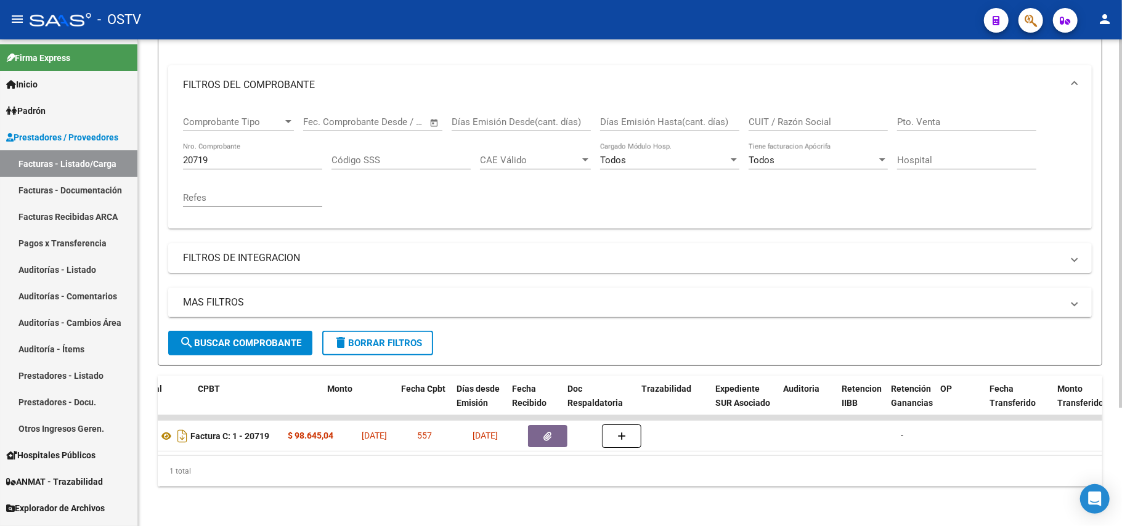
scroll to position [0, 0]
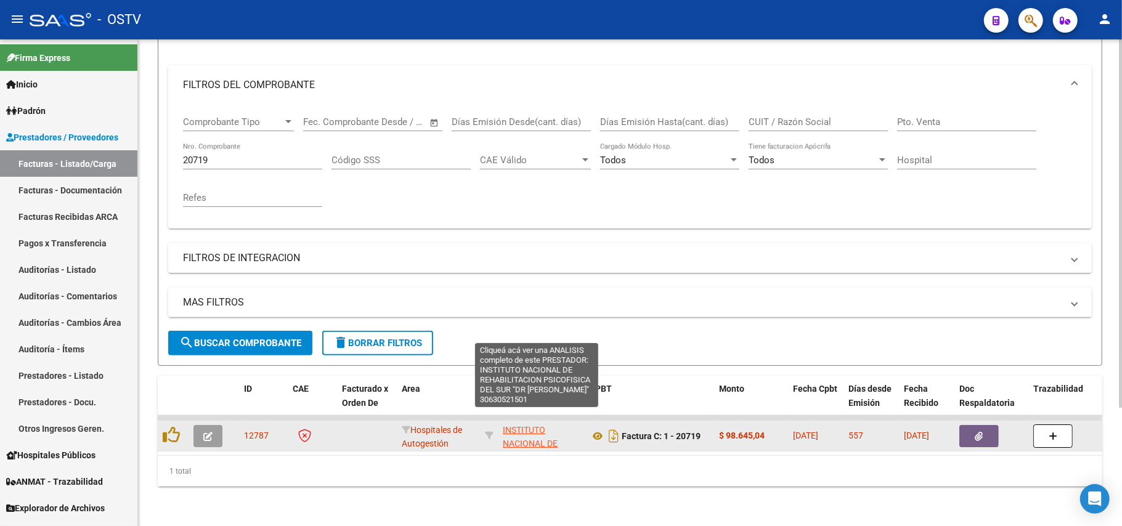
click at [528, 424] on app-link-go-to "INSTITUTO NACIONAL DE REHABILITACION PSICOFISICA DEL SUR "DR [PERSON_NAME]"" at bounding box center [541, 465] width 77 height 84
click at [537, 432] on span "INSTITUTO NACIONAL DE REHABILITACION PSICOFISICA DEL SUR "DR [PERSON_NAME]"" at bounding box center [537, 465] width 68 height 80
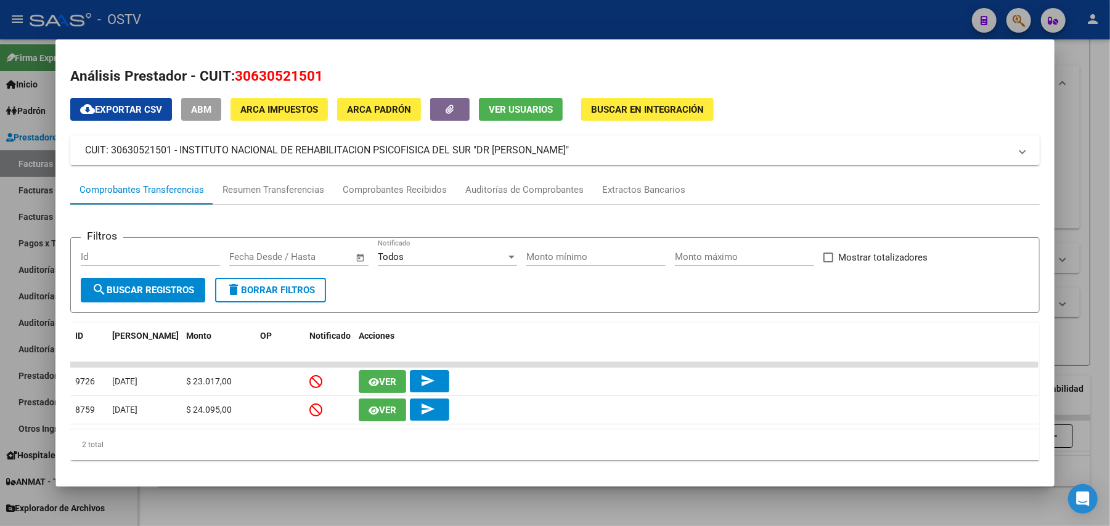
drag, startPoint x: 608, startPoint y: 145, endPoint x: 174, endPoint y: 164, distance: 434.2
click at [174, 164] on mat-expansion-panel-header "CUIT: 30630521501 - INSTITUTO NACIONAL DE REHABILITACION PSICOFISICA DEL SUR "D…" at bounding box center [554, 151] width 969 height 30
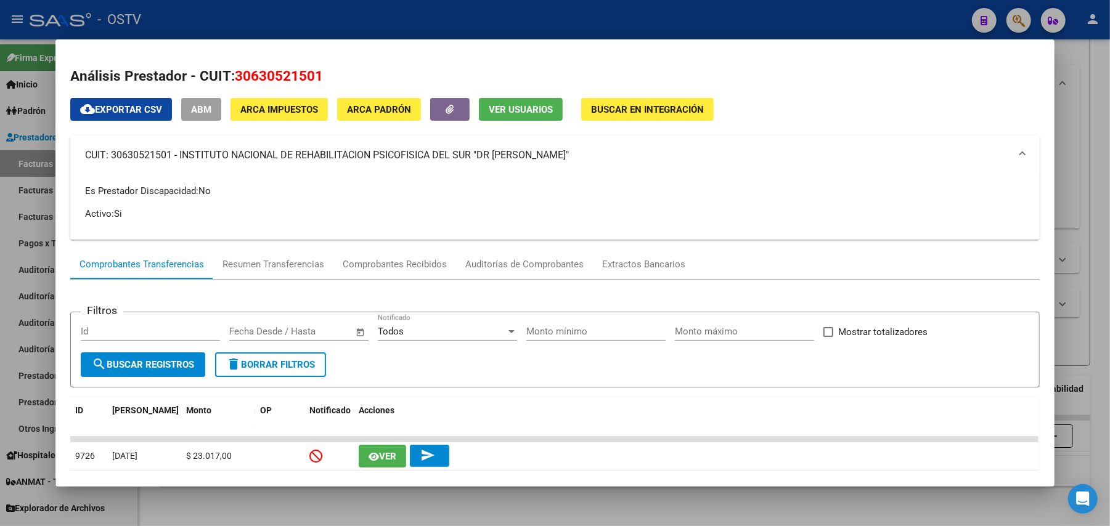
copy mat-panel-title "INSTITUTO NACIONAL DE REHABILITACION PSICOFISICA DEL SUR "DR [PERSON_NAME]""
drag, startPoint x: 287, startPoint y: 75, endPoint x: 232, endPoint y: 77, distance: 54.9
click at [232, 77] on h2 "Análisis Prestador - CUIT: 30630521501" at bounding box center [554, 76] width 969 height 21
copy span "30630521501"
drag, startPoint x: 6, startPoint y: 166, endPoint x: 14, endPoint y: 168, distance: 7.5
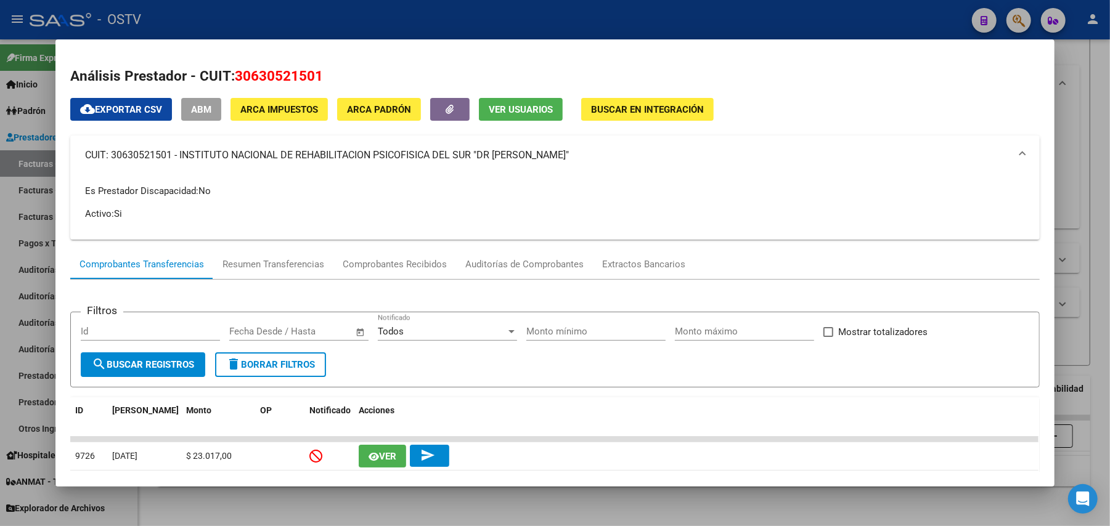
click at [8, 168] on div at bounding box center [555, 263] width 1110 height 526
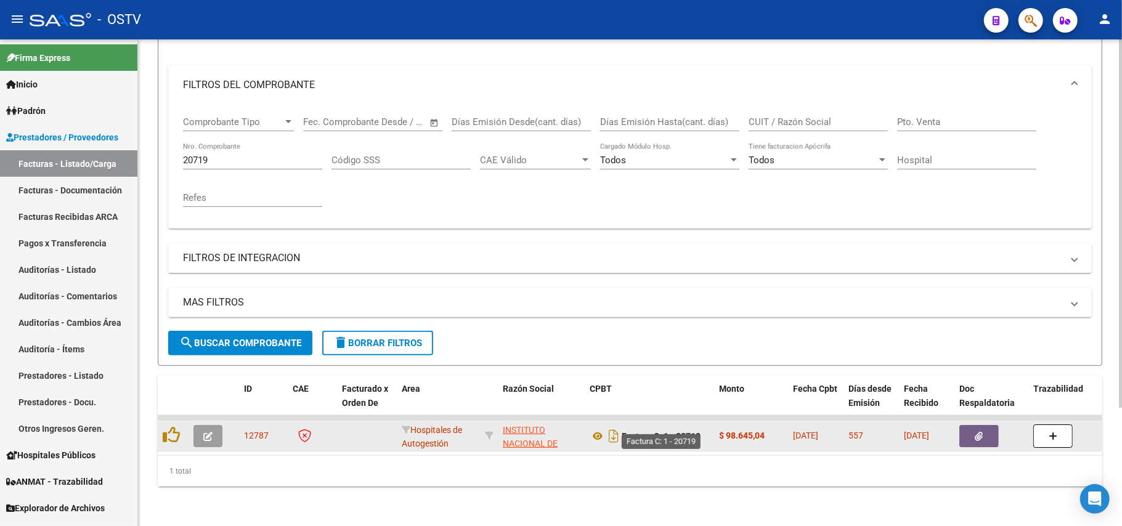
drag, startPoint x: 685, startPoint y: 429, endPoint x: 664, endPoint y: 429, distance: 21.6
click at [664, 429] on div "Factura C: 1 - 20719" at bounding box center [650, 436] width 120 height 20
copy strong "1 - 20719"
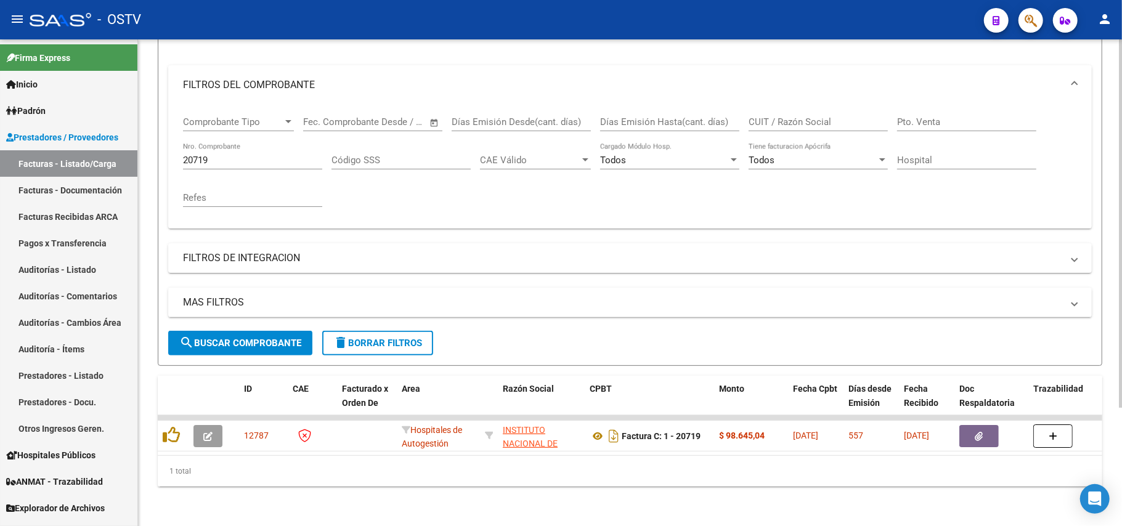
click at [713, 471] on div "1 total" at bounding box center [630, 471] width 945 height 31
click at [267, 143] on div "20719 Nro. Comprobante" at bounding box center [252, 156] width 139 height 26
type input "207"
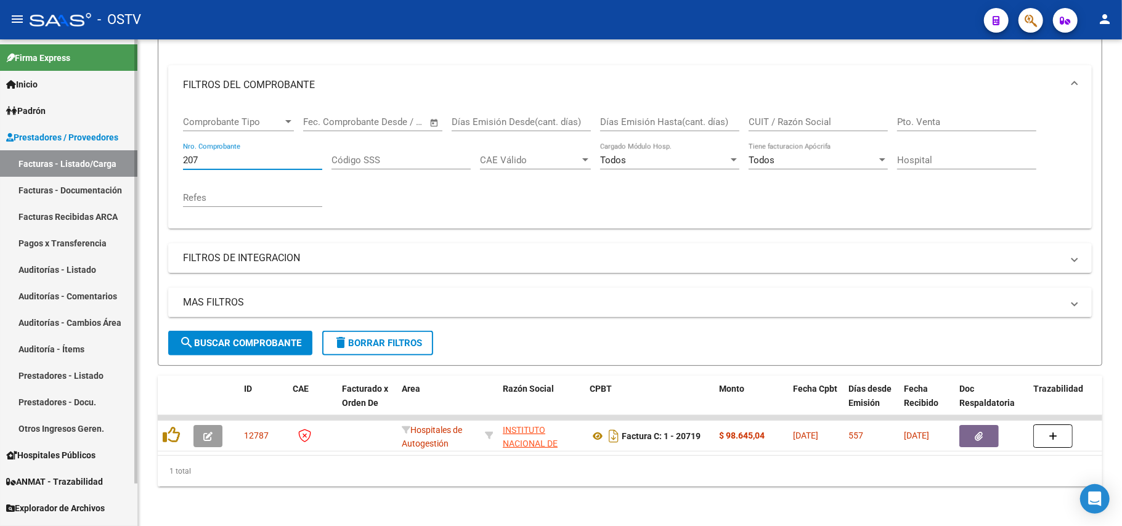
drag, startPoint x: 242, startPoint y: 146, endPoint x: 115, endPoint y: 144, distance: 127.6
click at [115, 144] on mat-sidenav-container "Firma Express Inicio Calendario SSS Instructivos Contacto OS Padrón Afiliados E…" at bounding box center [561, 282] width 1122 height 487
